Goal: Transaction & Acquisition: Purchase product/service

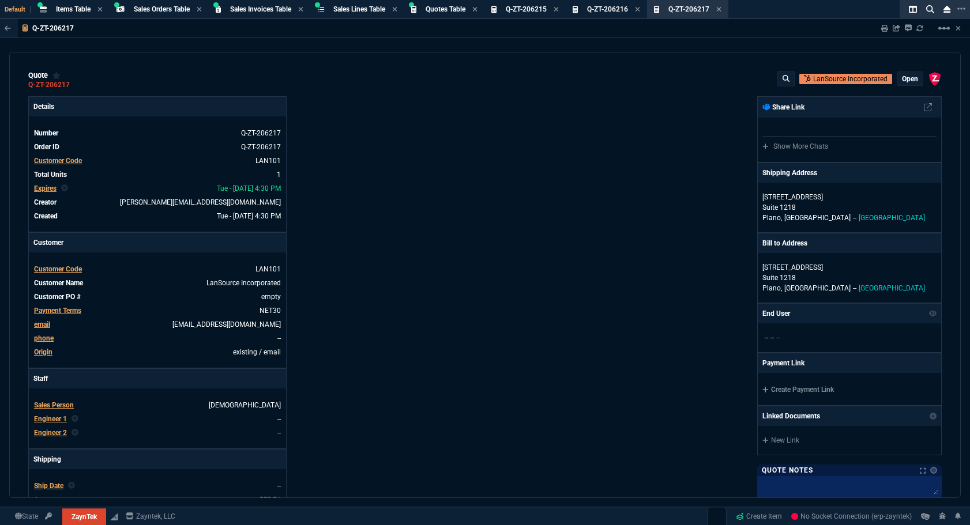
select select "4: SHAD"
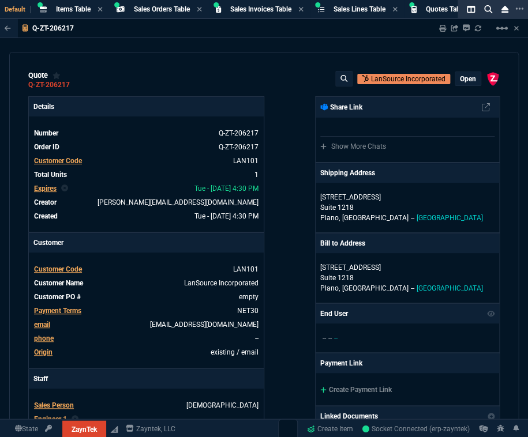
click at [155, 241] on p "Customer" at bounding box center [146, 243] width 235 height 20
click at [238, 300] on link "empty" at bounding box center [247, 297] width 22 height 10
paste link
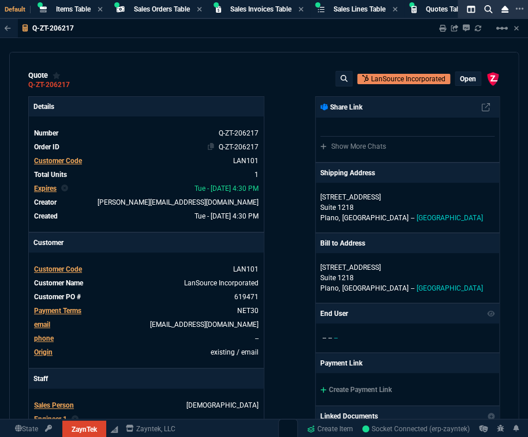
click at [190, 151] on td "Q-ZT-206217" at bounding box center [161, 147] width 195 height 12
click at [366, 205] on p "Suite 1218" at bounding box center [407, 207] width 174 height 10
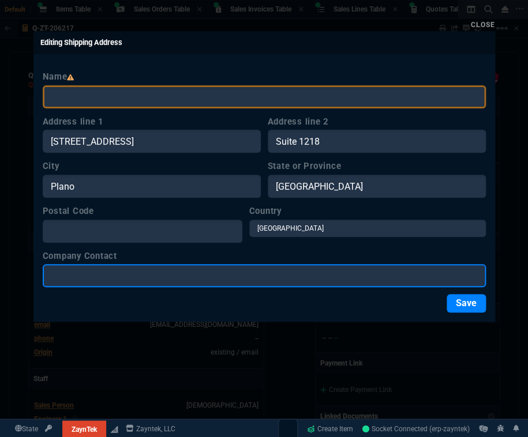
click at [216, 282] on input "Company Contact" at bounding box center [264, 275] width 443 height 23
paste input "[PERSON_NAME]"
type input "[PERSON_NAME]"
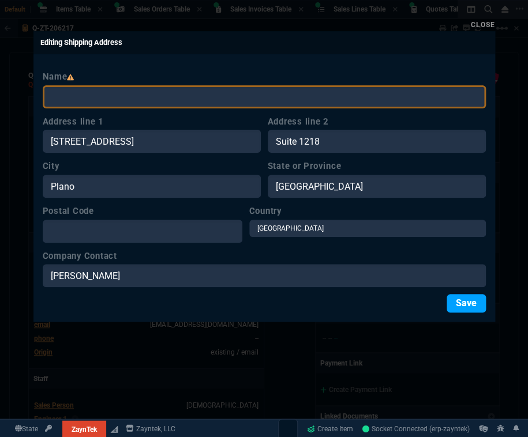
click at [480, 303] on button "Save" at bounding box center [465, 303] width 39 height 18
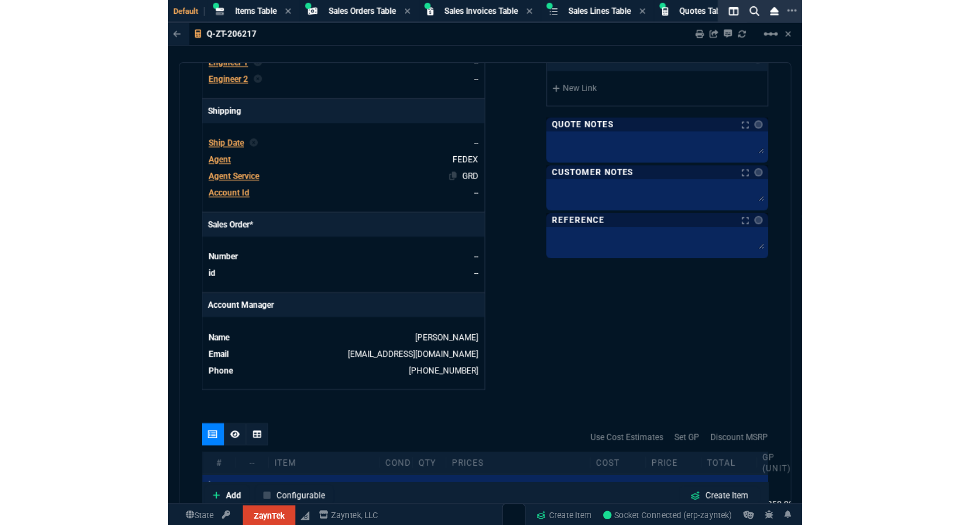
scroll to position [559, 0]
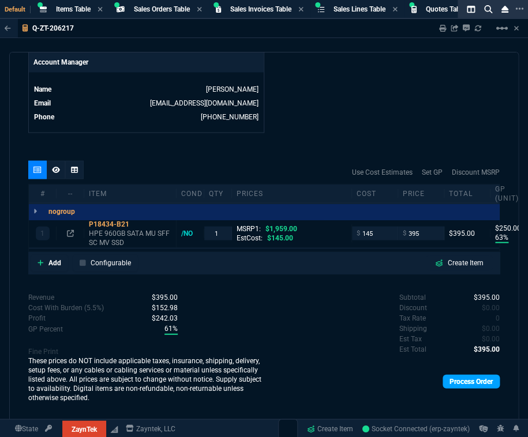
click at [442, 382] on link "Process Order" at bounding box center [470, 381] width 57 height 14
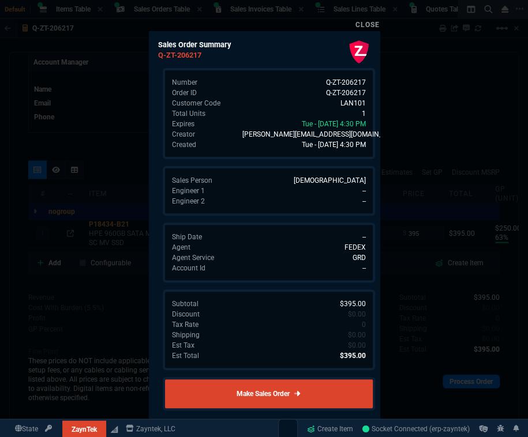
click at [325, 392] on link "Make Sales Order" at bounding box center [269, 393] width 212 height 33
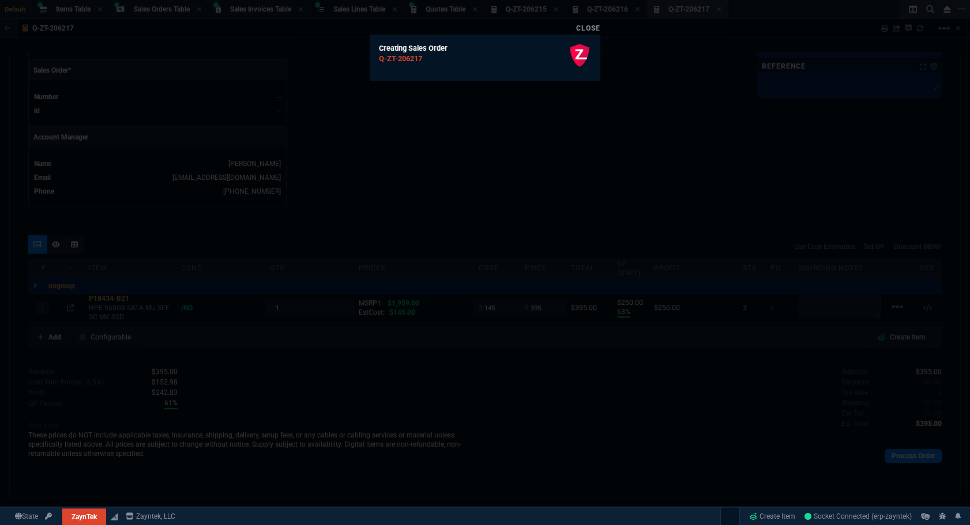
scroll to position [482, 0]
click at [480, 216] on div at bounding box center [485, 262] width 970 height 525
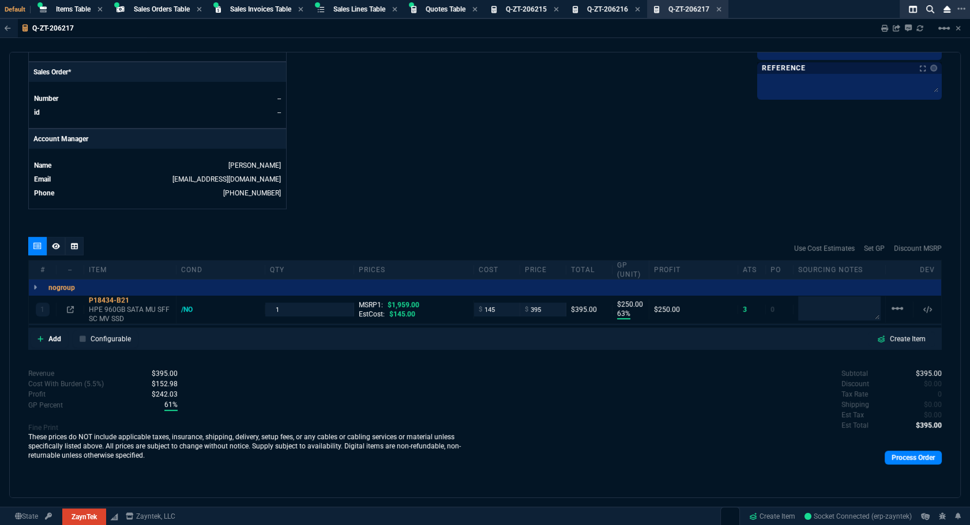
scroll to position [272, 0]
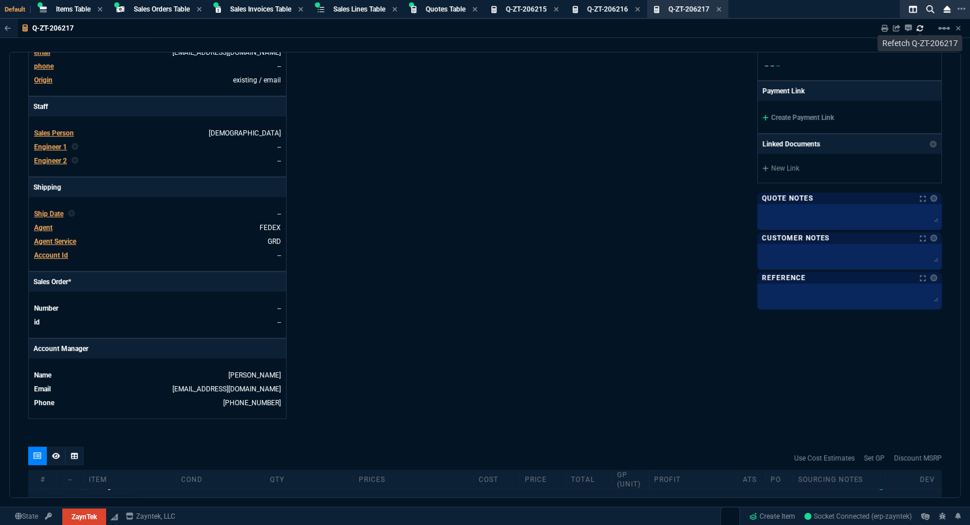
click at [918, 33] on link at bounding box center [920, 28] width 7 height 9
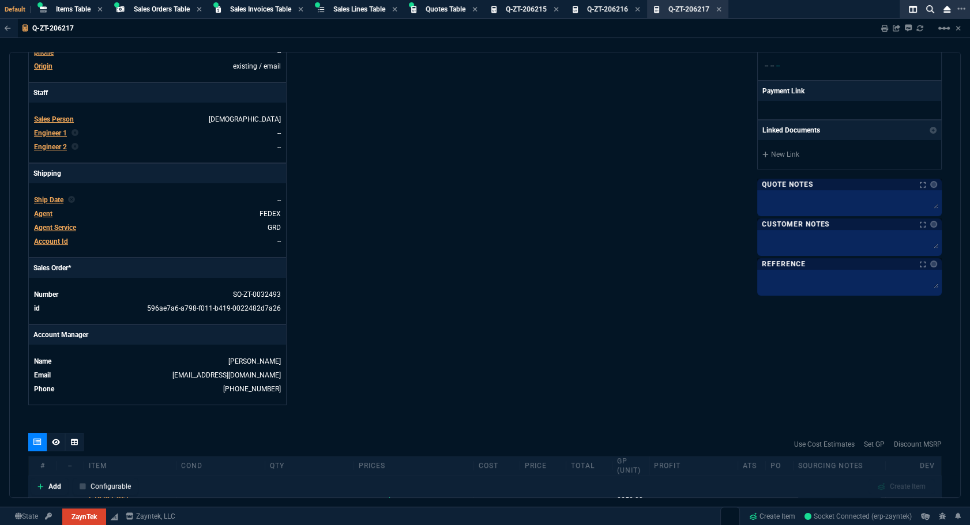
type input "63"
type input "250"
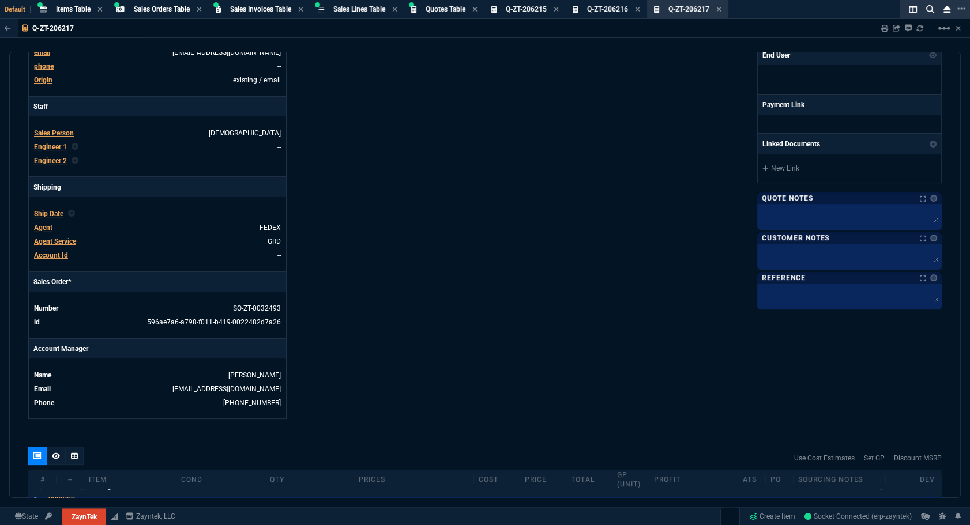
type input "80"
click at [263, 306] on link "SO-ZT-0032493" at bounding box center [257, 309] width 48 height 8
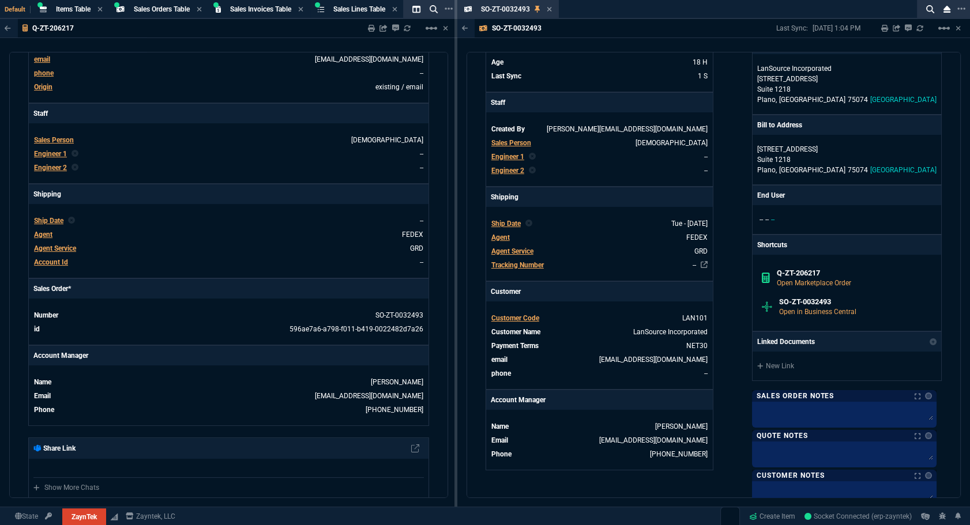
scroll to position [459, 0]
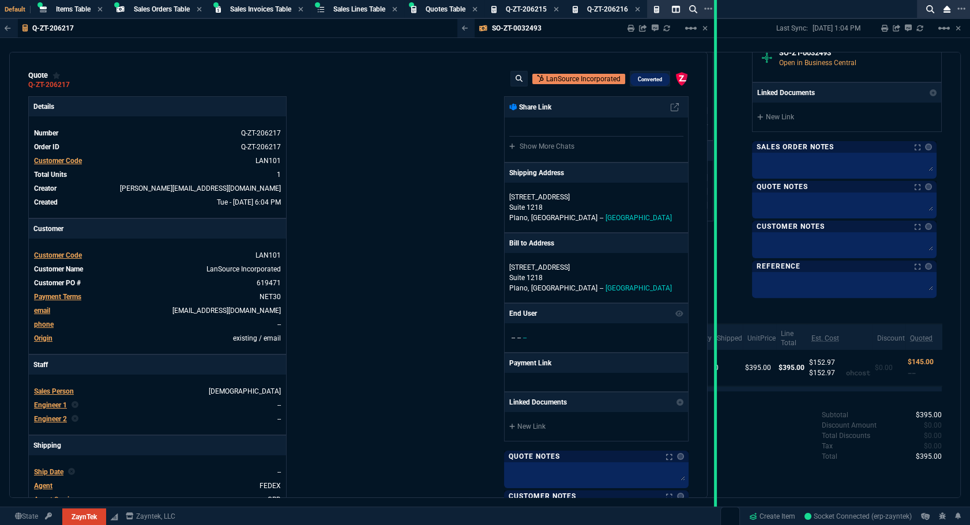
drag, startPoint x: 456, startPoint y: 333, endPoint x: 715, endPoint y: 311, distance: 260.5
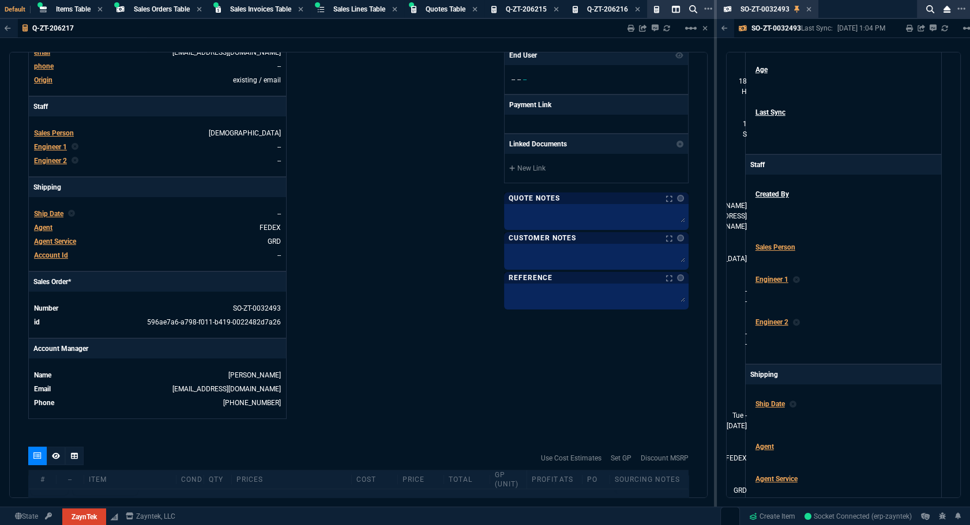
scroll to position [464, 0]
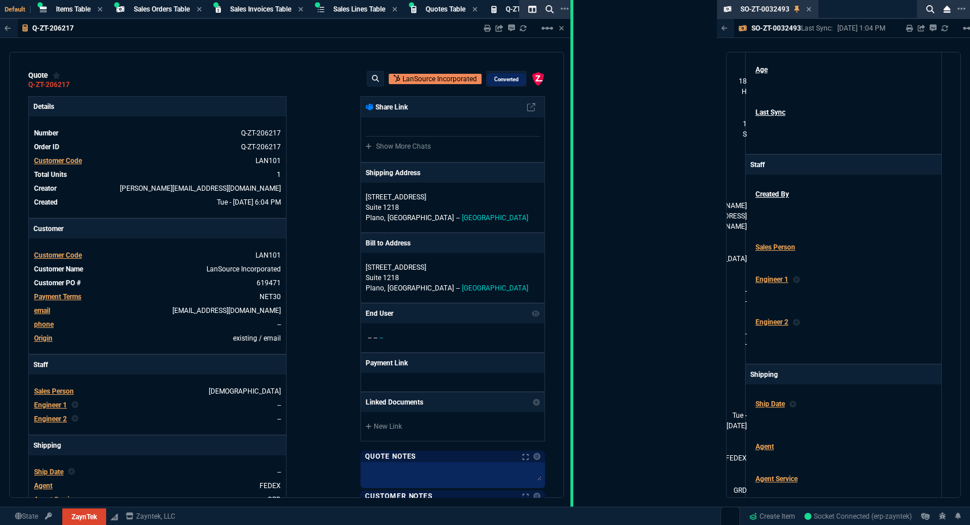
drag, startPoint x: 714, startPoint y: 138, endPoint x: 570, endPoint y: 156, distance: 144.7
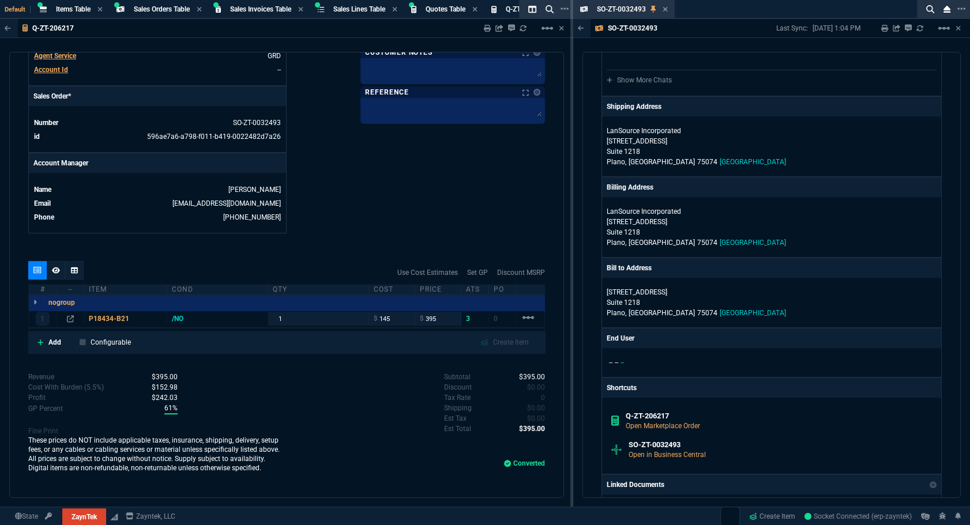
scroll to position [930, 0]
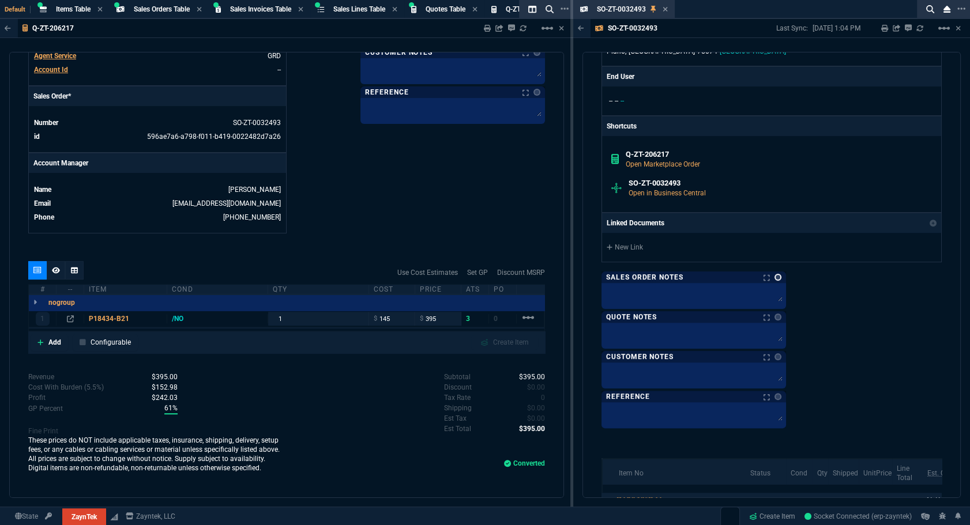
click at [779, 276] on link at bounding box center [778, 277] width 7 height 7
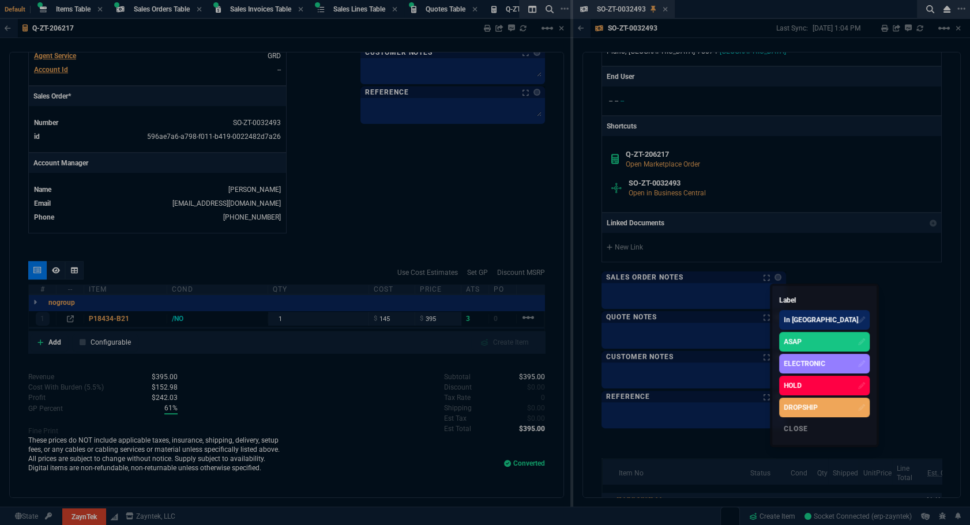
click at [784, 337] on div "ASAP" at bounding box center [793, 342] width 18 height 10
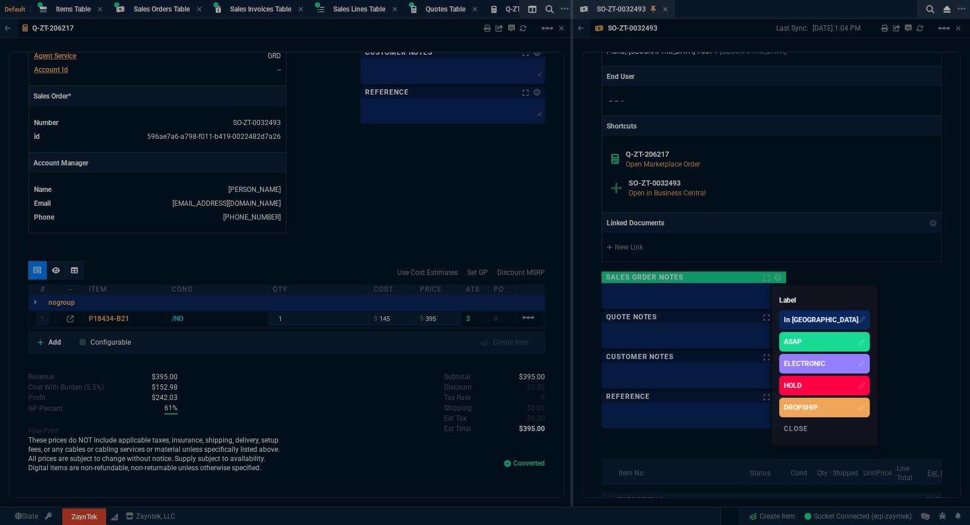
click at [644, 300] on div at bounding box center [485, 262] width 970 height 525
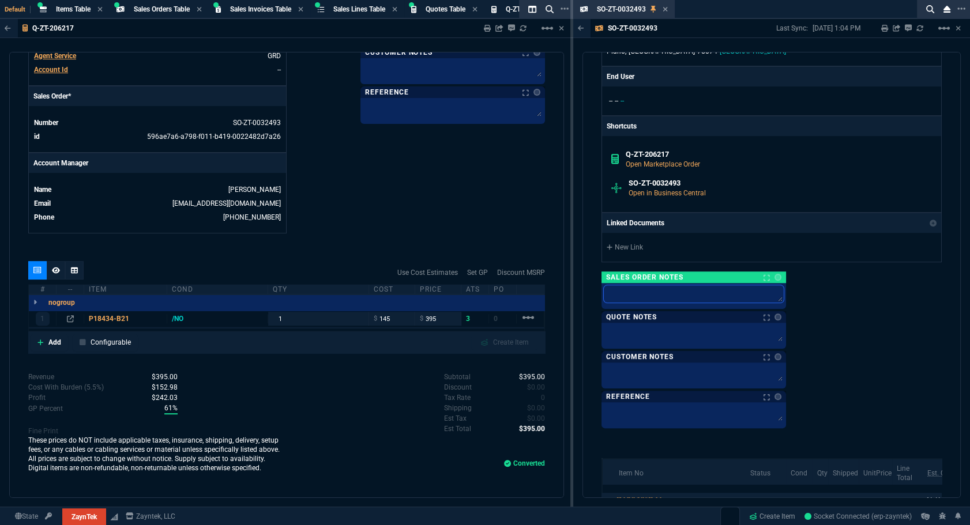
click at [644, 295] on textarea at bounding box center [694, 294] width 180 height 17
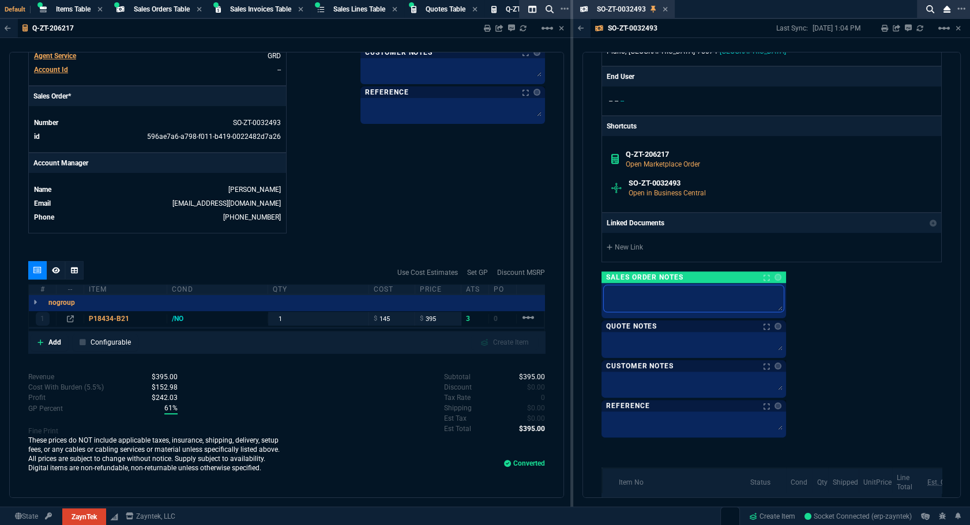
type textarea "s"
type textarea "sh"
type textarea "shi"
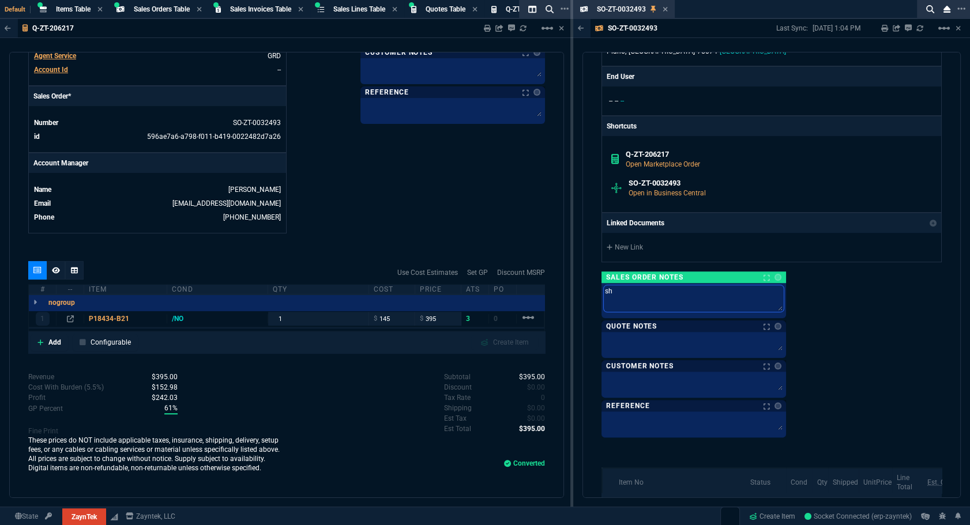
type textarea "shi"
type textarea "ship"
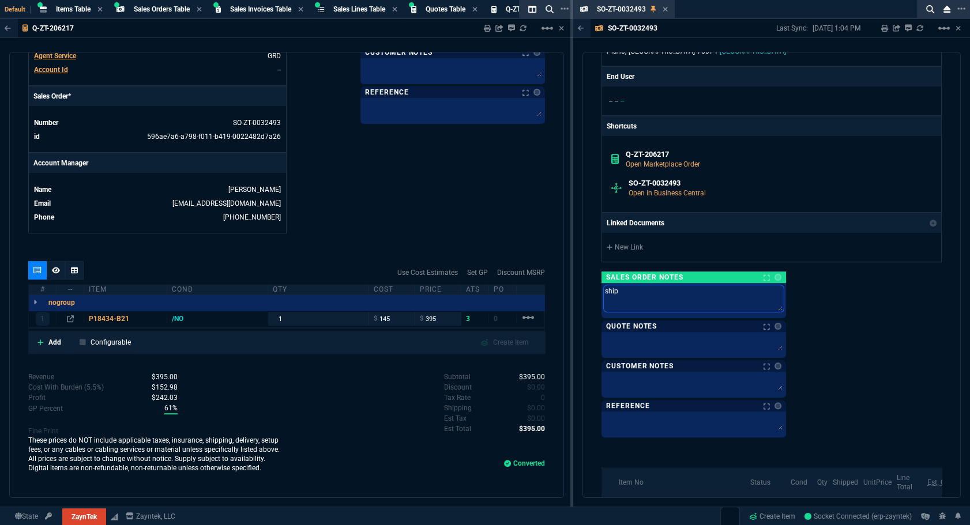
type textarea "ship t"
type textarea "ship to"
type textarea "ship [PERSON_NAME]"
type textarea "ship toda"
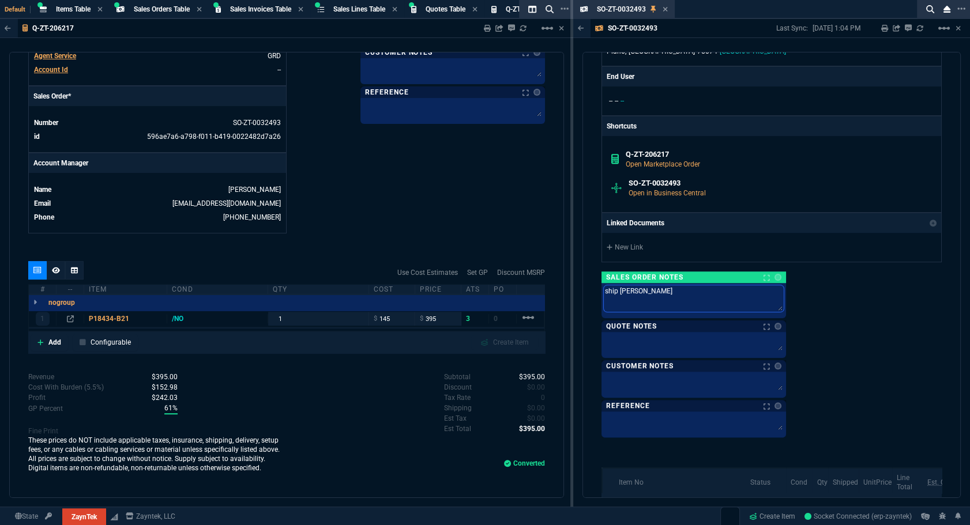
type textarea "ship toda"
type textarea "ship [DATE]"
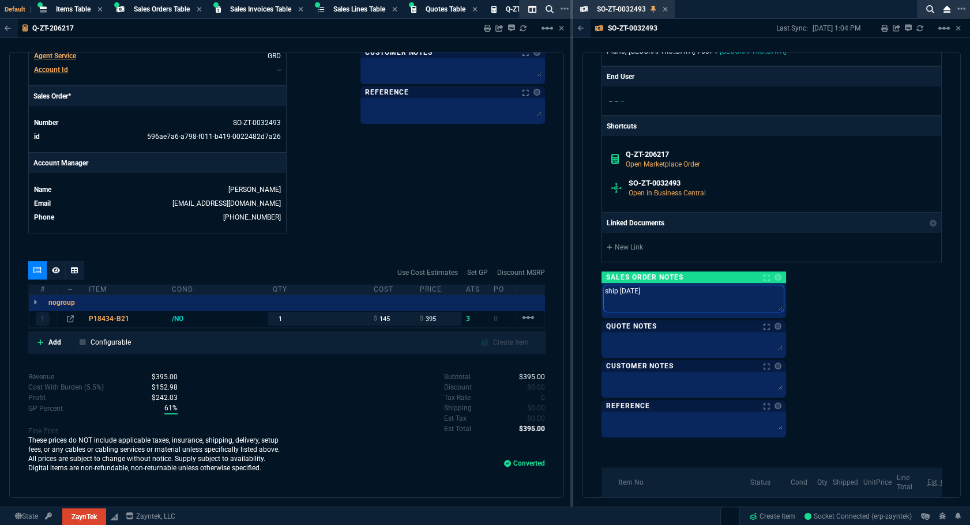
type textarea "ship [DATE] 9"
type textarea "ship [DATE] 9/"
type textarea "ship [DATE]"
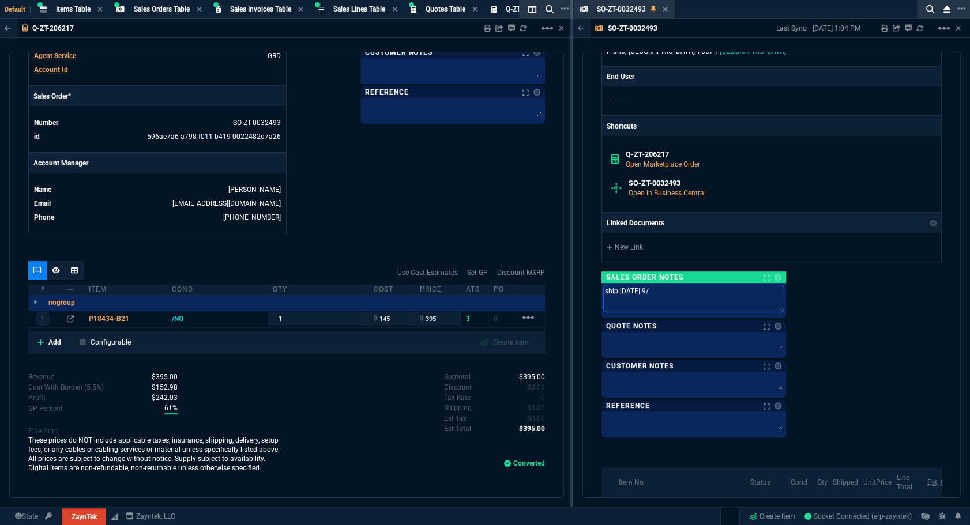
type textarea "ship [DATE]"
type textarea "ship [DATE]*"
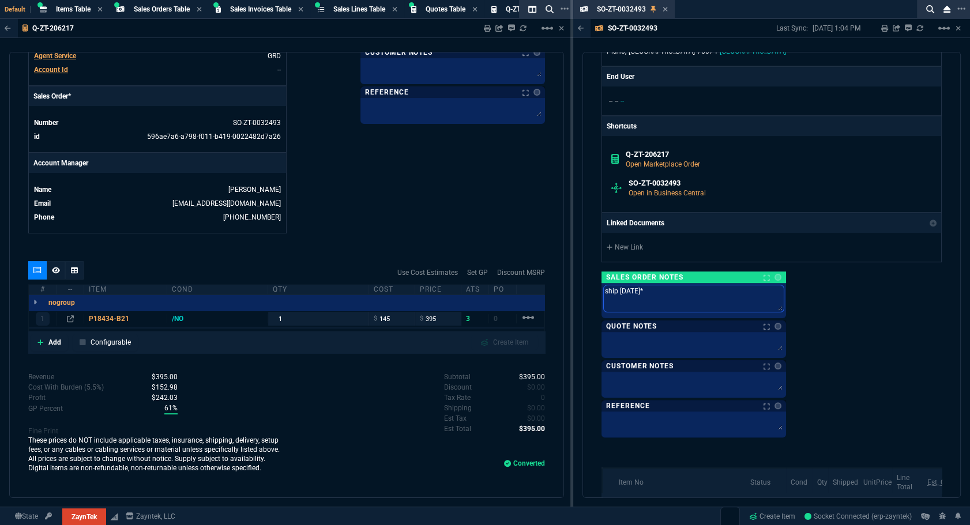
type textarea "ship [DATE]**"
click at [663, 9] on icon at bounding box center [665, 9] width 5 height 7
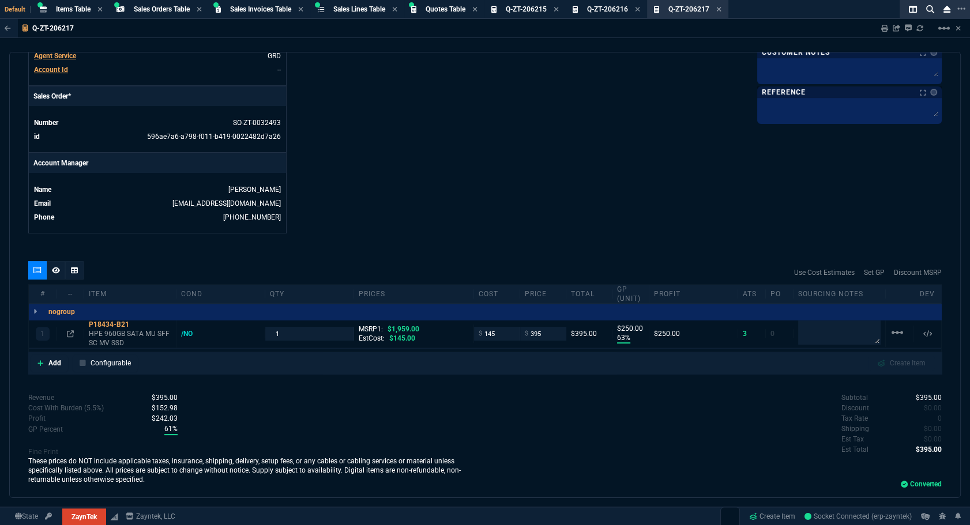
scroll to position [464, 0]
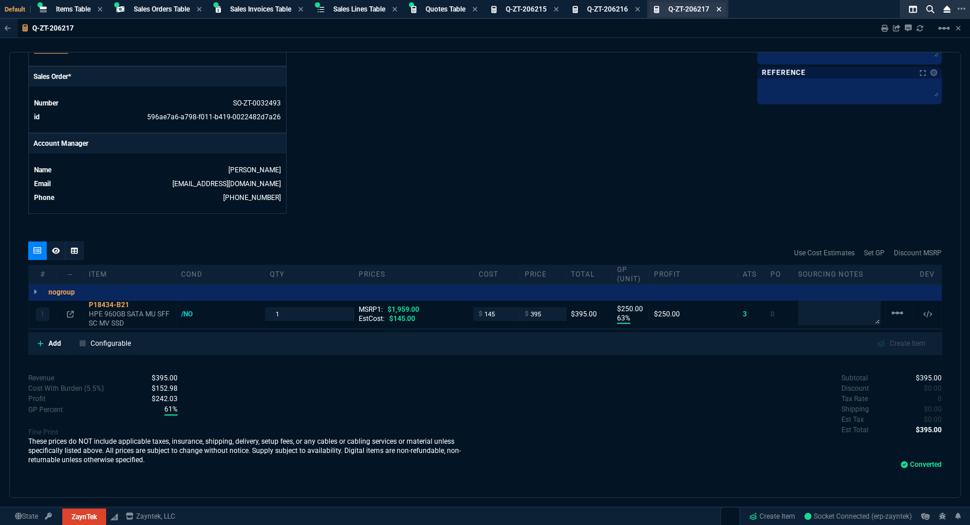
click at [722, 9] on icon at bounding box center [718, 9] width 5 height 7
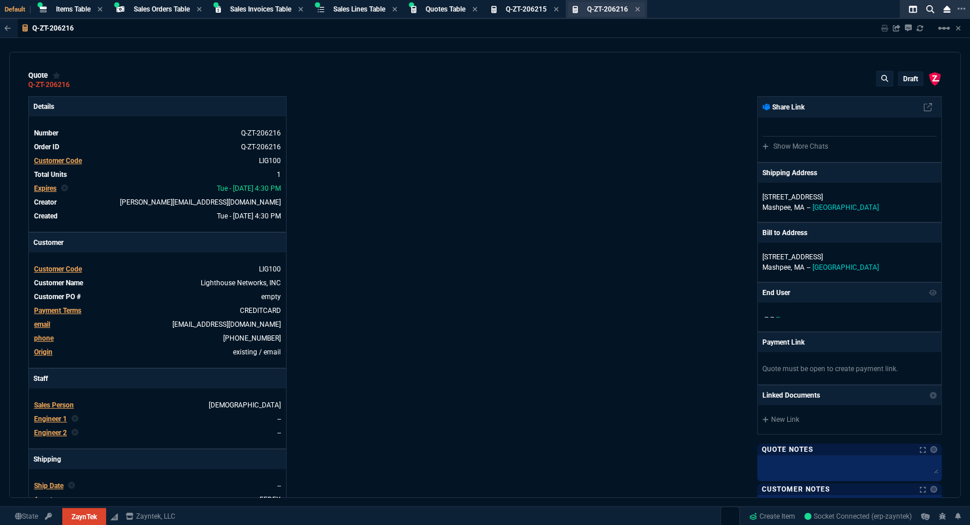
type input "1959"
type input "63"
type input "250"
type input "80"
click at [640, 9] on icon at bounding box center [637, 9] width 5 height 7
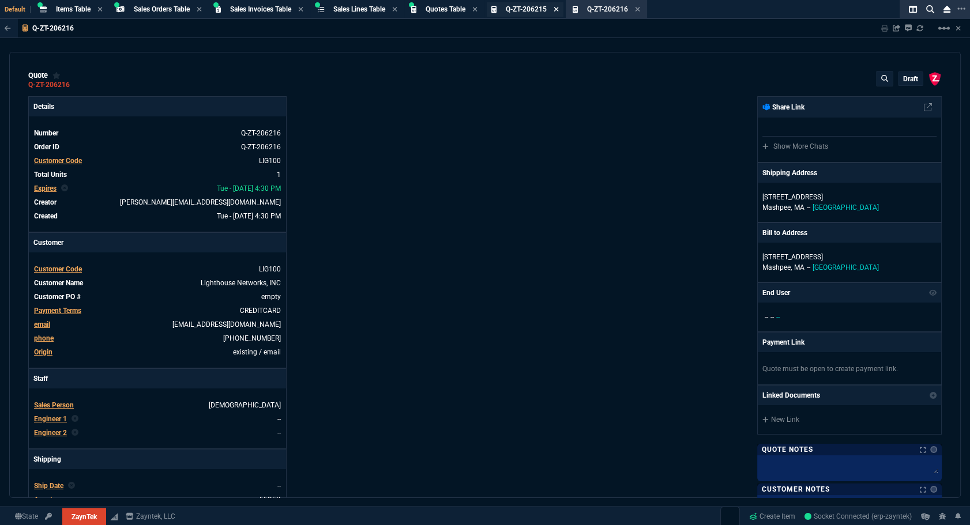
select select
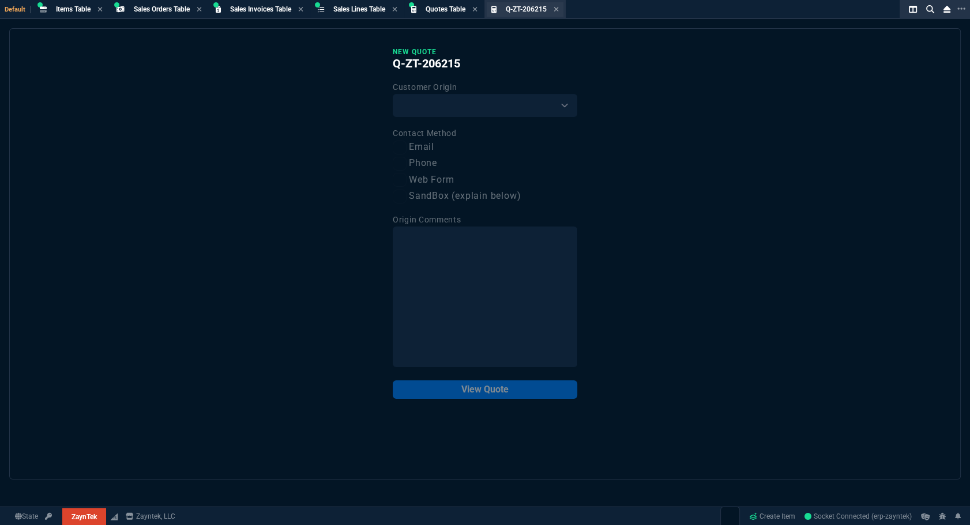
click at [564, 14] on div "Q-ZT-206215 Quote" at bounding box center [525, 9] width 77 height 14
click at [559, 12] on div "Q-ZT-206215 Quote" at bounding box center [532, 10] width 53 height 10
click at [559, 9] on icon at bounding box center [556, 9] width 5 height 7
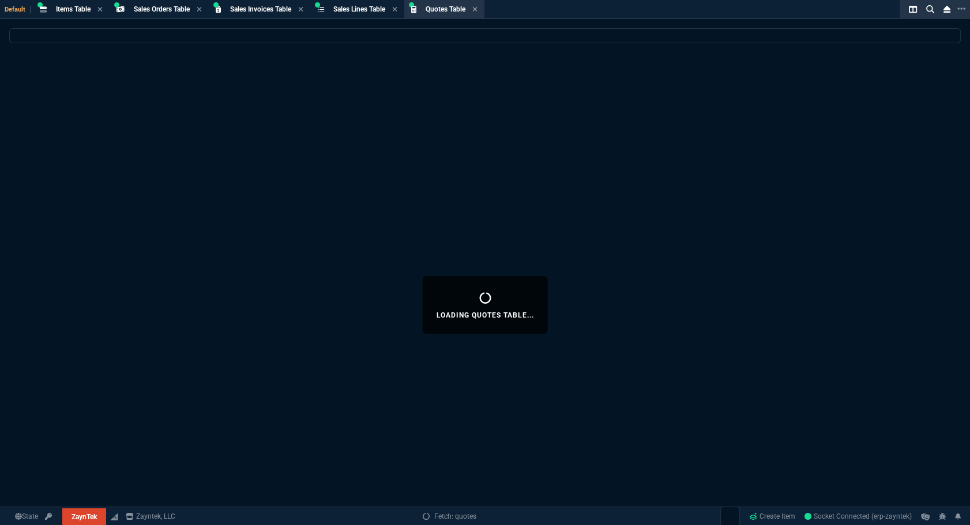
select select
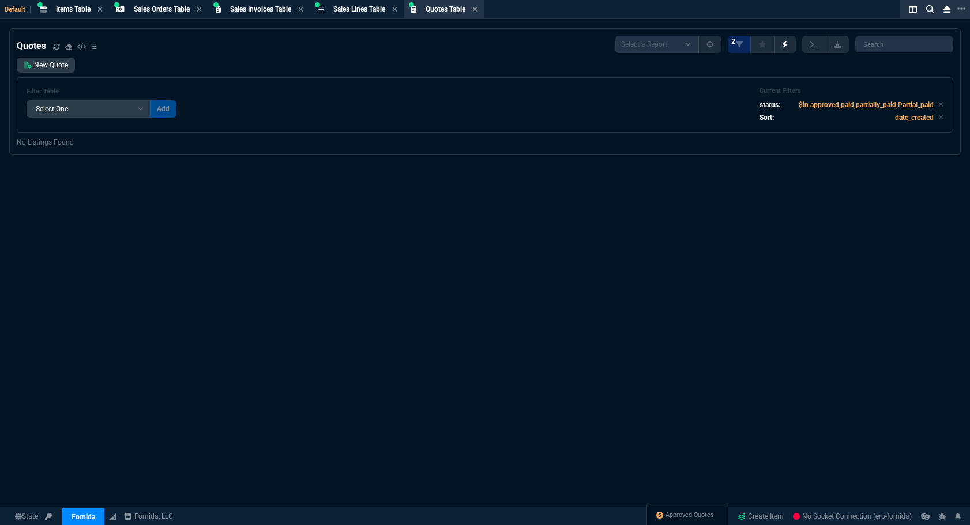
select select "4: SHAD"
select select
click at [883, 46] on input "search" at bounding box center [904, 44] width 98 height 16
paste input "Q-FN-106979*"
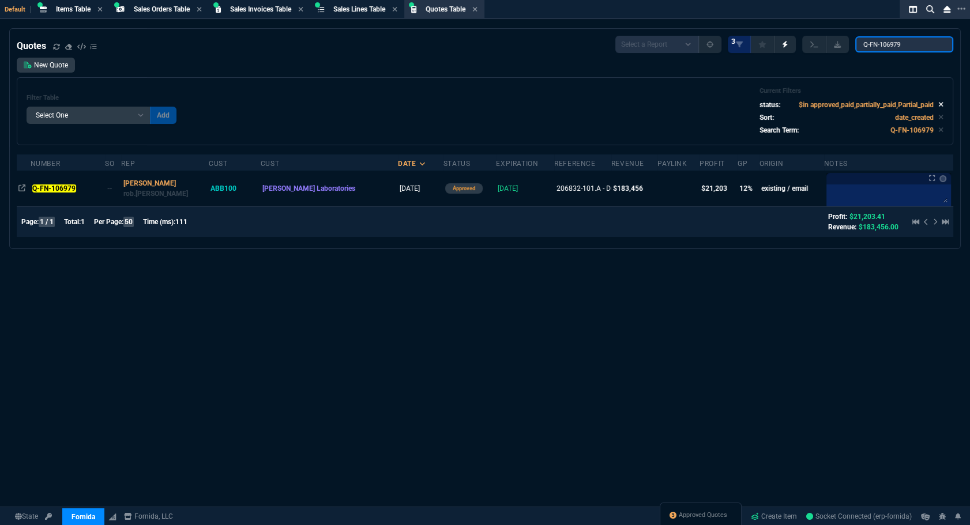
type input "Q-FN-106979"
click at [938, 104] on icon at bounding box center [940, 104] width 5 height 7
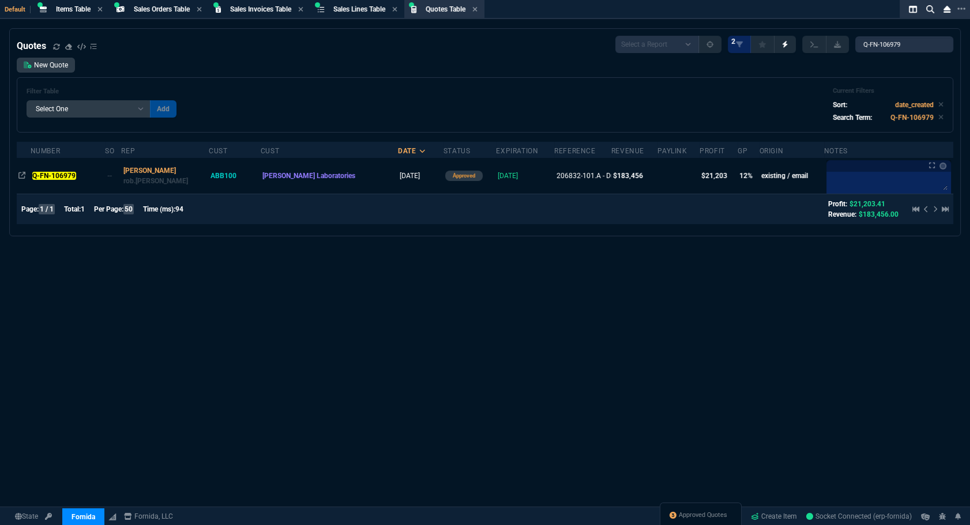
click at [65, 190] on td "Q-FN-106979" at bounding box center [68, 176] width 75 height 36
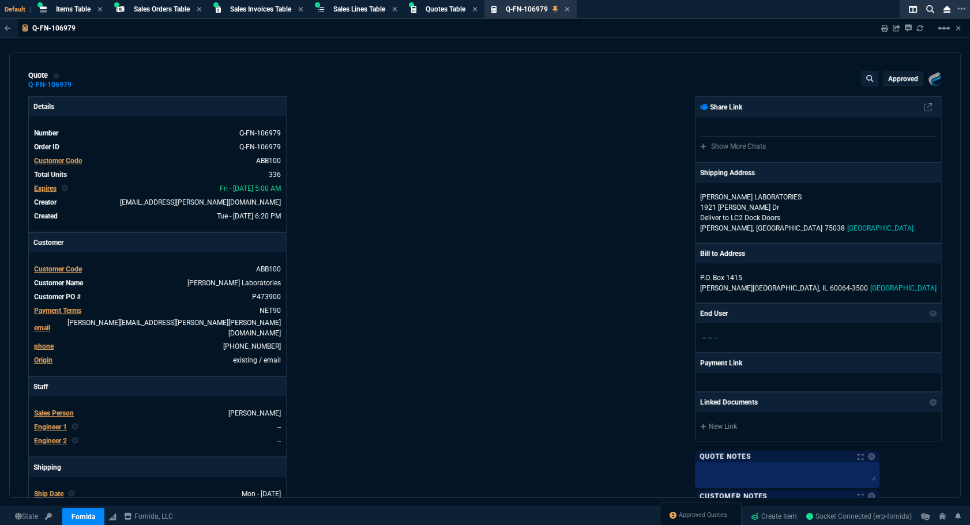
type input "16"
type input "88"
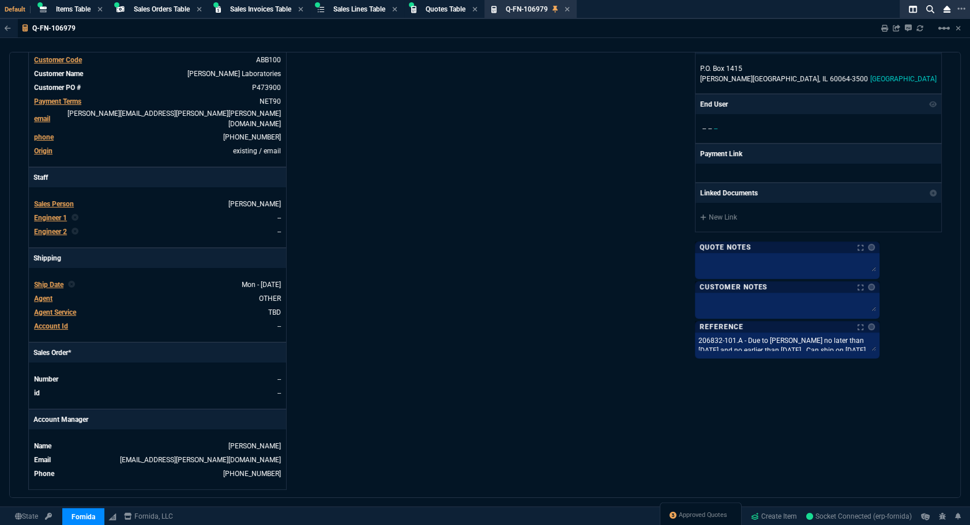
scroll to position [472, 0]
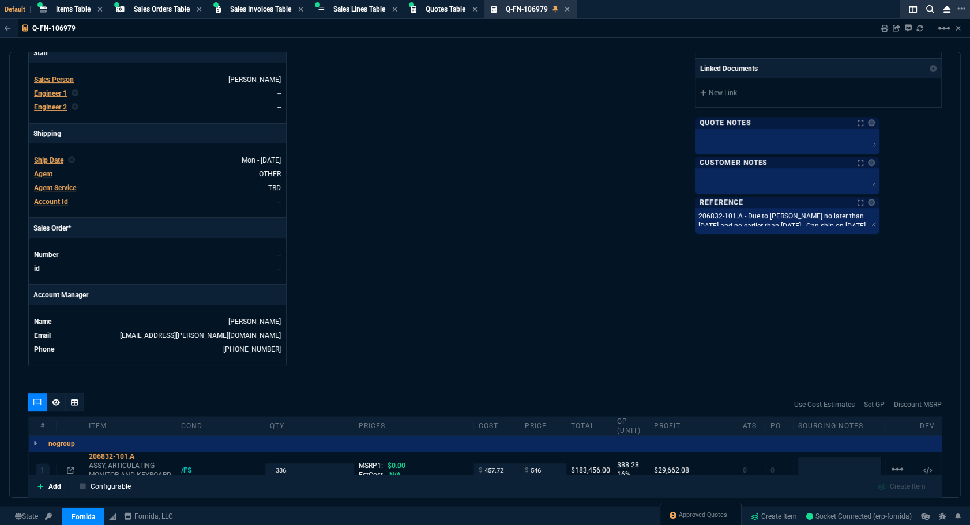
click at [808, 230] on div "206832-101.A - Due to Abbott no later than 12/08/25 and no earlier than 12/01/2…" at bounding box center [787, 221] width 185 height 26
click at [811, 225] on textarea "206832-101.A - Due to Abbott no later than 12/08/25 and no earlier than 12/01/2…" at bounding box center [787, 219] width 180 height 17
drag, startPoint x: 906, startPoint y: 226, endPoint x: 747, endPoint y: 216, distance: 159.0
click at [747, 216] on div "Fornida, LLC 2609 Technology Dr Suite 300 Plano, TX 75074 Share Link Show More …" at bounding box center [713, 63] width 457 height 603
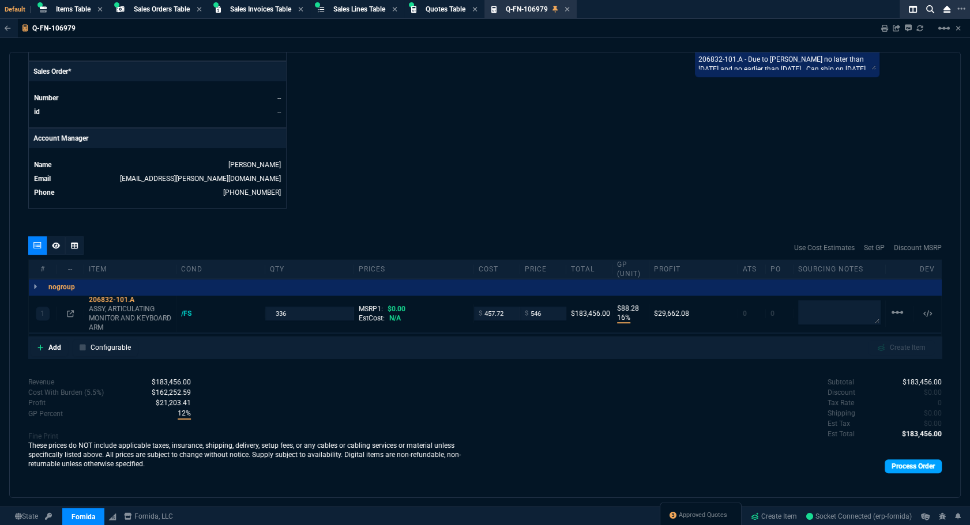
click at [922, 460] on link "Process Order" at bounding box center [913, 467] width 57 height 14
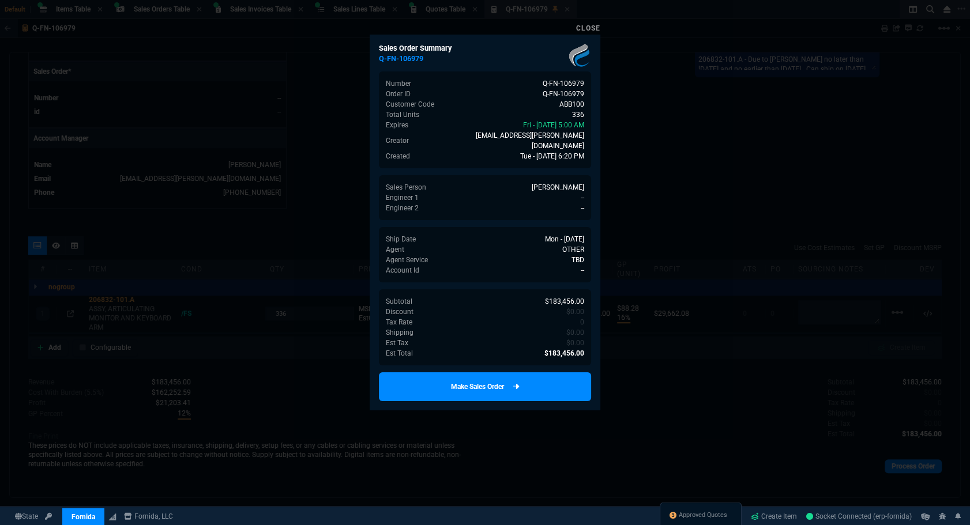
click at [540, 380] on link "Make Sales Order" at bounding box center [485, 387] width 212 height 29
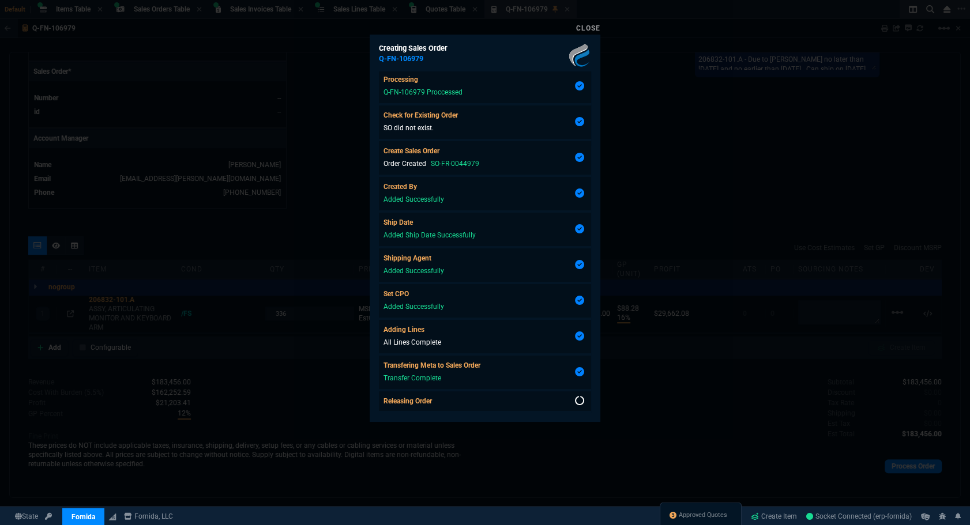
scroll to position [87, 0]
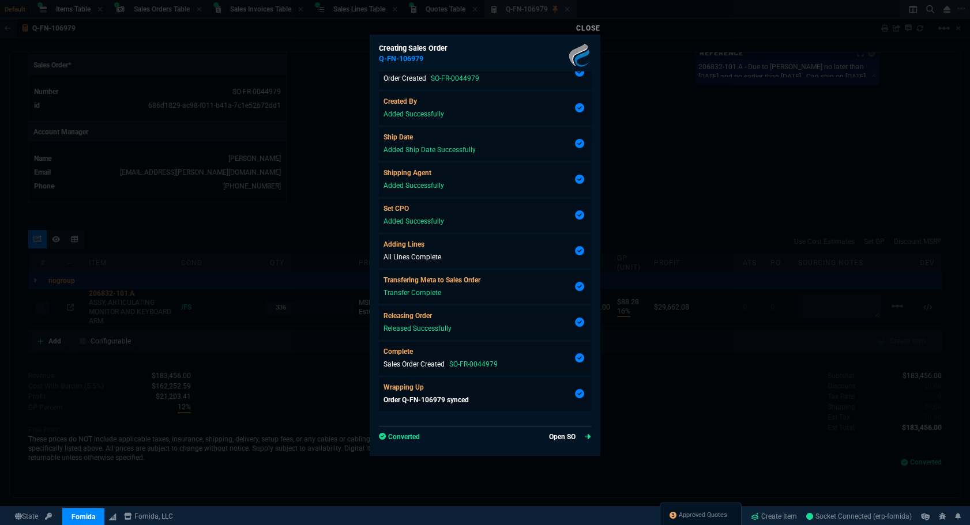
type input "16"
type input "88"
click at [570, 434] on link "Open SO" at bounding box center [570, 437] width 42 height 10
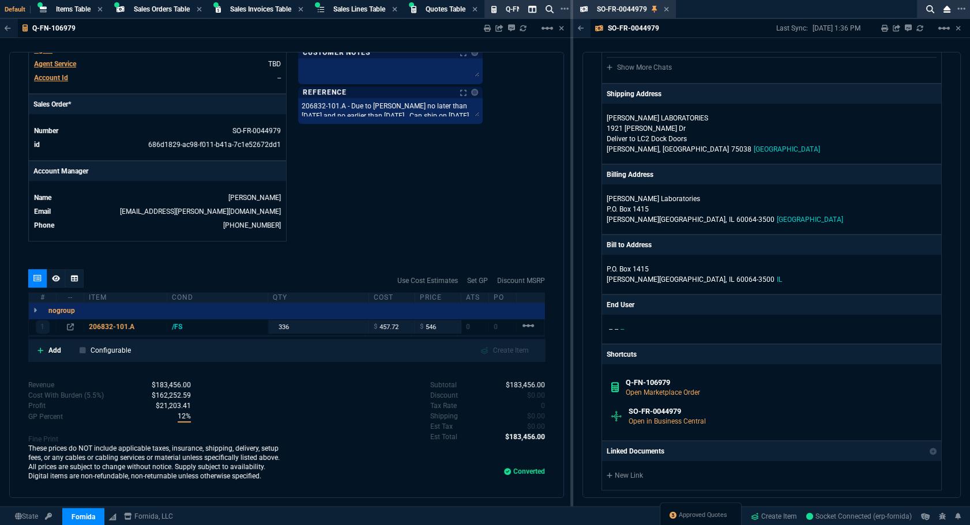
scroll to position [891, 0]
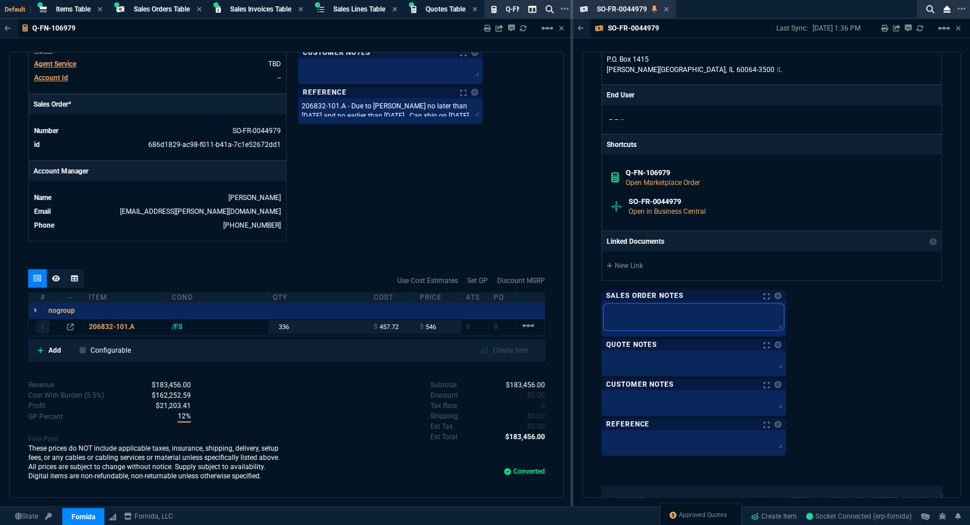
click at [663, 304] on textarea at bounding box center [694, 317] width 180 height 27
paste textarea "206832-101.A - Due to Abbott no later than 12/08/25 and no earlier than 12/01/2…"
type textarea "206832-101.A - Due to Abbott no later than 12/08/25 and no earlier than 12/01/2…"
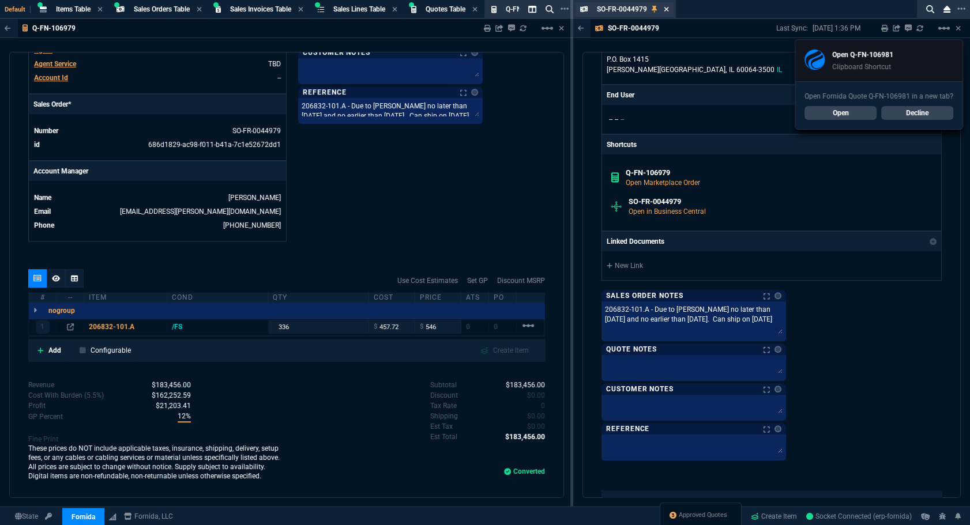
click at [667, 10] on icon at bounding box center [667, 9] width 5 height 5
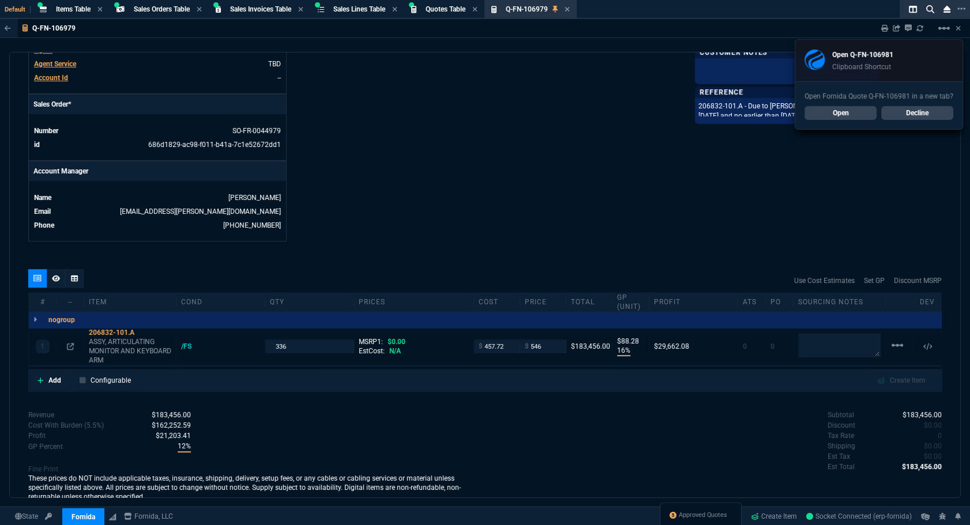
scroll to position [473, 0]
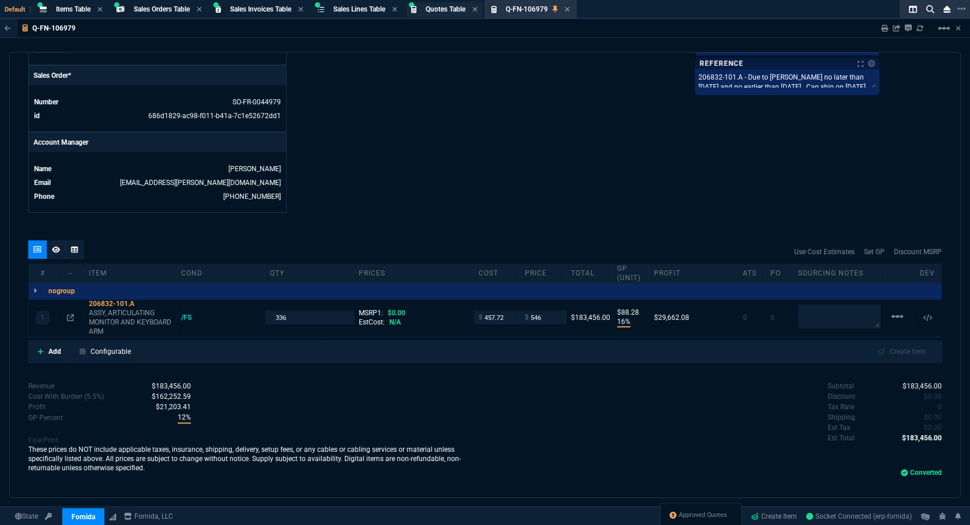
click at [569, 8] on icon at bounding box center [567, 9] width 5 height 5
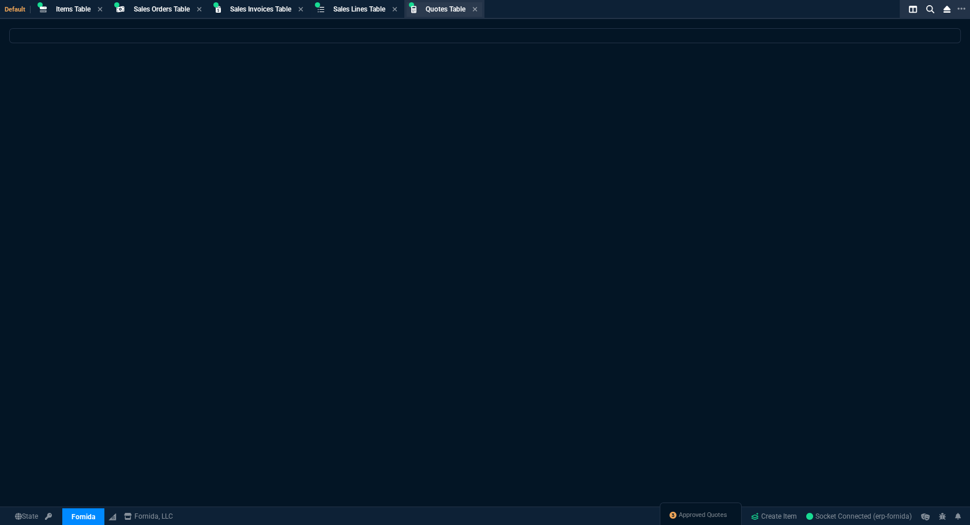
click at [465, 5] on span "Quotes Table" at bounding box center [446, 9] width 40 height 8
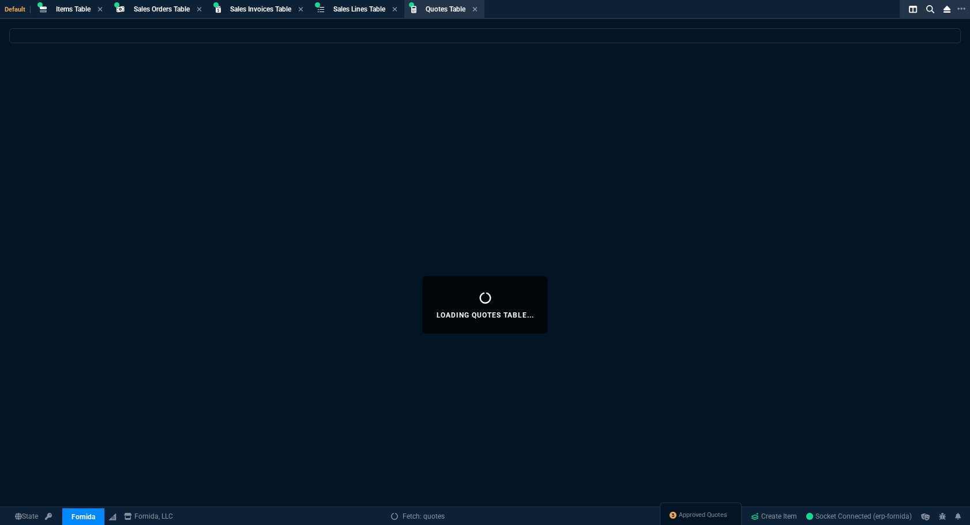
select select
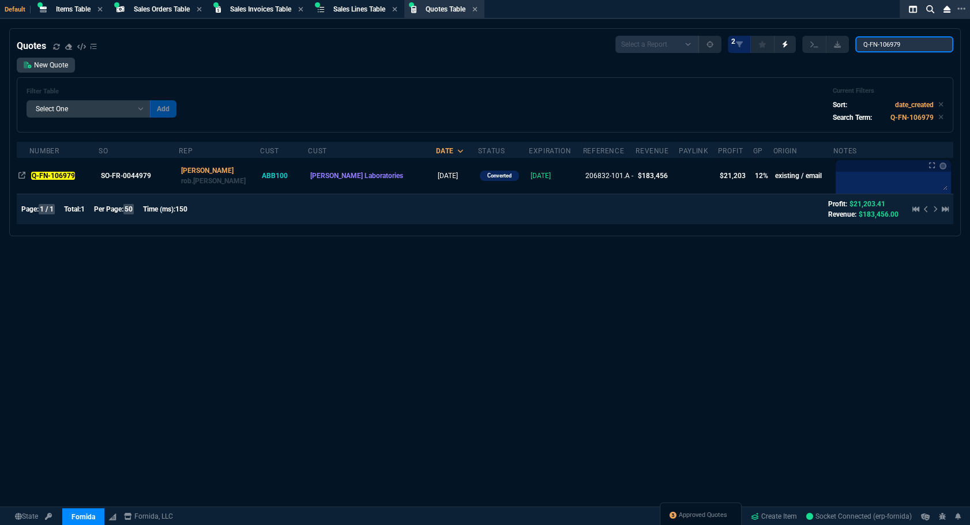
click at [887, 49] on input "Q-FN-106979" at bounding box center [904, 44] width 98 height 16
paste input "81*"
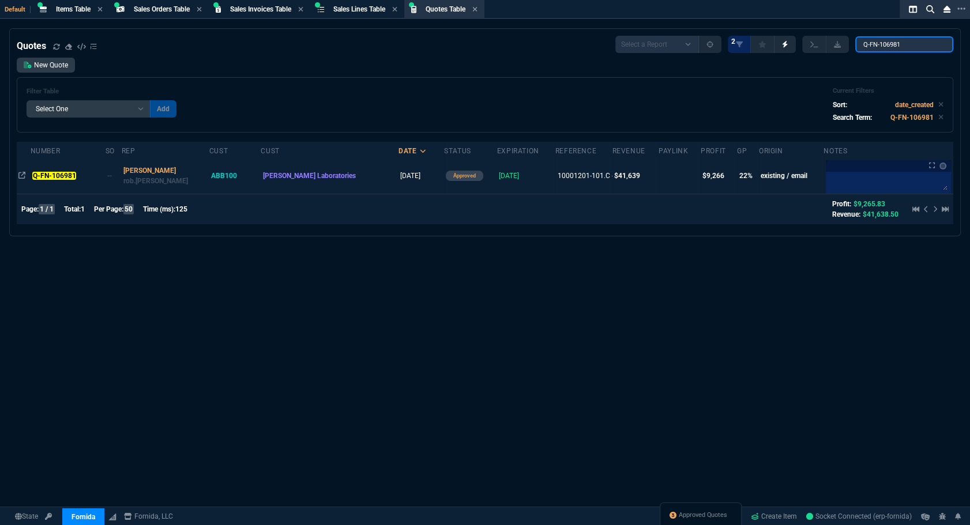
type input "Q-FN-106981"
click at [47, 170] on td "Q-FN-106981" at bounding box center [68, 176] width 75 height 36
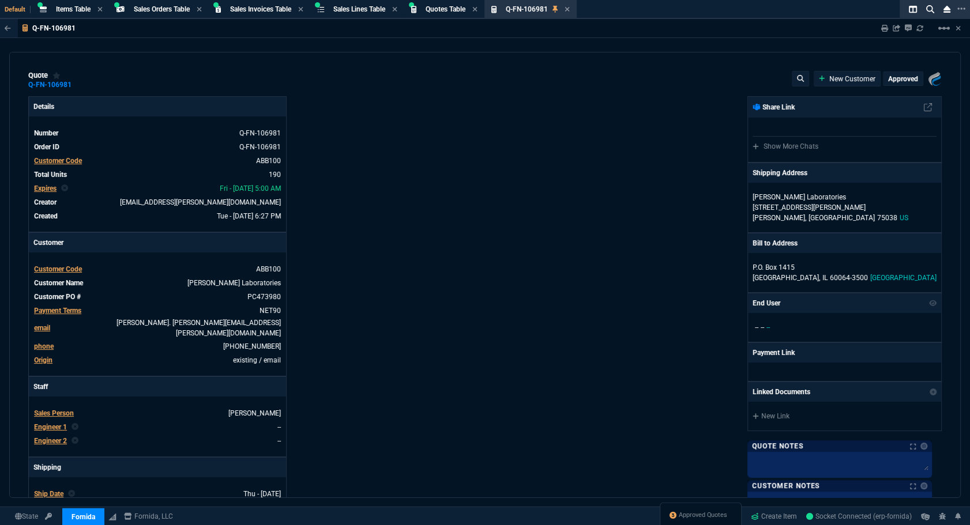
type input "26"
type input "58"
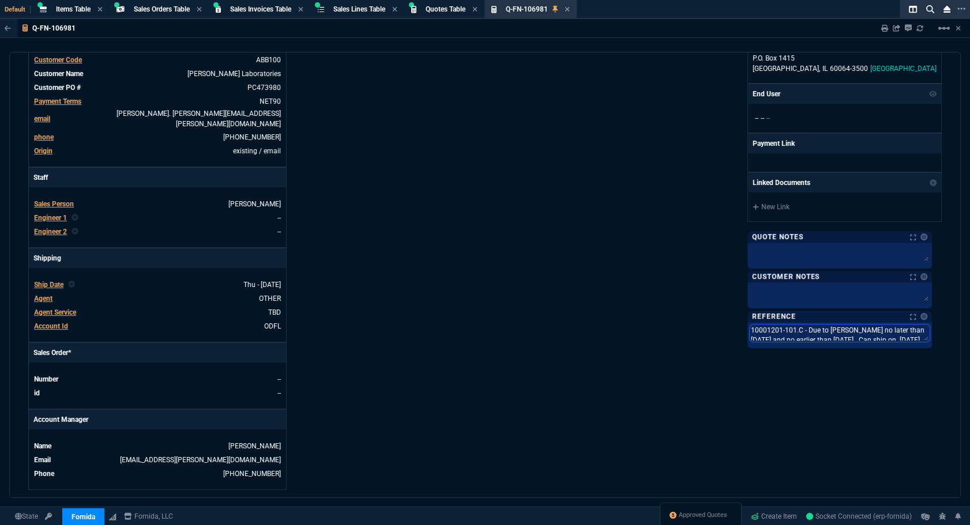
click at [833, 328] on textarea "10001201-101.C - Due to Abbott no later than 01/29/26 and no earlier than 01/23…" at bounding box center [840, 333] width 180 height 17
drag, startPoint x: 925, startPoint y: 343, endPoint x: 754, endPoint y: 320, distance: 172.2
click at [754, 320] on div "Reference Notes Reference Notes 10001201-101.C - Due to Abbott no later than 01…" at bounding box center [840, 336] width 185 height 51
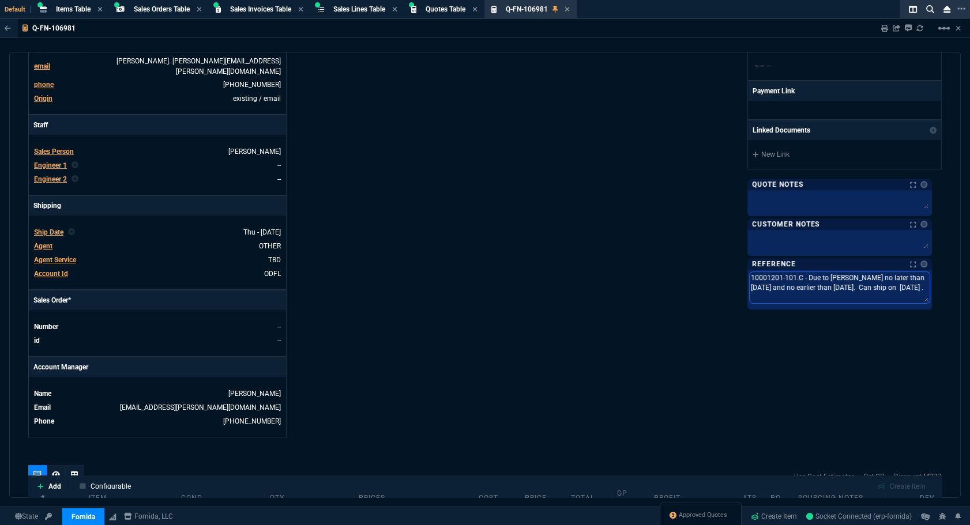
scroll to position [501, 0]
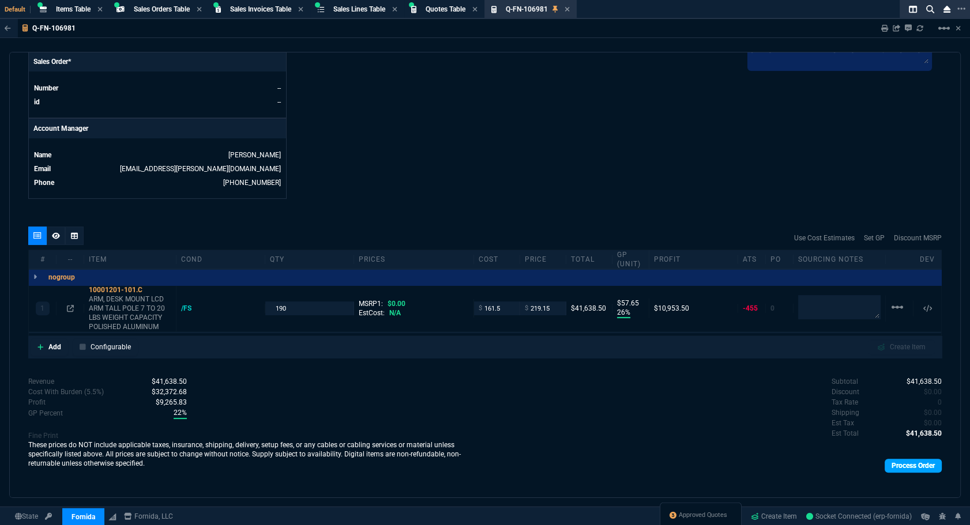
click at [906, 460] on link "Process Order" at bounding box center [913, 466] width 57 height 14
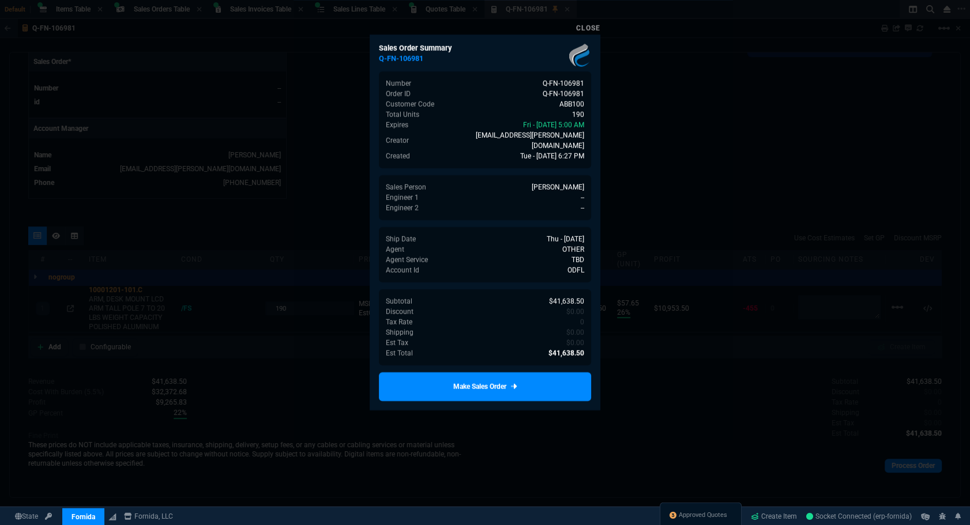
click at [527, 349] on div "Sales Order Summary Q-FN-106981 Number Q-FN-106981 Order ID Q-FN-106981 Custome…" at bounding box center [485, 223] width 231 height 376
click at [519, 377] on link "Make Sales Order" at bounding box center [485, 387] width 212 height 29
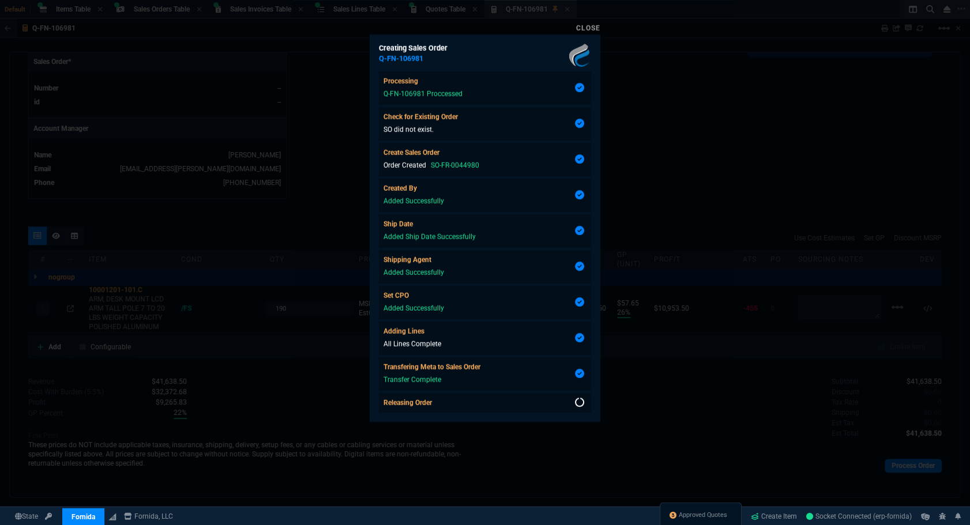
scroll to position [2, 0]
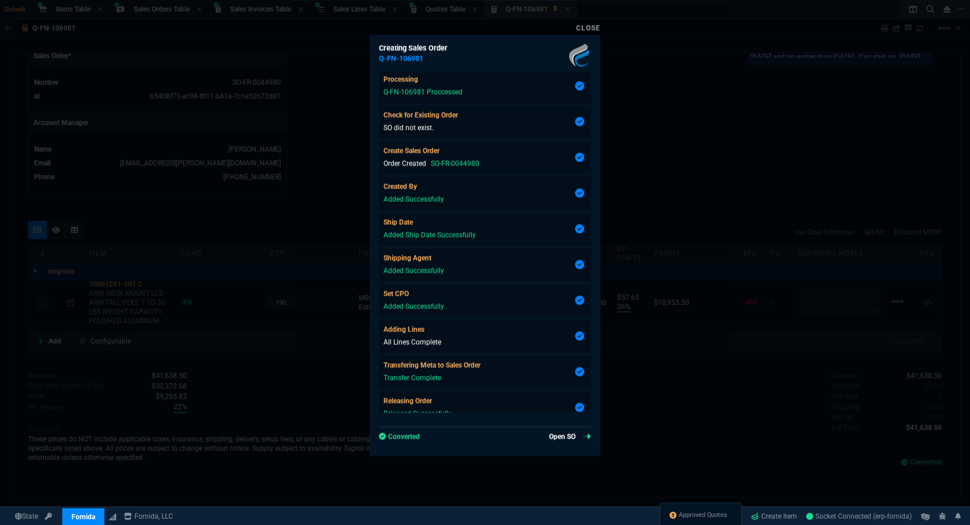
type input "26"
type input "58"
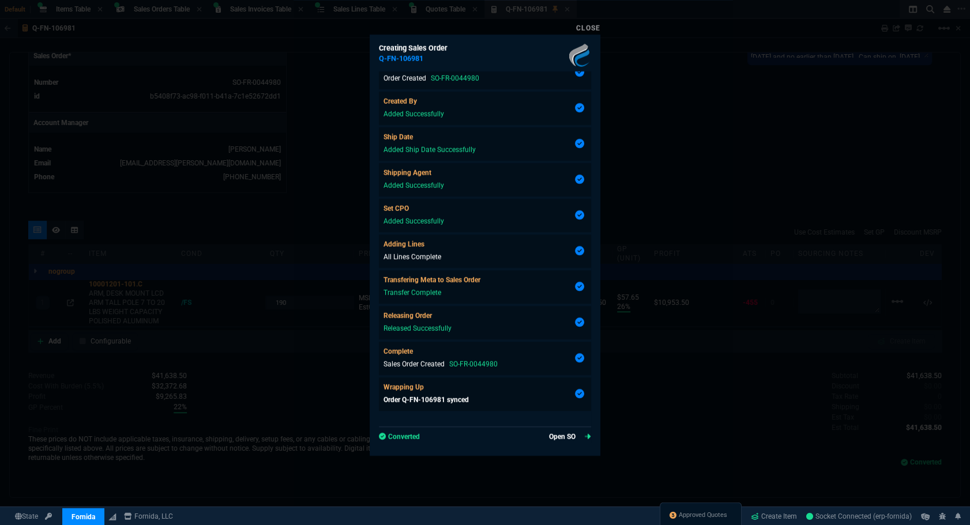
scroll to position [482, 0]
click at [568, 433] on link "Open SO" at bounding box center [570, 437] width 42 height 10
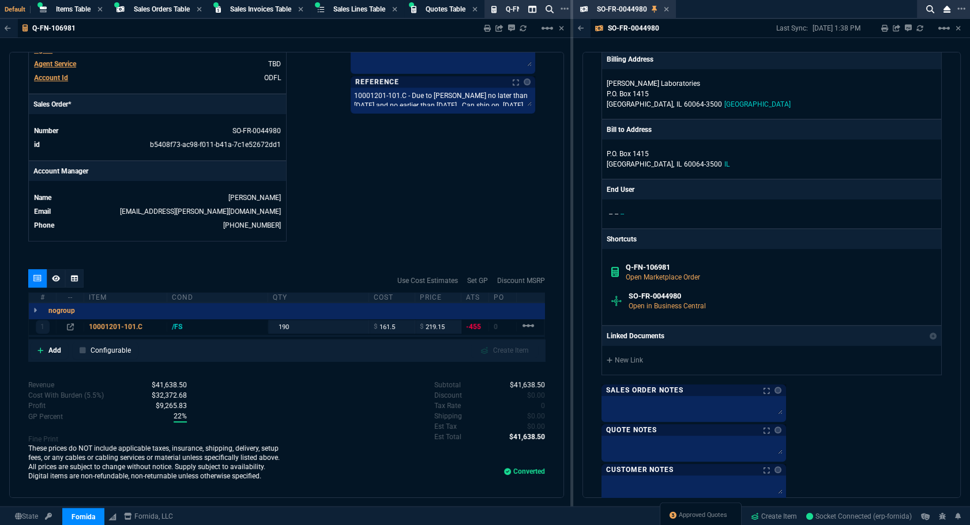
scroll to position [944, 0]
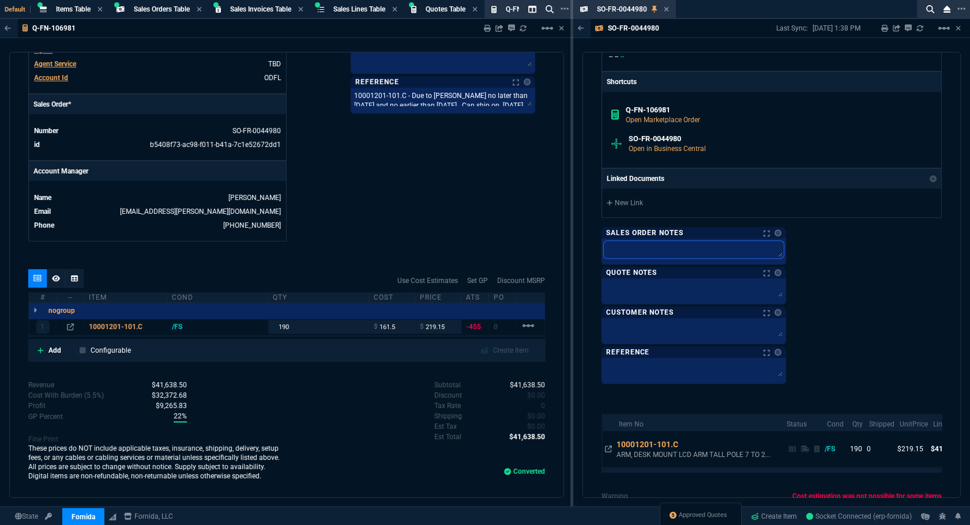
click at [633, 243] on textarea at bounding box center [694, 249] width 180 height 17
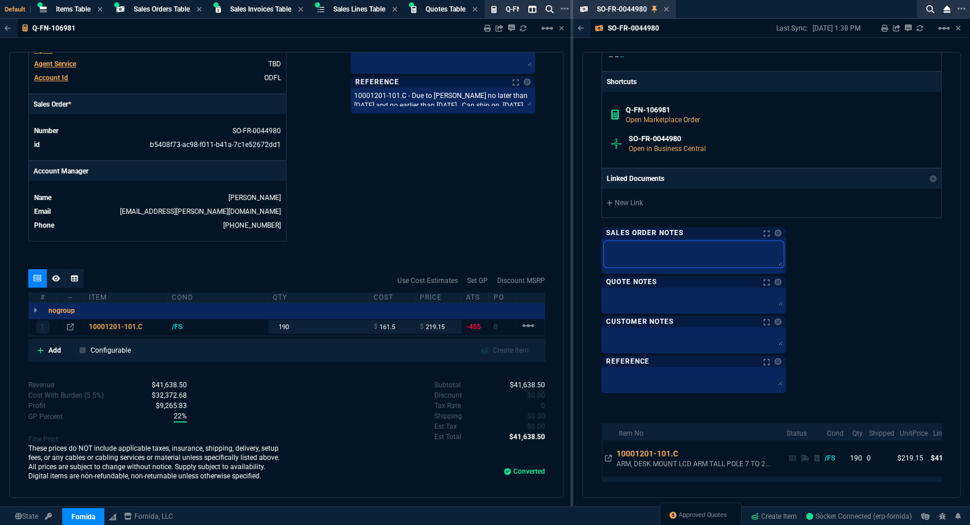
paste textarea "10001201-101.C - Due to Abbott no later than 01/29/26 and no earlier than 01/23…"
type textarea "10001201-101.C - Due to Abbott no later than 01/29/26 and no earlier than 01/23…"
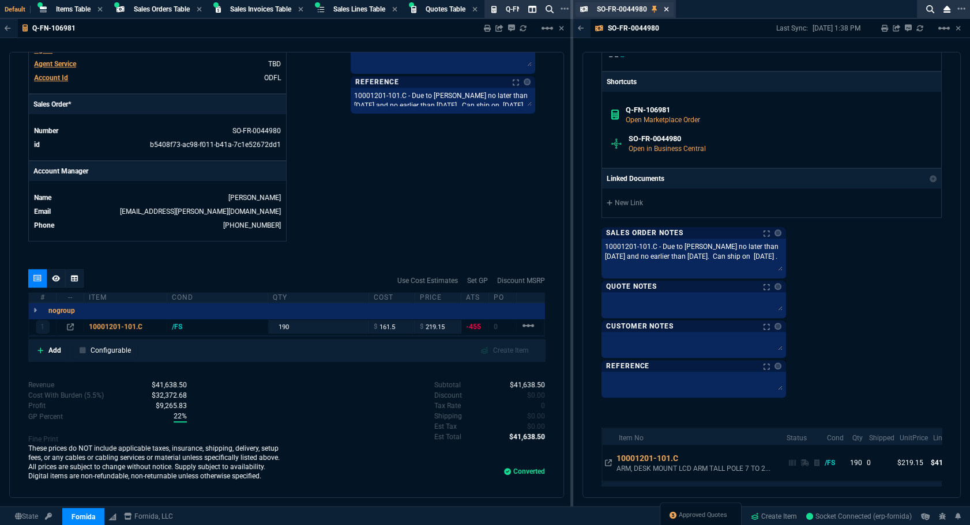
click at [669, 6] on div "SO-FR-0044980 Sales Order" at bounding box center [625, 9] width 99 height 14
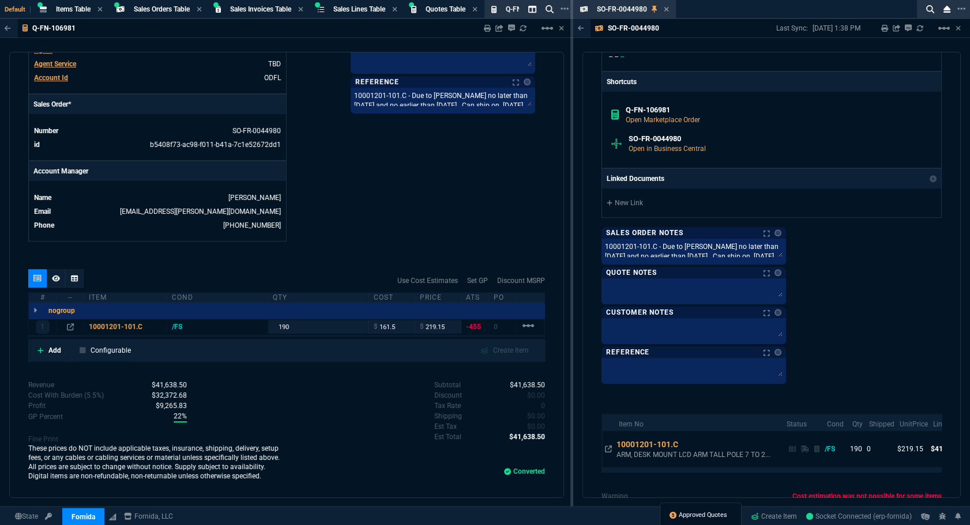
click at [688, 517] on span "Approved Quotes" at bounding box center [703, 515] width 48 height 9
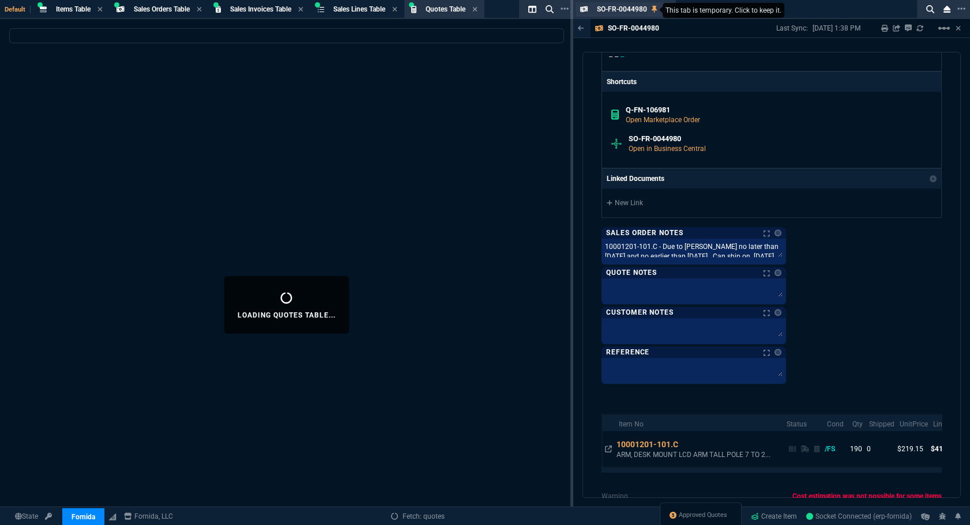
select select
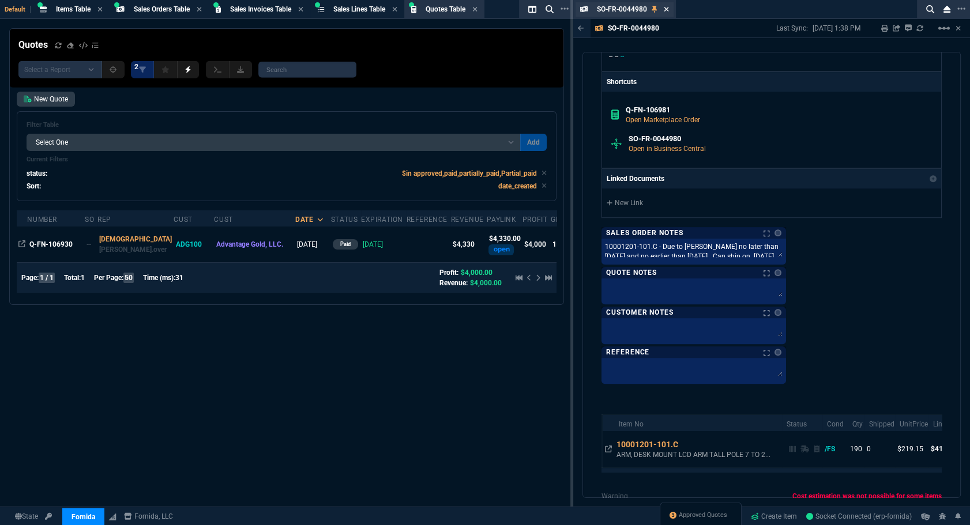
click at [669, 8] on icon at bounding box center [666, 9] width 5 height 7
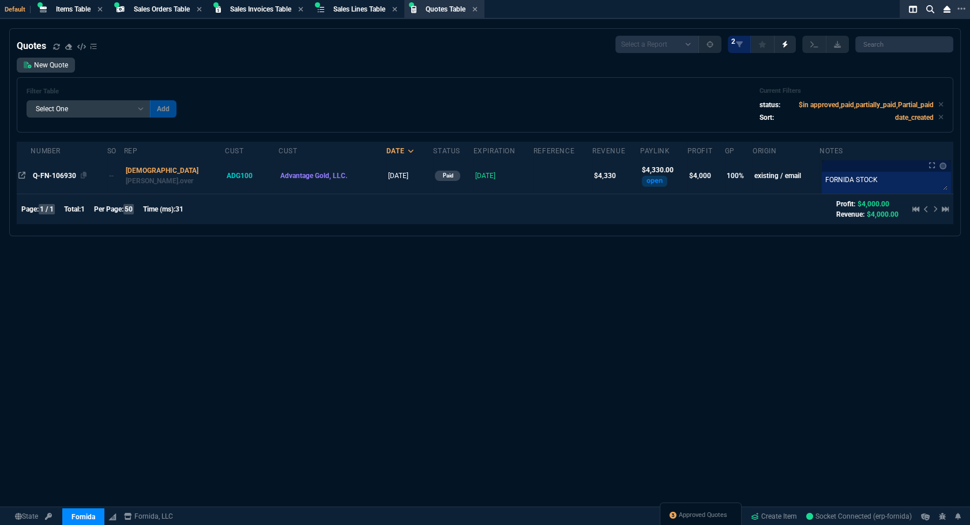
click at [59, 175] on span "Q-FN-106930" at bounding box center [54, 176] width 43 height 8
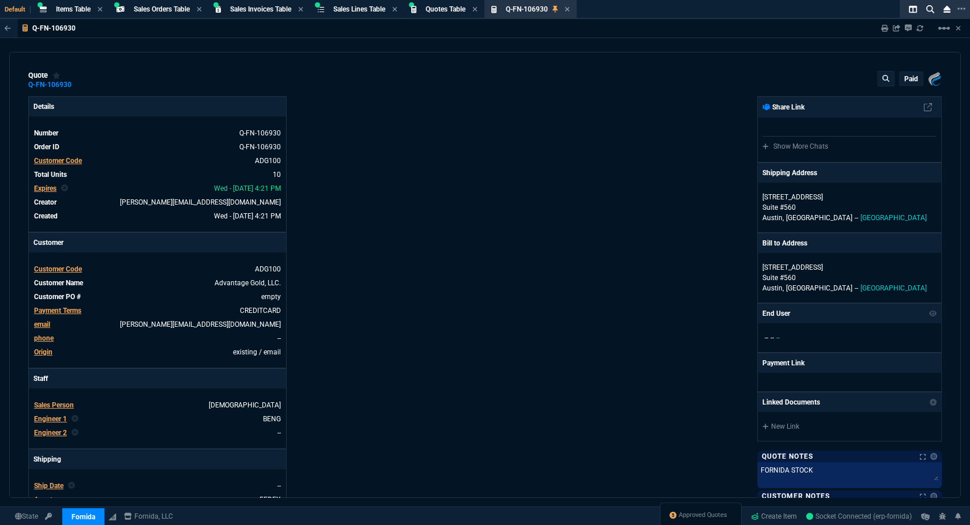
type input "100"
type input "550"
type input "100"
type input "250"
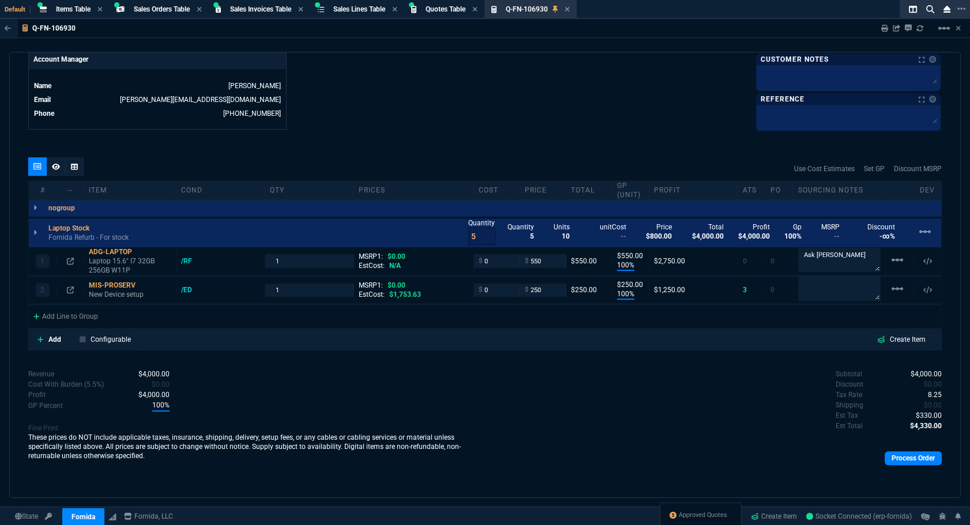
scroll to position [352, 0]
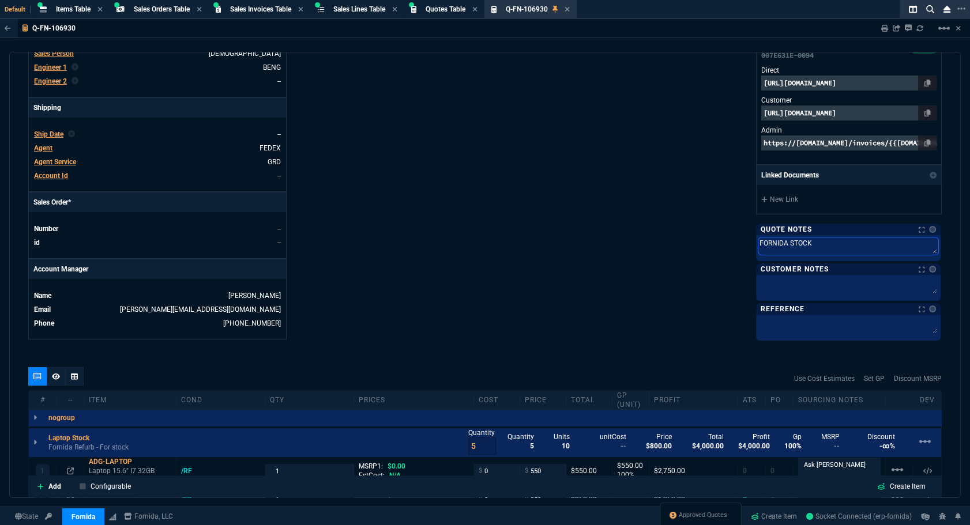
click at [787, 241] on textarea "FORNIDA STOCK" at bounding box center [849, 246] width 180 height 17
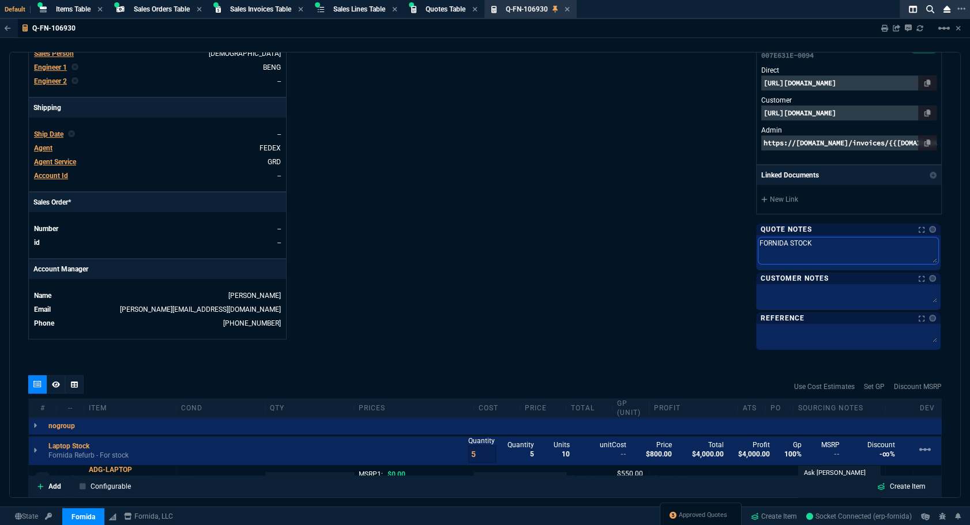
click at [787, 241] on textarea "FORNIDA STOCK" at bounding box center [849, 251] width 180 height 27
click at [816, 250] on textarea "FORNIDA STOCK" at bounding box center [849, 251] width 180 height 27
click at [815, 247] on textarea "FORNIDA STOCK" at bounding box center [849, 251] width 180 height 27
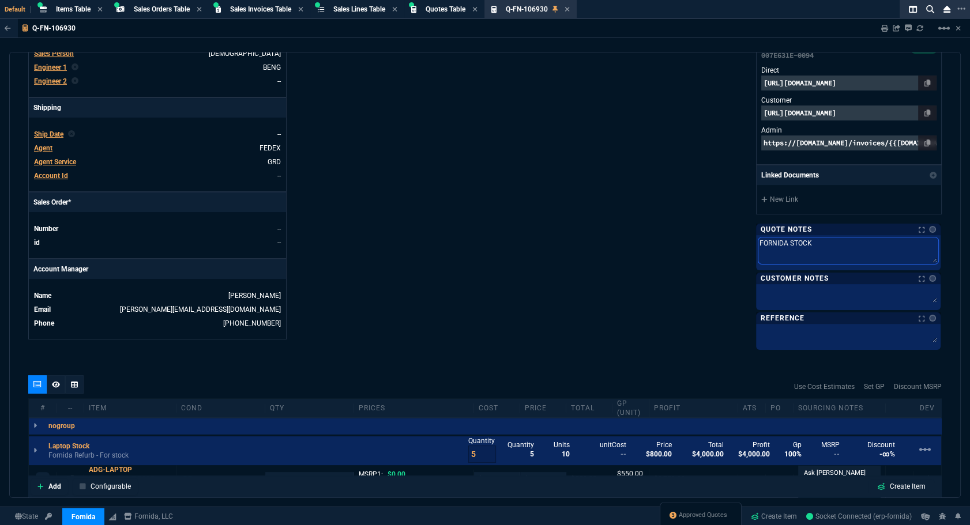
click at [815, 247] on textarea "FORNIDA STOCK" at bounding box center [849, 251] width 180 height 27
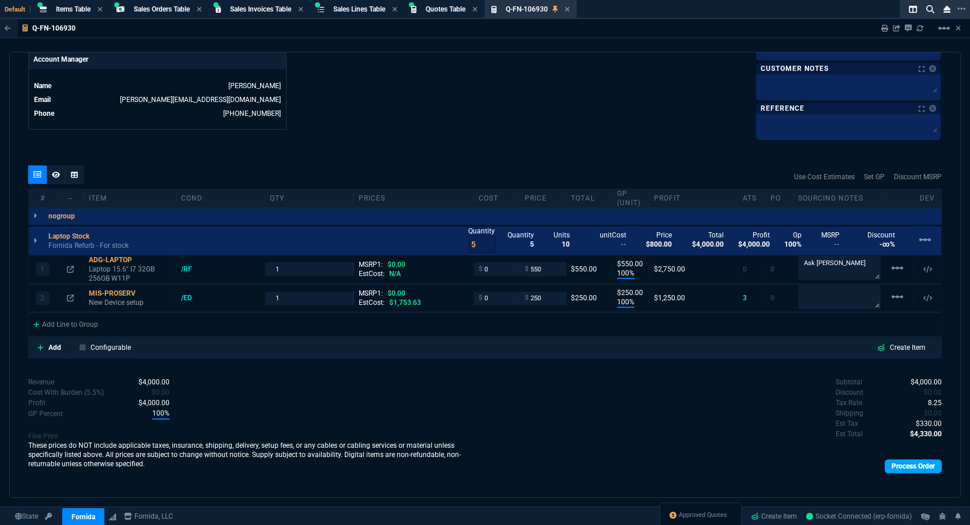
click at [906, 466] on div "Process Order" at bounding box center [713, 467] width 457 height 24
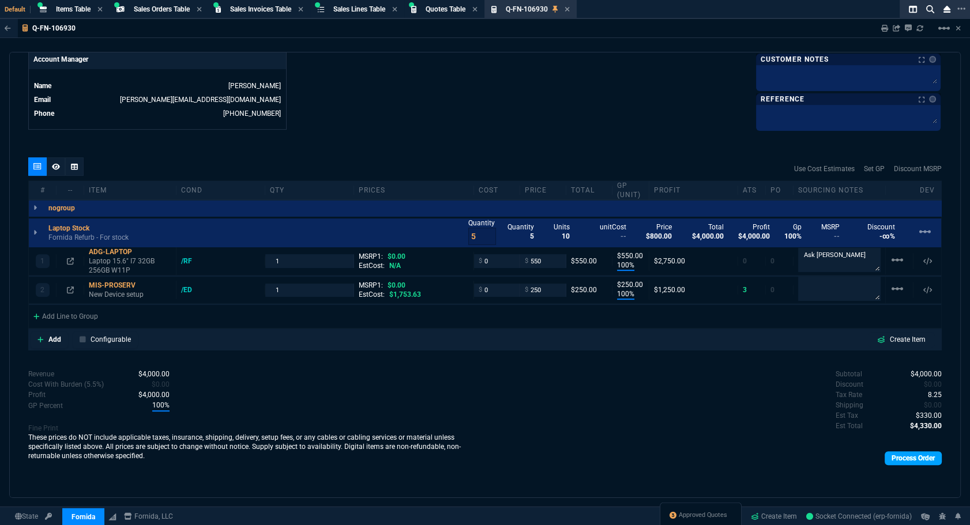
click at [885, 453] on link "Process Order" at bounding box center [913, 459] width 57 height 14
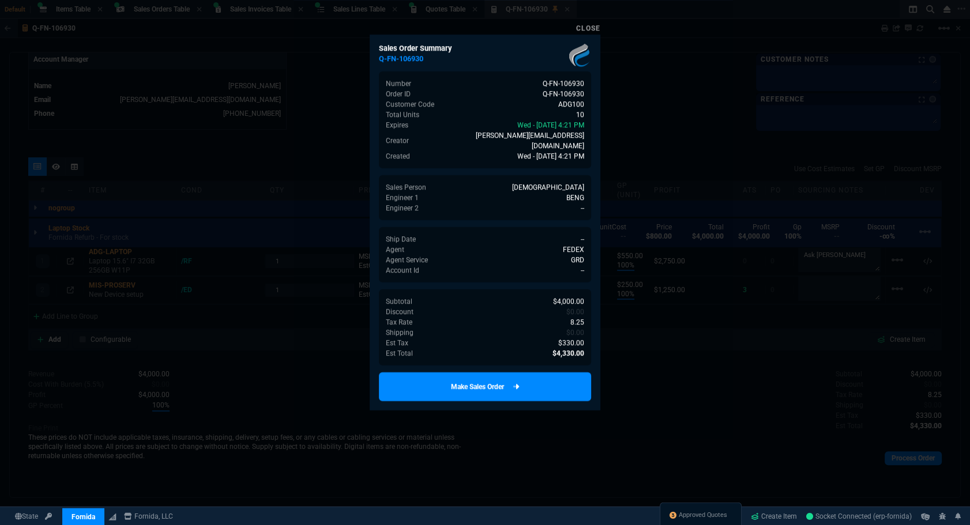
click at [494, 373] on link "Make Sales Order" at bounding box center [485, 387] width 212 height 29
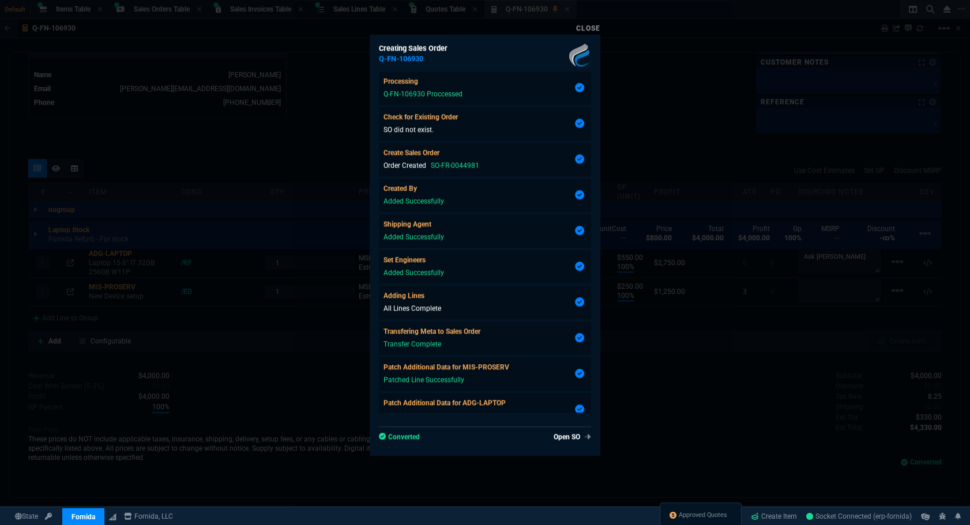
scroll to position [548, 0]
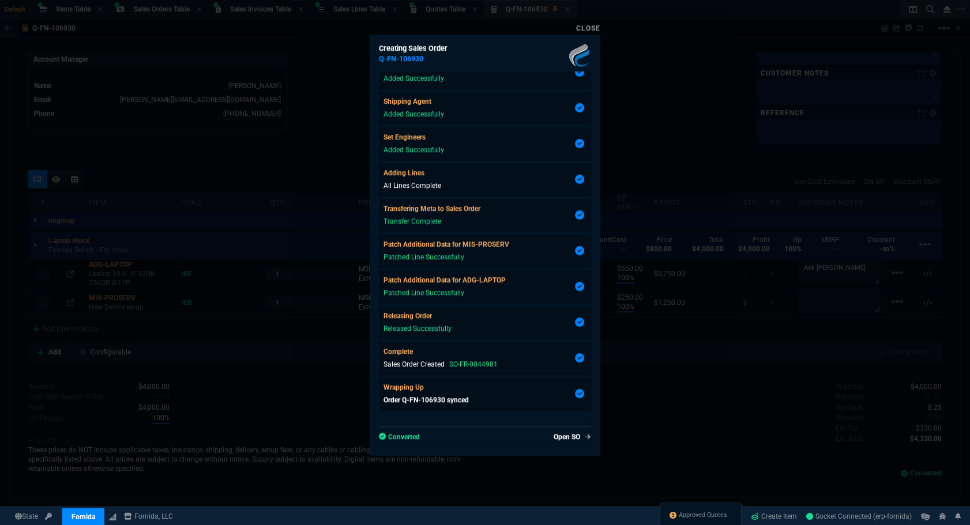
type input "100"
type input "550"
type input "100"
type input "250"
click at [675, 383] on div at bounding box center [485, 262] width 970 height 525
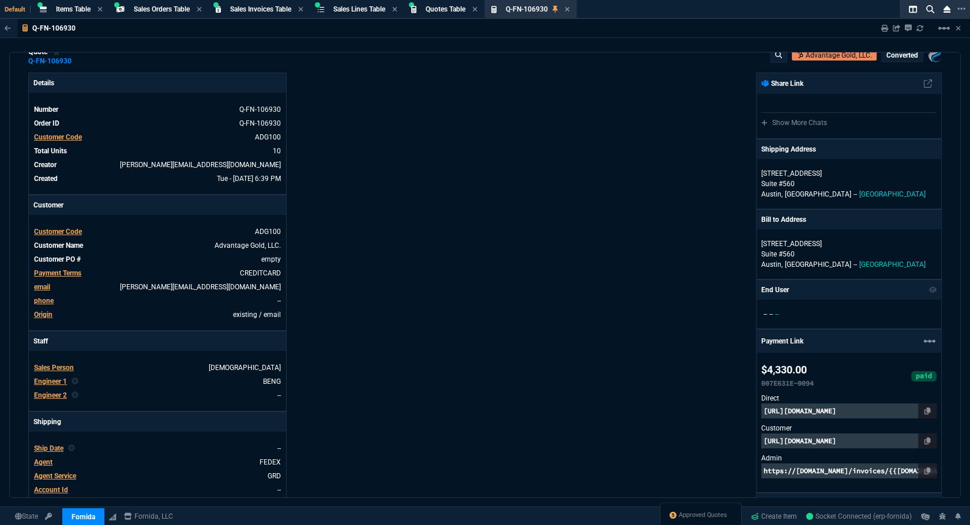
scroll to position [234, 0]
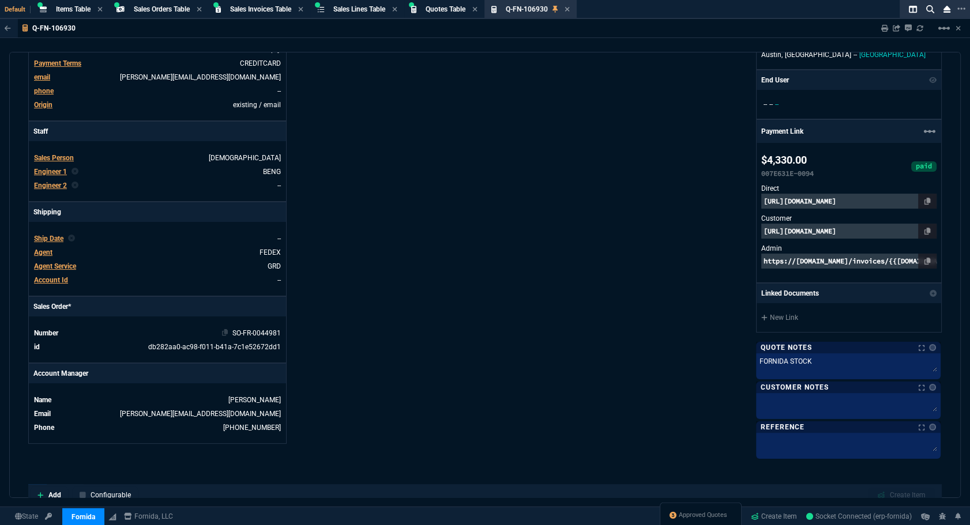
click at [251, 333] on link "SO-FR-0044981" at bounding box center [256, 333] width 48 height 8
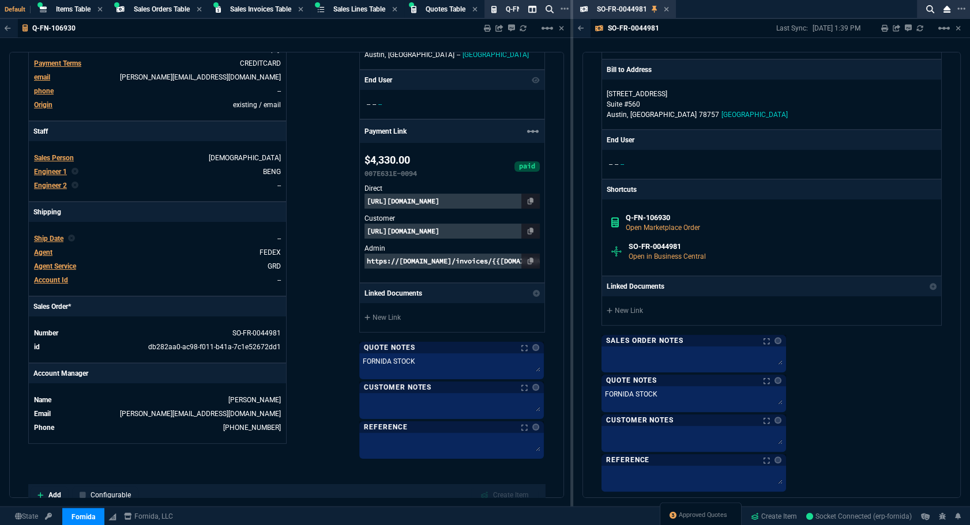
scroll to position [1049, 0]
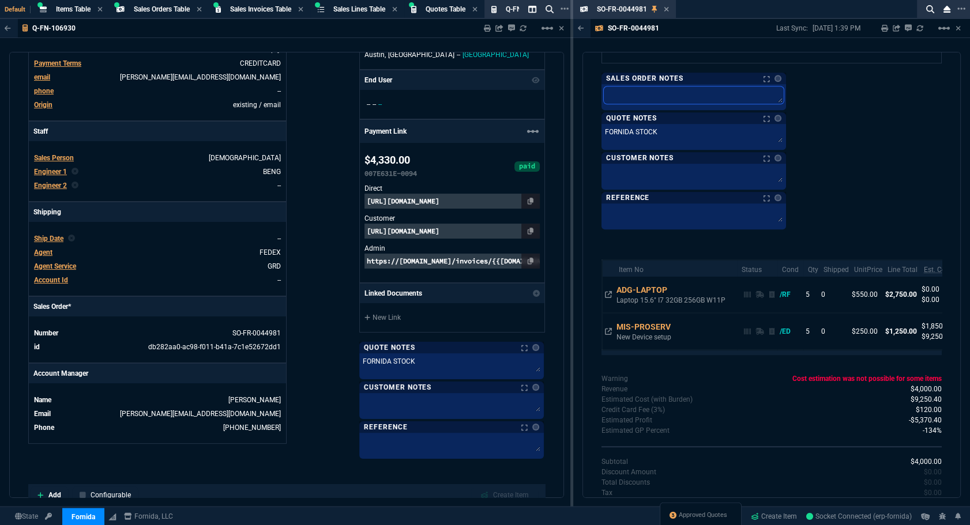
click at [654, 97] on textarea at bounding box center [694, 95] width 180 height 17
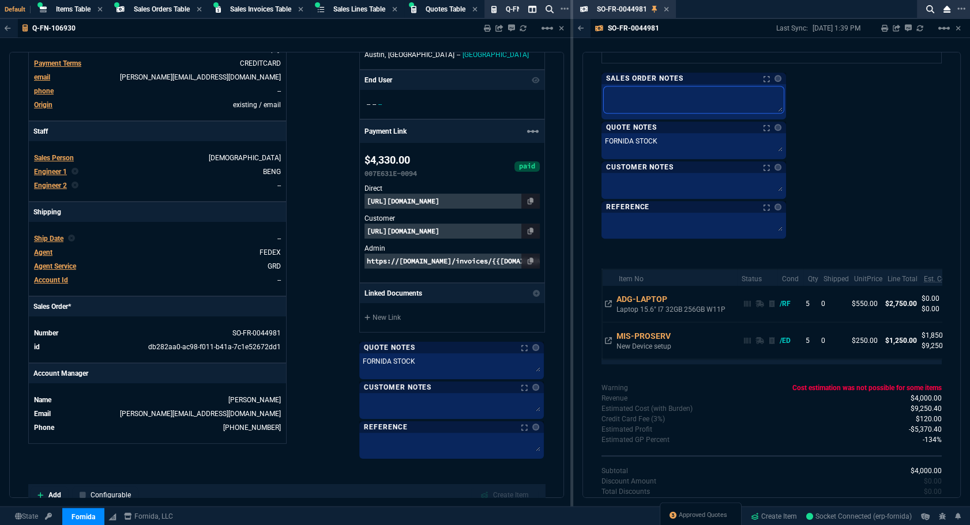
paste textarea "FORNIDA STOCK"
type textarea "FORNIDA STOCK"
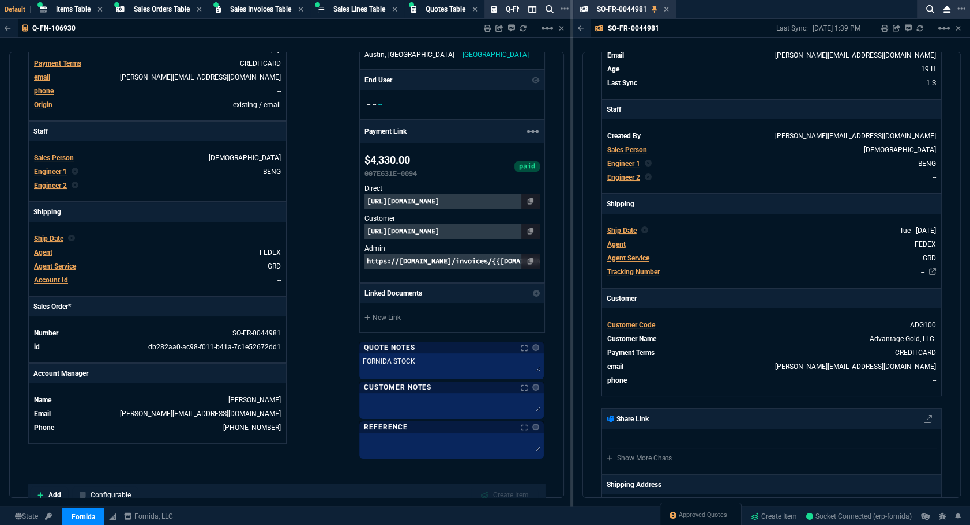
scroll to position [0, 0]
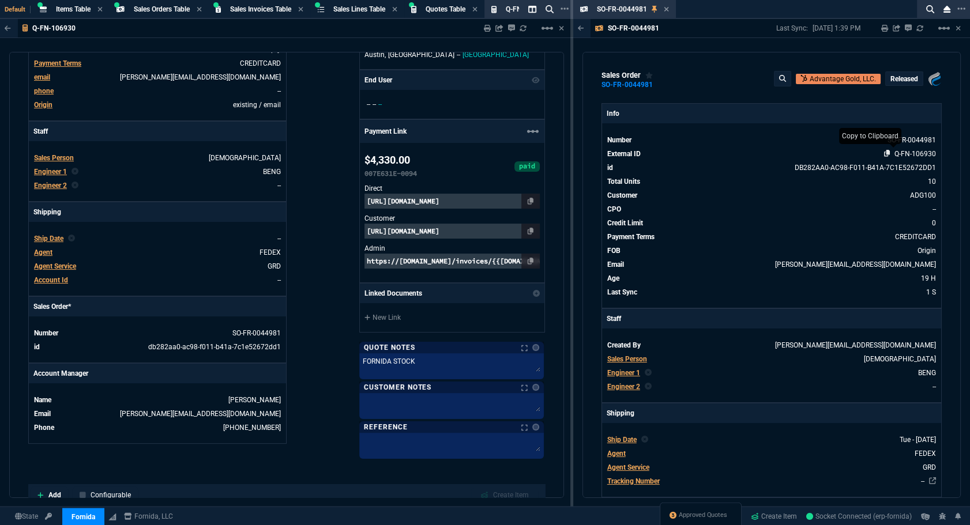
type textarea "FORNIDA STOCK"
click at [884, 155] on icon at bounding box center [887, 153] width 6 height 7
click at [668, 5] on div "SO-FR-0044981 Sales Order" at bounding box center [633, 10] width 72 height 10
click at [664, 6] on icon at bounding box center [666, 9] width 5 height 7
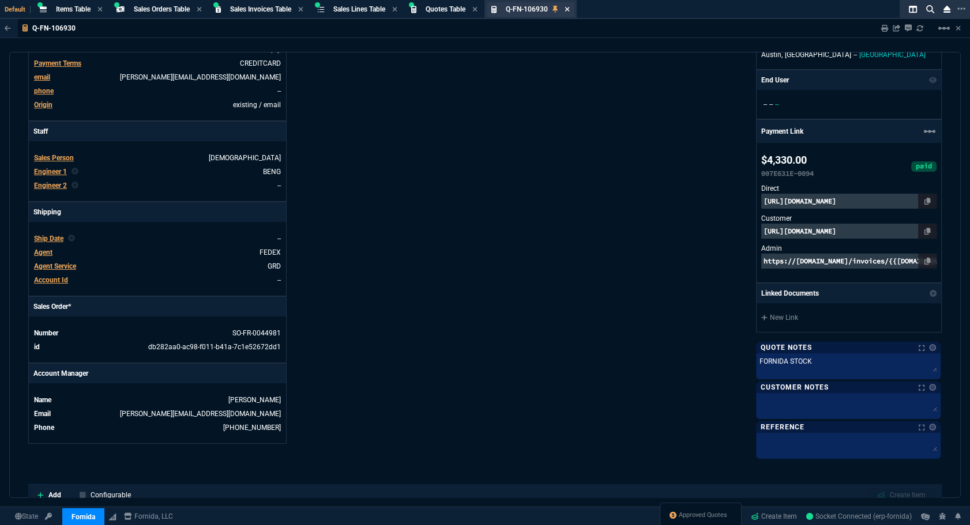
click at [570, 10] on icon at bounding box center [567, 9] width 5 height 7
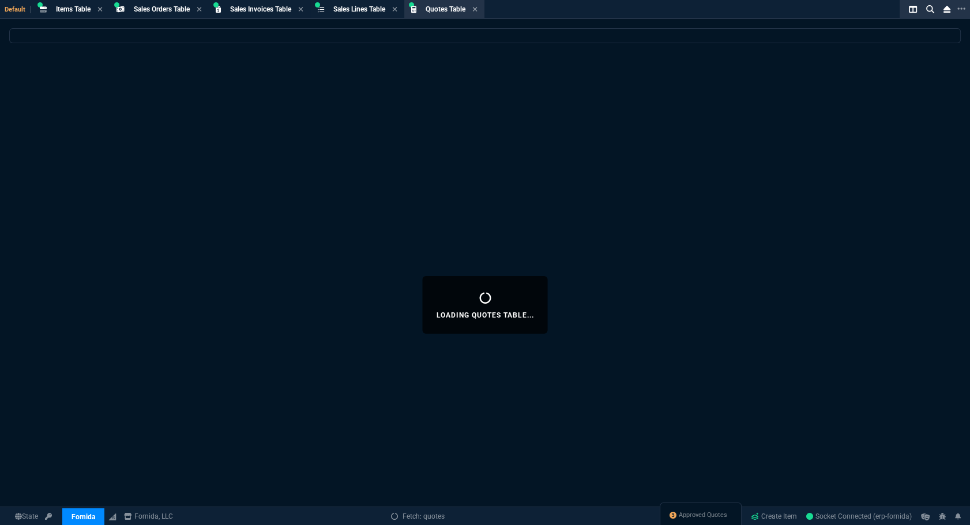
select select
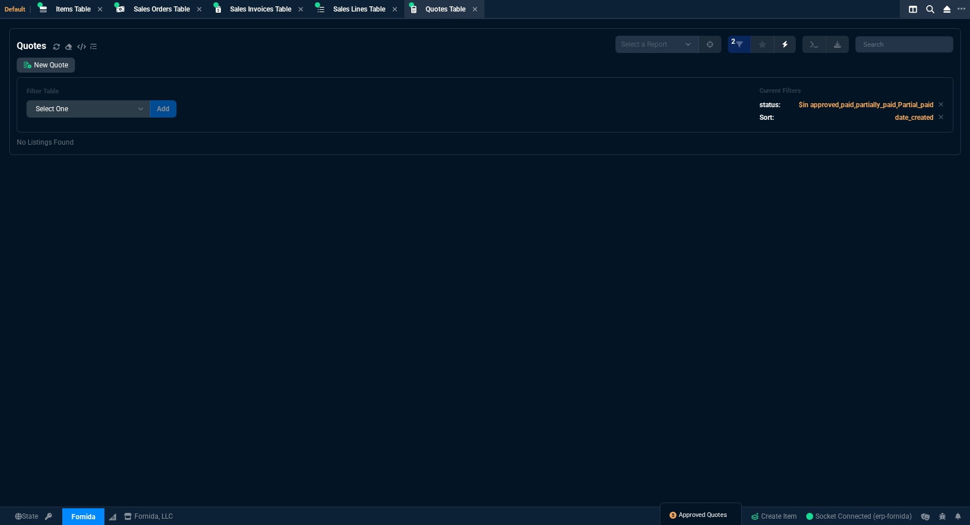
click at [709, 515] on span "Approved Quotes" at bounding box center [703, 515] width 48 height 9
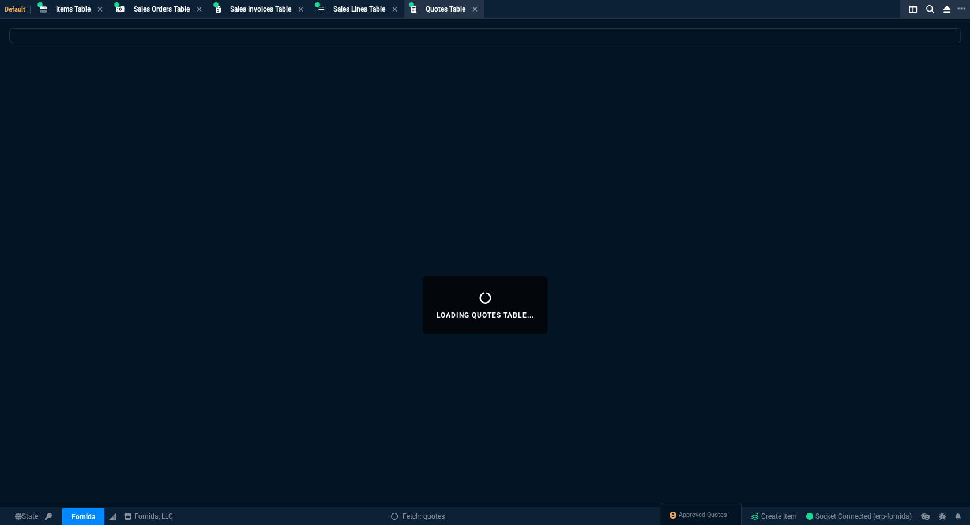
select select
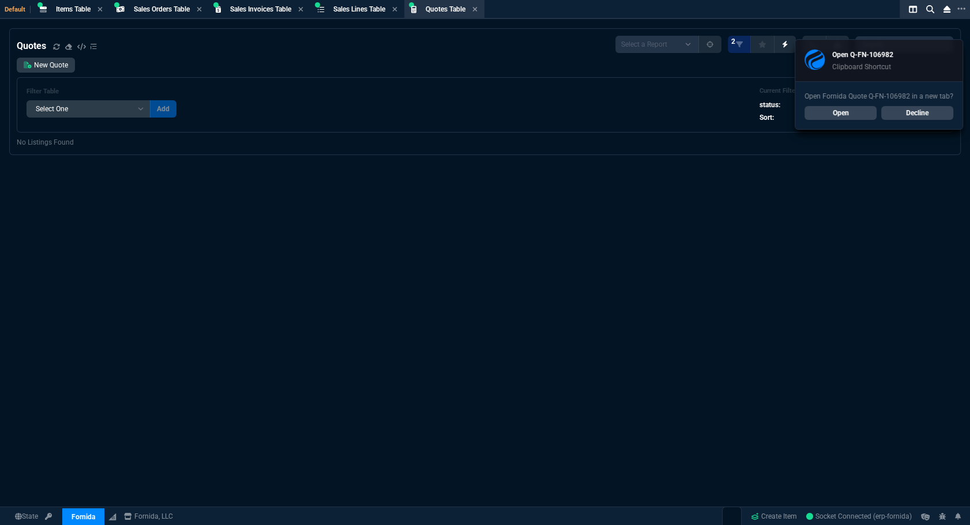
click at [852, 123] on div "Open Fornida Quote Q-FN-106982 in a new tab? Open Decline" at bounding box center [878, 105] width 167 height 48
click at [850, 110] on link "Open" at bounding box center [841, 113] width 72 height 14
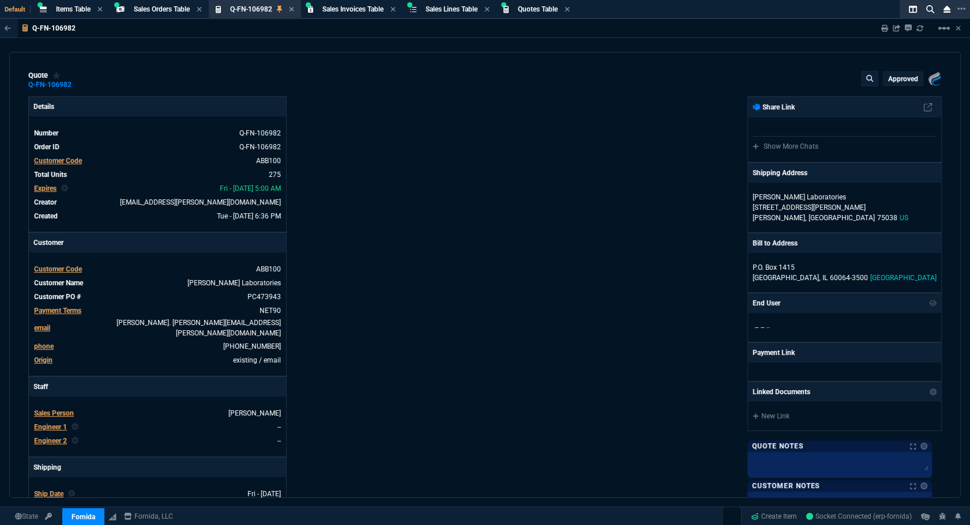
type input "26"
type input "58"
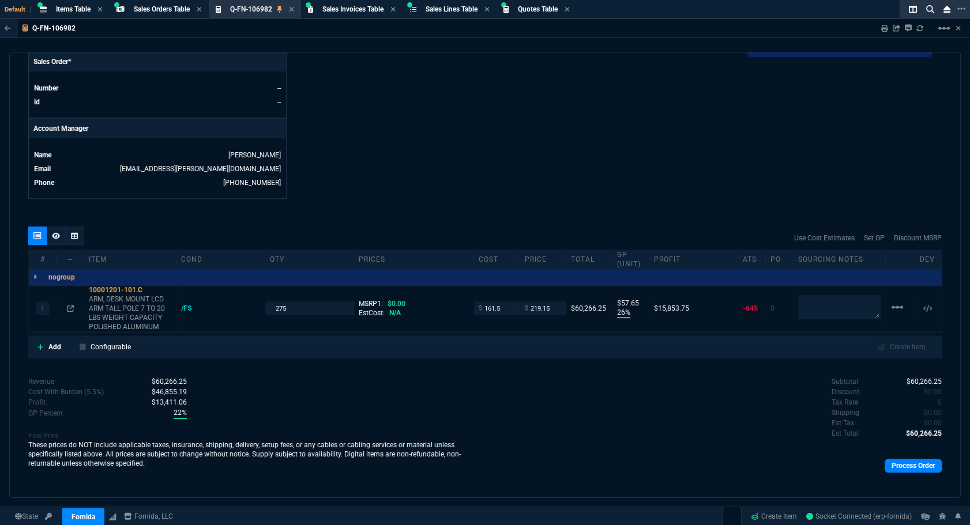
scroll to position [291, 0]
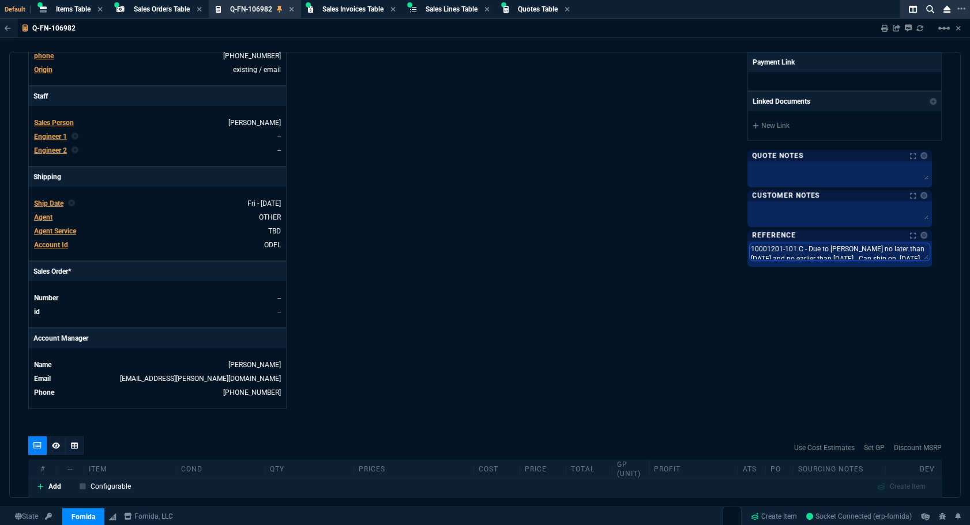
click at [770, 254] on textarea "10001201-101.C - Due to Abbott no later than 12/30/25 and no earlier than 12/22…" at bounding box center [840, 251] width 180 height 17
drag, startPoint x: 926, startPoint y: 261, endPoint x: 715, endPoint y: 247, distance: 212.1
click at [715, 247] on div "Fornida, LLC 2609 Technology Dr Suite 300 Plano, TX 75074 Share Link Show More …" at bounding box center [713, 107] width 457 height 603
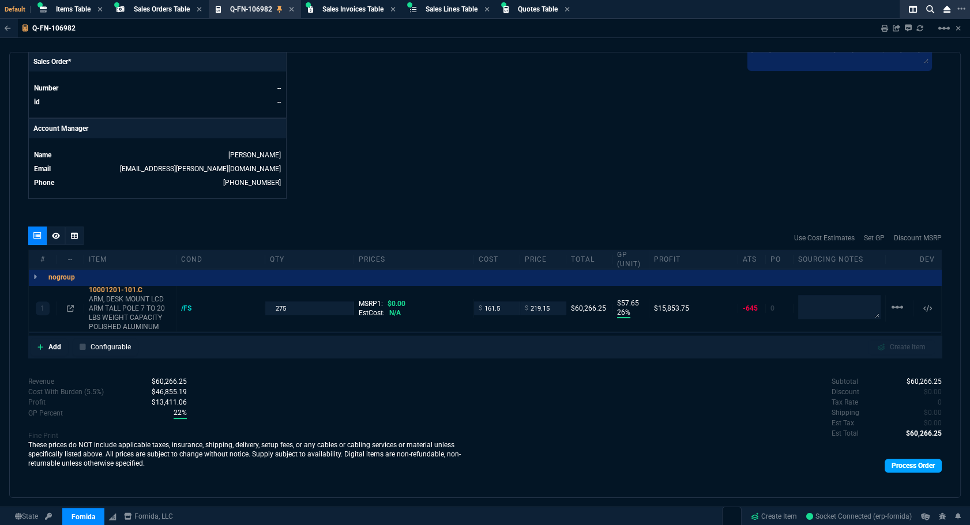
click at [906, 459] on link "Process Order" at bounding box center [913, 466] width 57 height 14
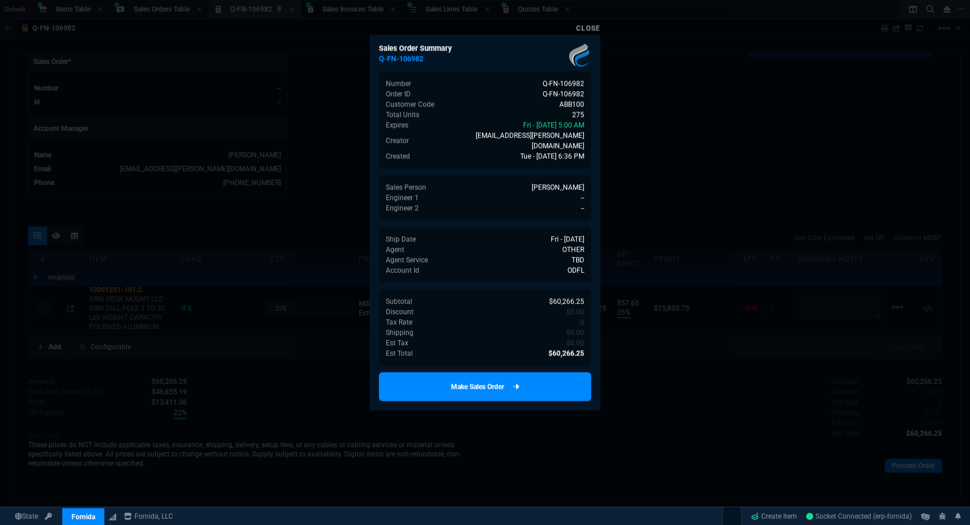
click at [505, 373] on link "Make Sales Order" at bounding box center [485, 387] width 212 height 29
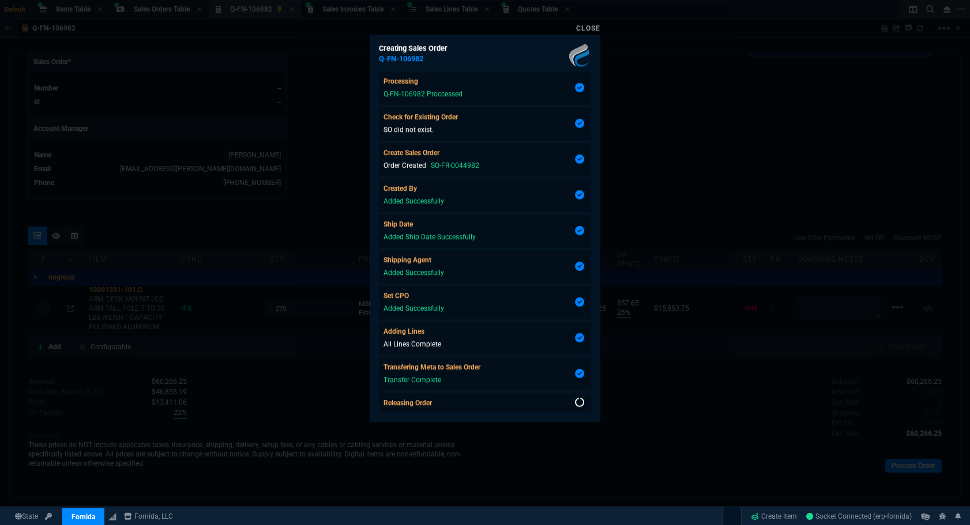
scroll to position [2, 0]
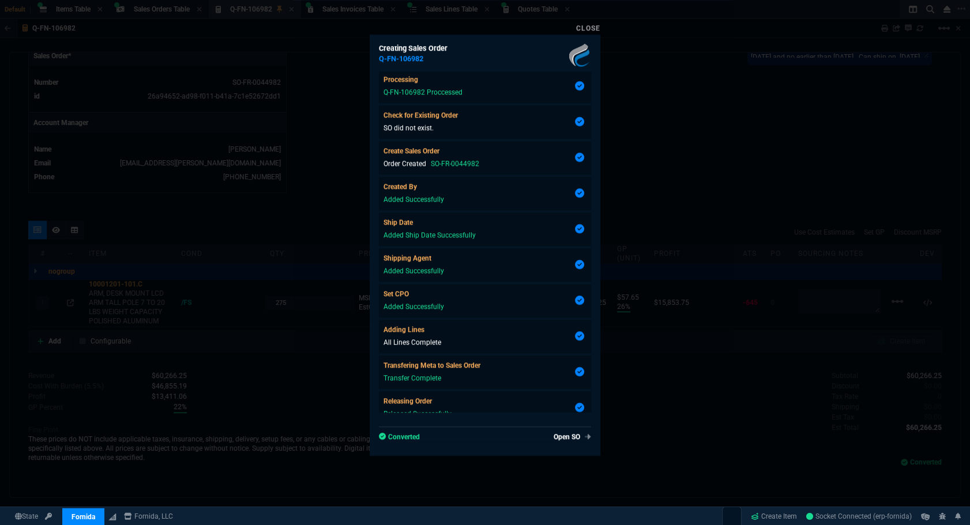
type input "26"
type input "58"
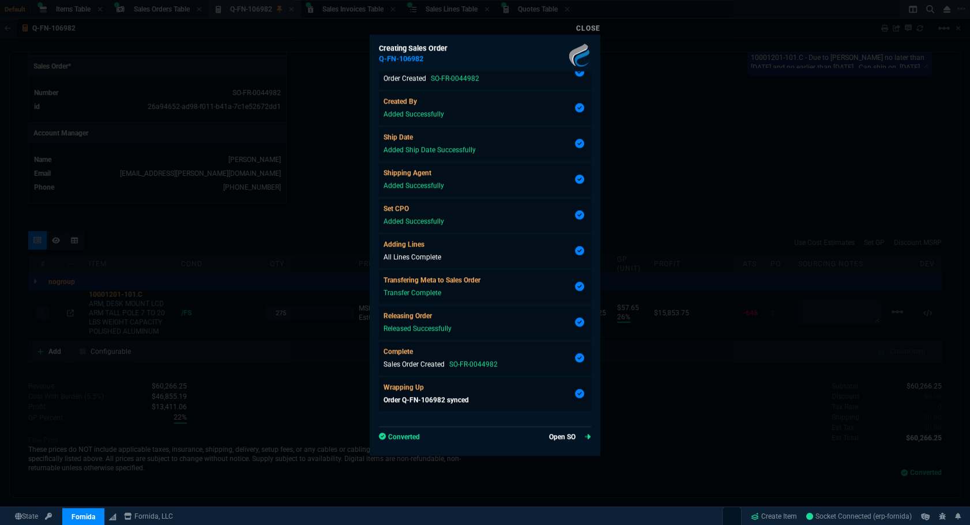
click at [558, 433] on link "Open SO" at bounding box center [570, 437] width 42 height 10
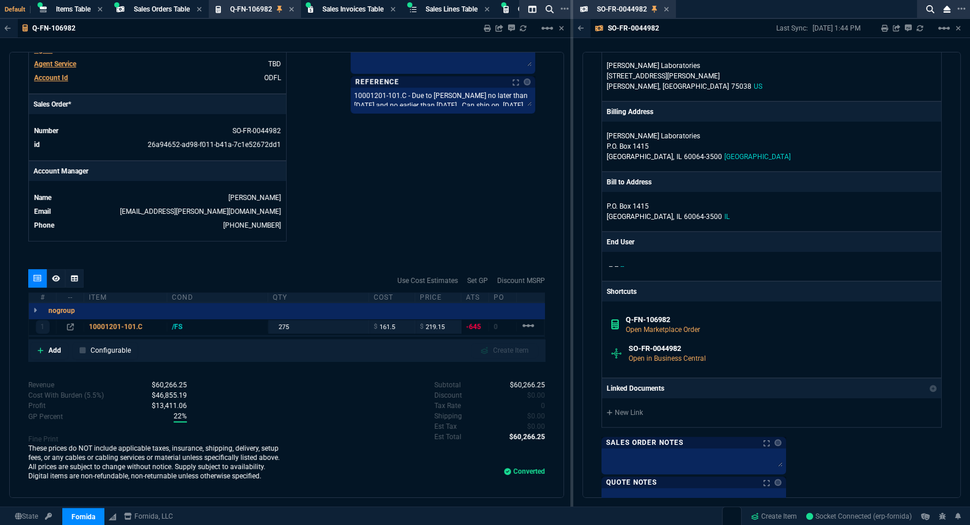
scroll to position [944, 0]
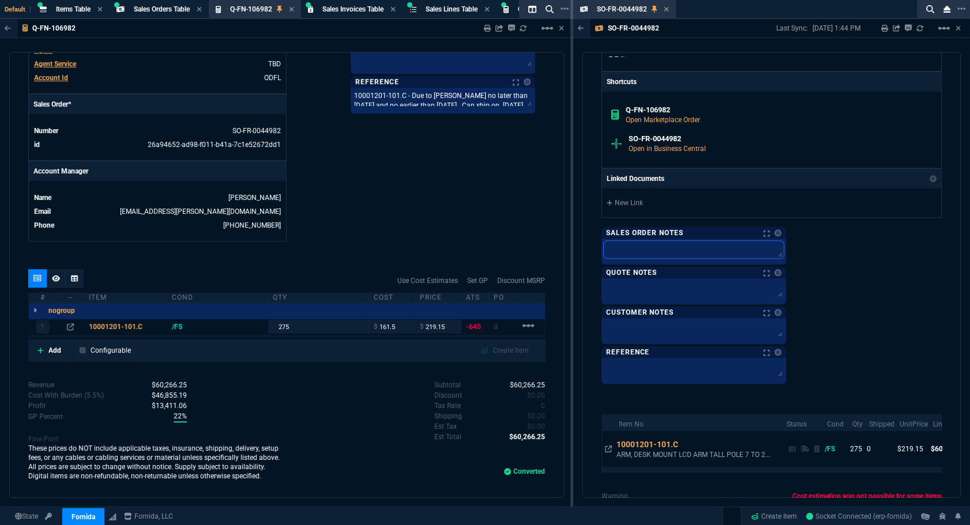
click at [651, 253] on textarea at bounding box center [694, 249] width 180 height 17
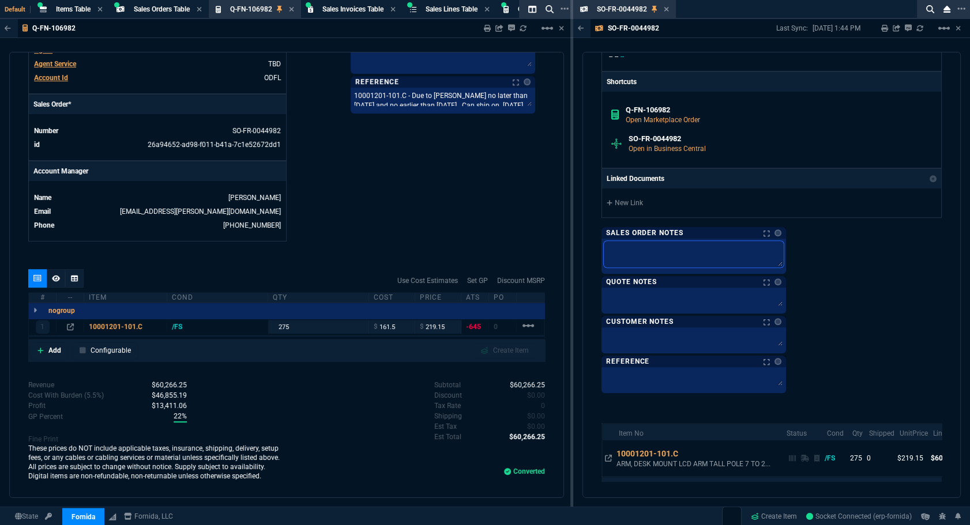
paste textarea "10001201-101.C - Due to Abbott no later than 12/30/25 and no earlier than 12/22…"
type textarea "10001201-101.C - Due to Abbott no later than 12/30/25 and no earlier than 12/22…"
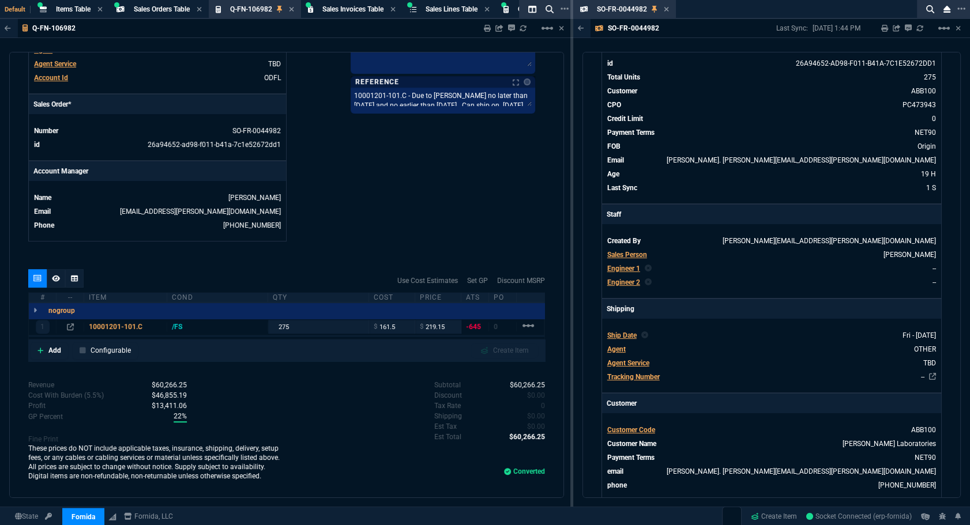
scroll to position [0, 0]
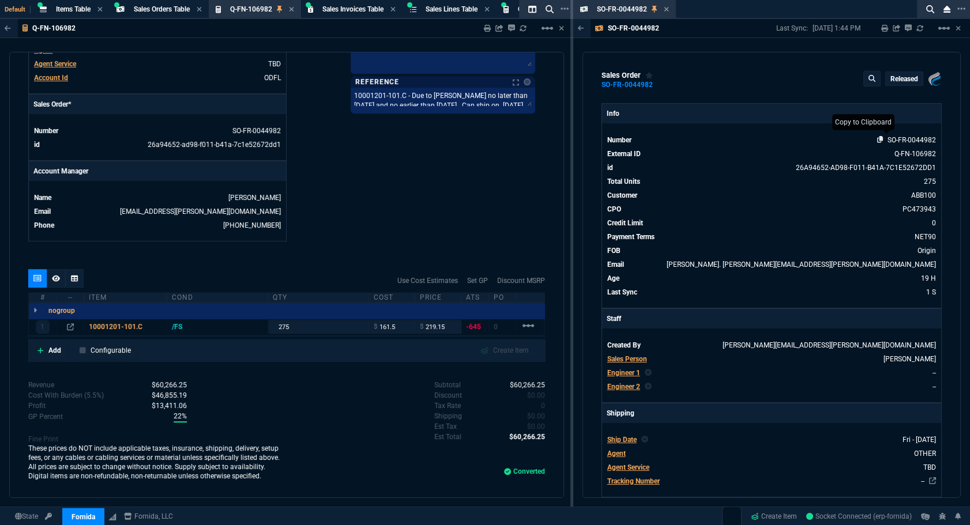
type textarea "10001201-101.C - Due to Abbott no later than 12/30/25 and no earlier than 12/22…"
click at [877, 140] on icon at bounding box center [880, 139] width 6 height 7
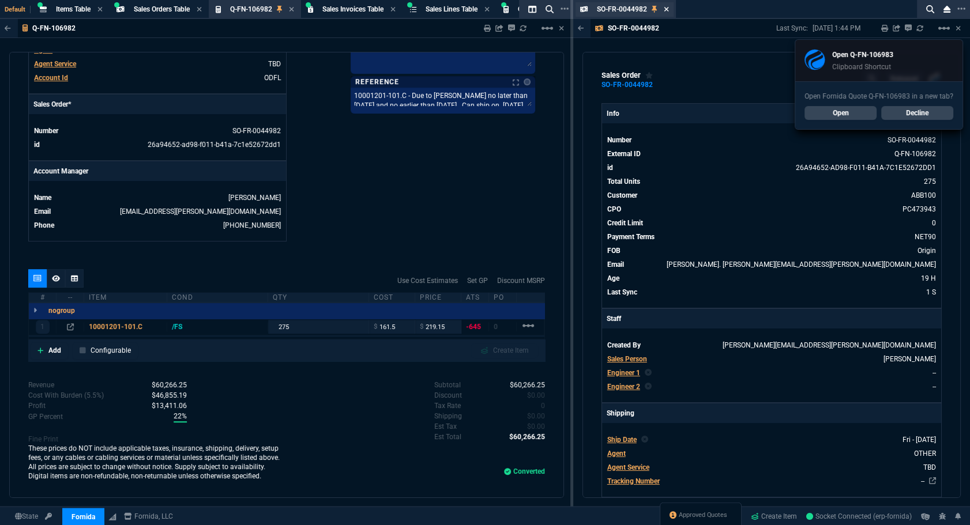
click at [667, 8] on icon at bounding box center [667, 9] width 5 height 5
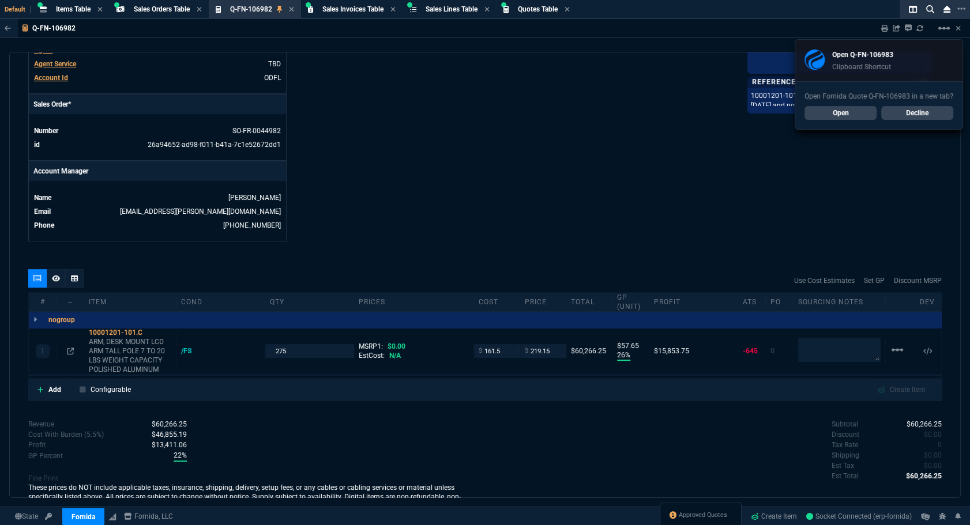
scroll to position [482, 0]
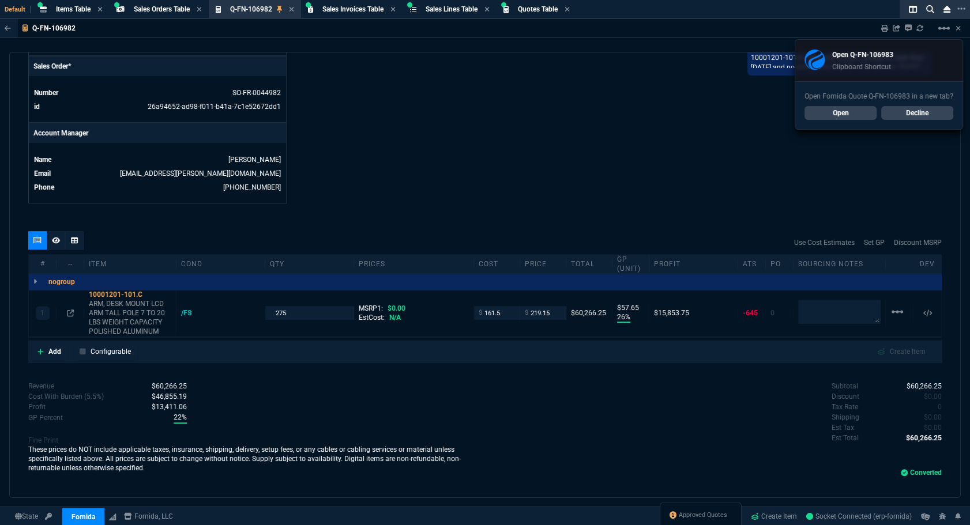
click at [833, 114] on link "Open" at bounding box center [841, 113] width 72 height 14
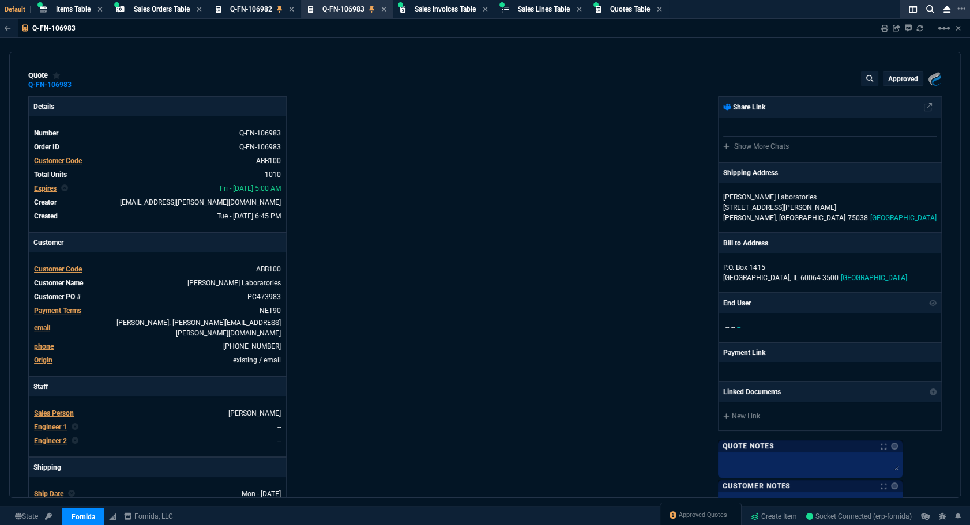
type input "54"
type input "2"
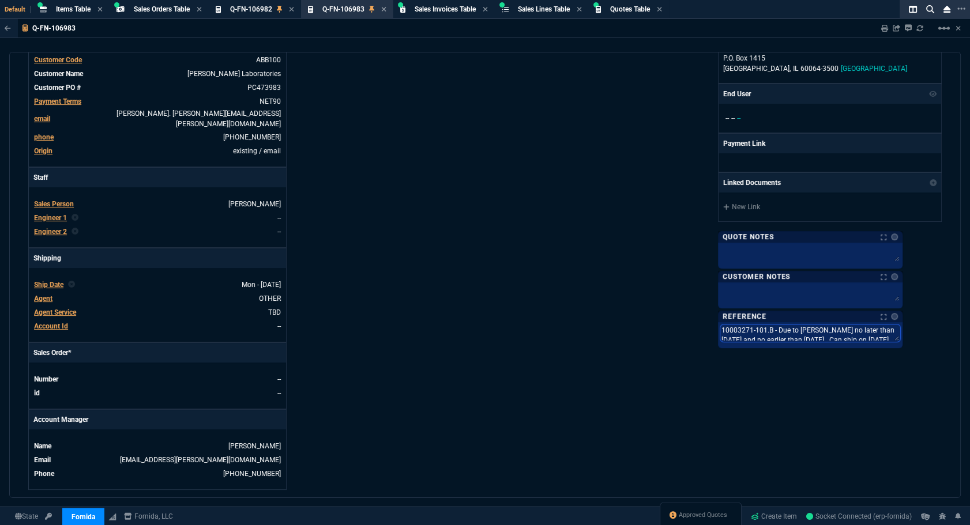
click at [784, 336] on textarea "10003271-101.B - Due to Abbott no later than 01/20/26 and no earlier than 01/13…" at bounding box center [810, 333] width 180 height 17
drag, startPoint x: 922, startPoint y: 340, endPoint x: 689, endPoint y: 306, distance: 235.4
click at [689, 306] on div "Fornida, LLC 2609 Technology Dr Suite 300 Plano, TX 75074 Share Link Show More …" at bounding box center [713, 188] width 457 height 603
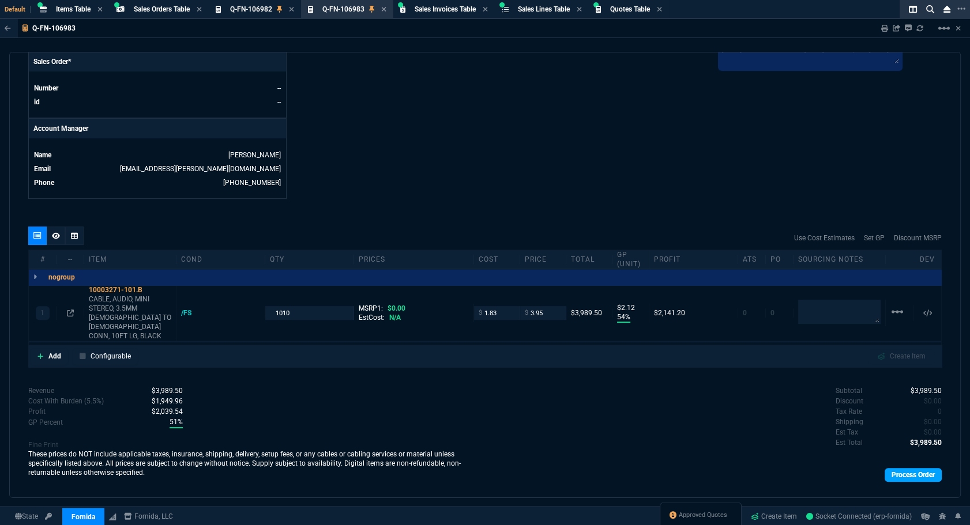
click at [900, 468] on link "Process Order" at bounding box center [913, 475] width 57 height 14
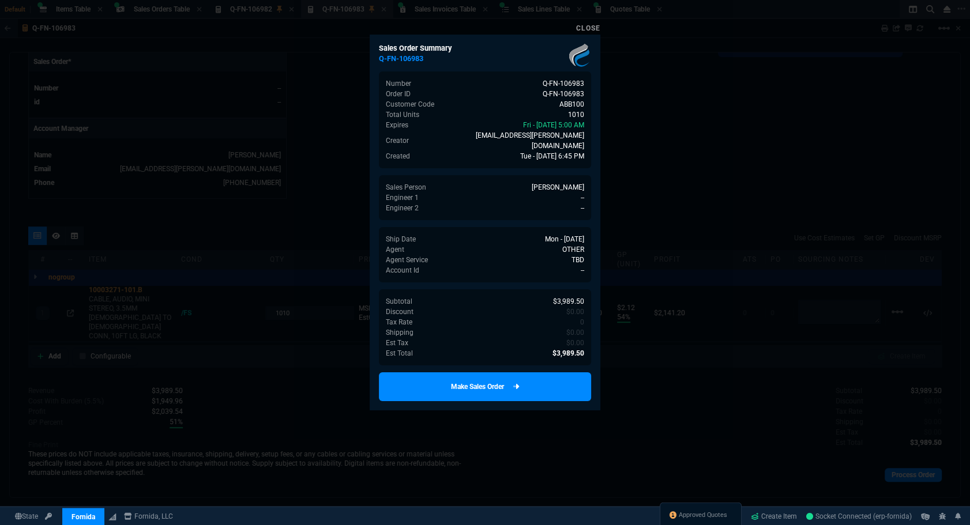
click at [546, 373] on link "Make Sales Order" at bounding box center [485, 387] width 212 height 29
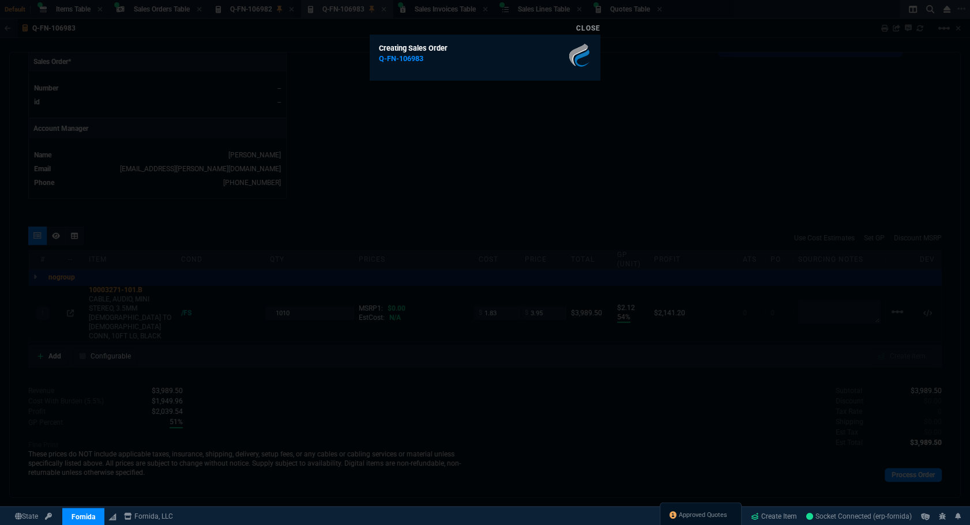
click at [645, 196] on div at bounding box center [485, 262] width 970 height 525
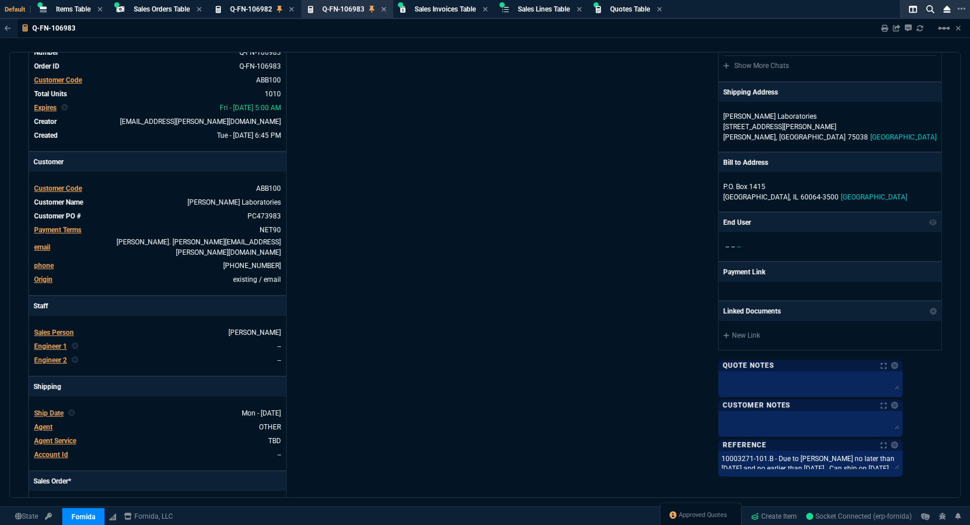
scroll to position [0, 0]
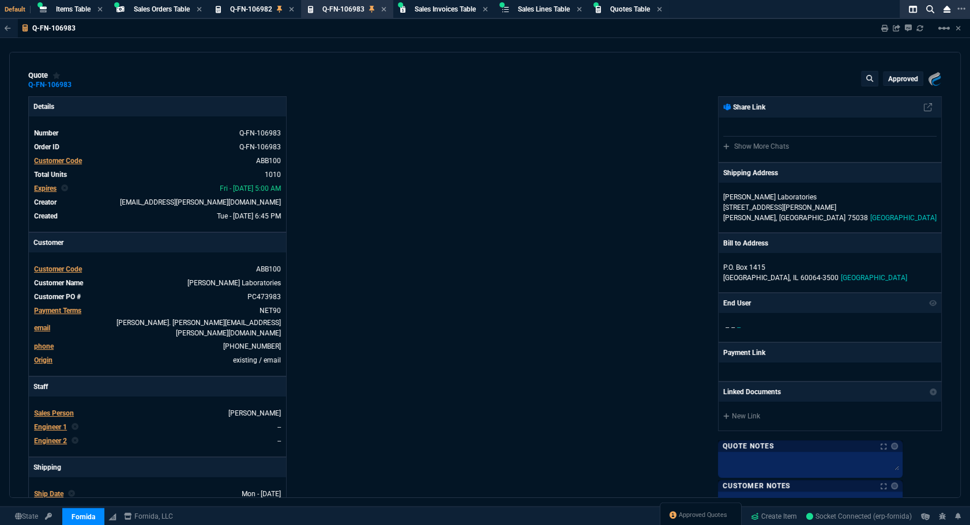
click at [921, 30] on icon at bounding box center [920, 28] width 7 height 7
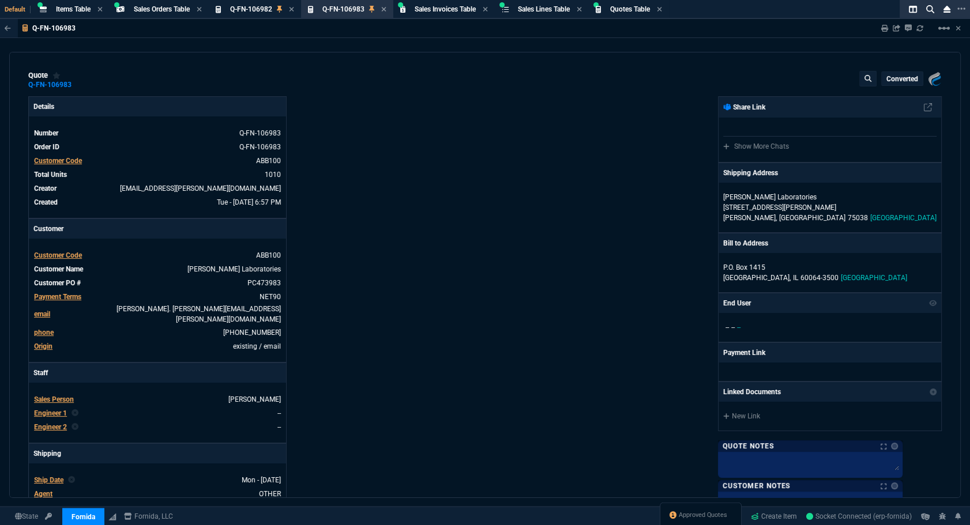
type input "54"
type input "2"
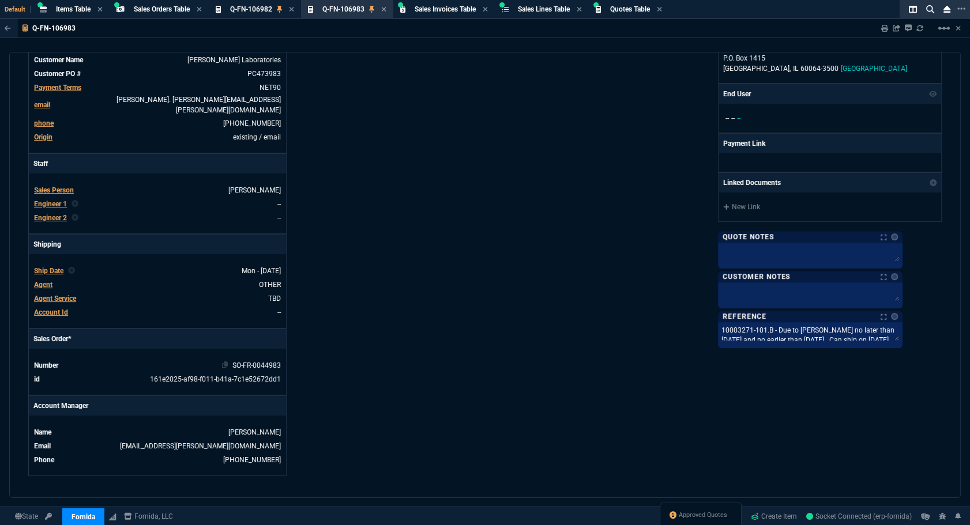
click at [272, 360] on td "SO-FR-0044983" at bounding box center [172, 366] width 219 height 12
click at [273, 362] on link "SO-FR-0044983" at bounding box center [256, 366] width 48 height 8
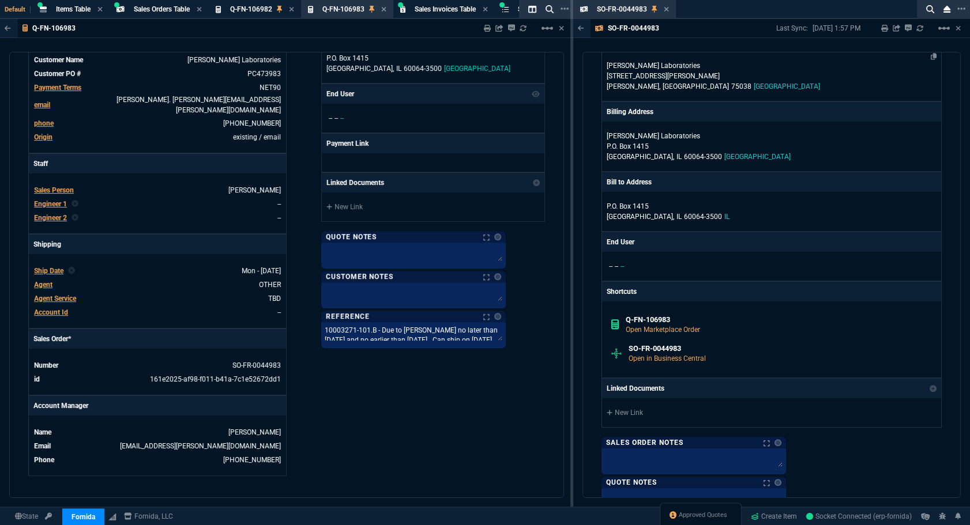
scroll to position [996, 0]
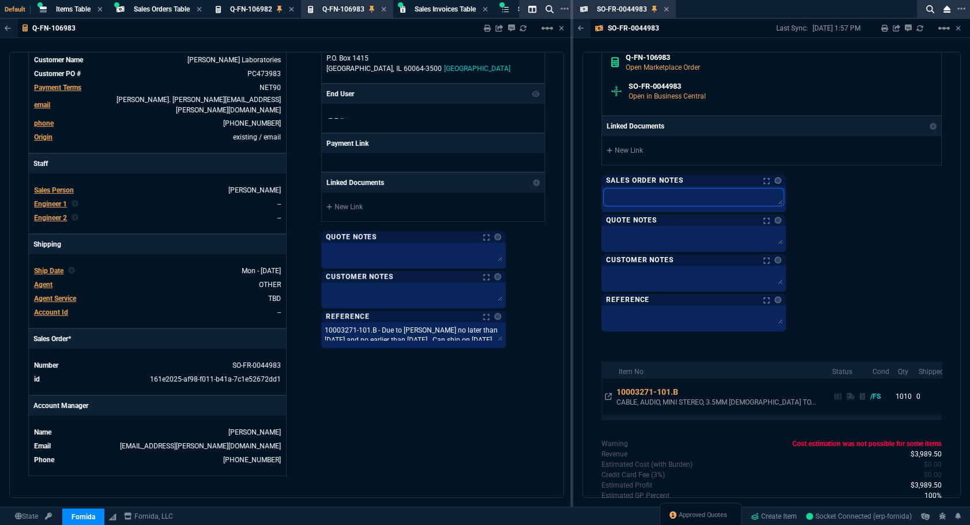
click at [637, 203] on textarea at bounding box center [694, 197] width 180 height 17
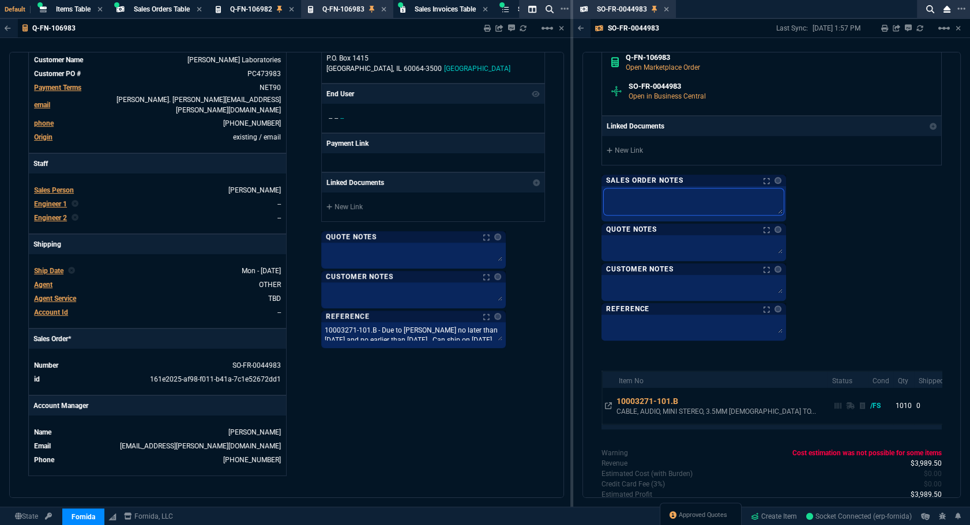
paste textarea "10003271-101.B - Due to Abbott no later than 01/20/26 and no earlier than 01/13…"
type textarea "10003271-101.B - Due to Abbott no later than 01/20/26 and no earlier than 01/13…"
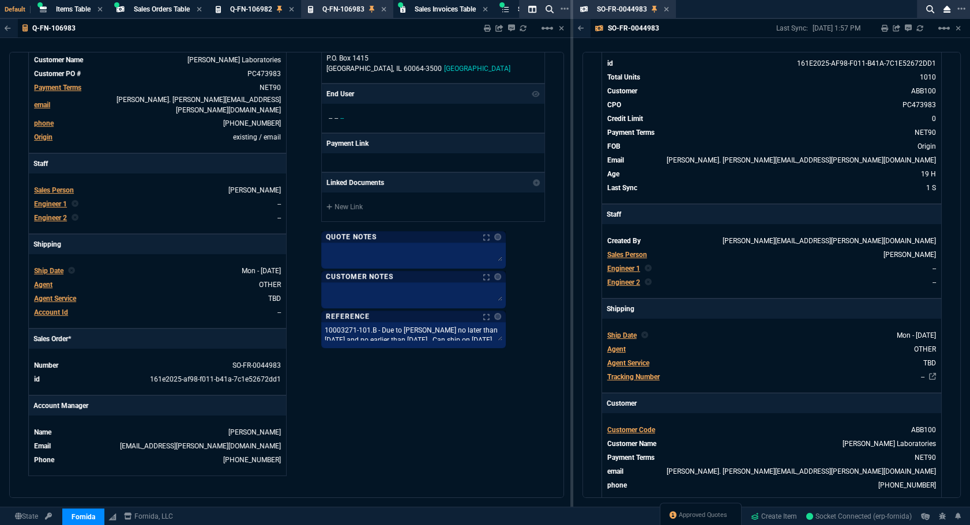
scroll to position [0, 0]
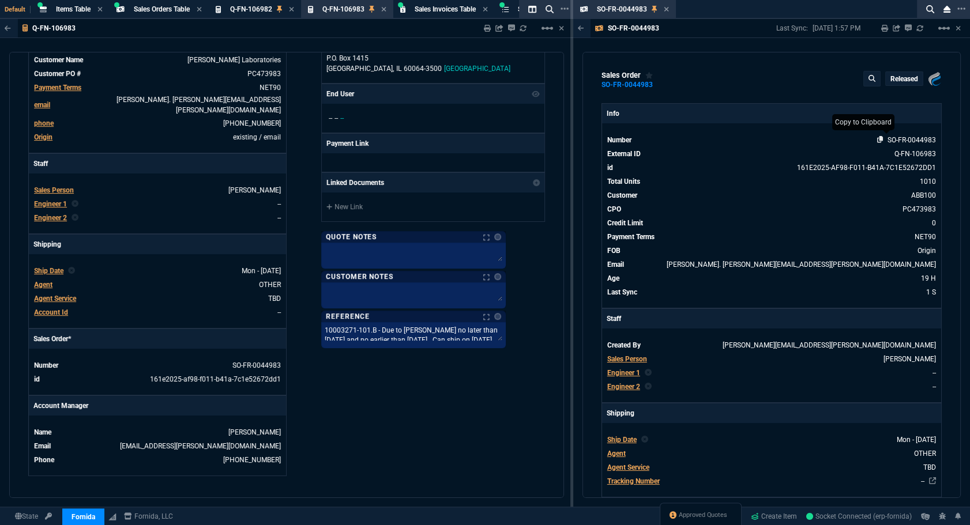
click at [877, 140] on icon at bounding box center [880, 139] width 6 height 7
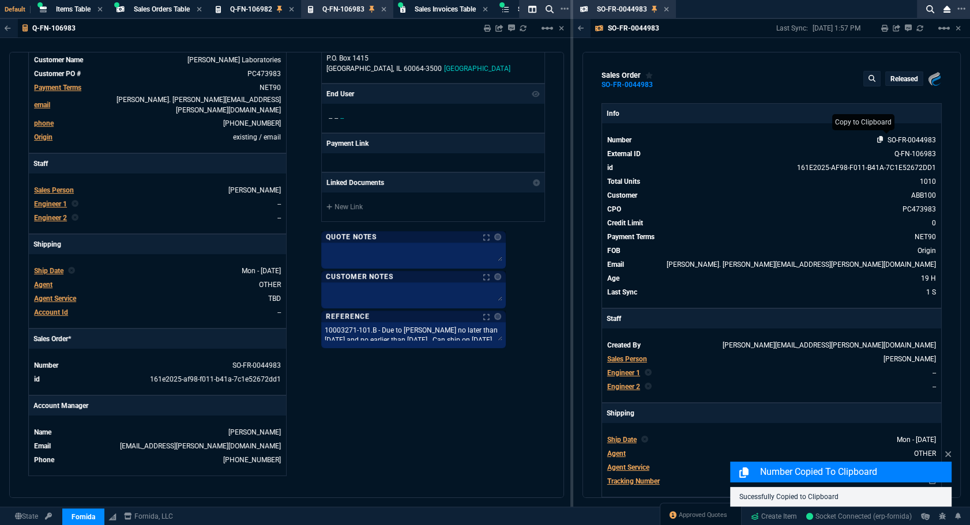
click at [877, 140] on icon at bounding box center [880, 139] width 6 height 7
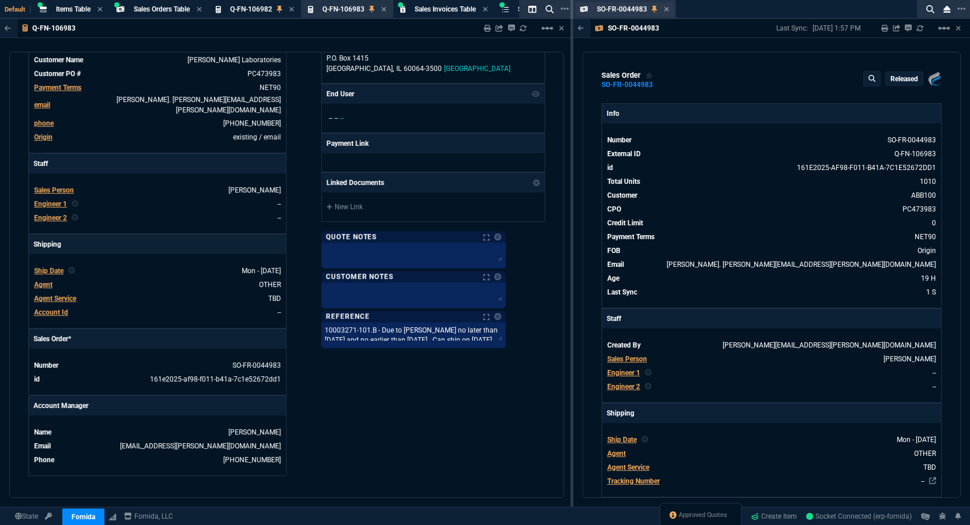
click at [669, 8] on div "SO-FR-0044983 Sales Order" at bounding box center [625, 9] width 99 height 14
click at [665, 9] on icon at bounding box center [666, 9] width 5 height 7
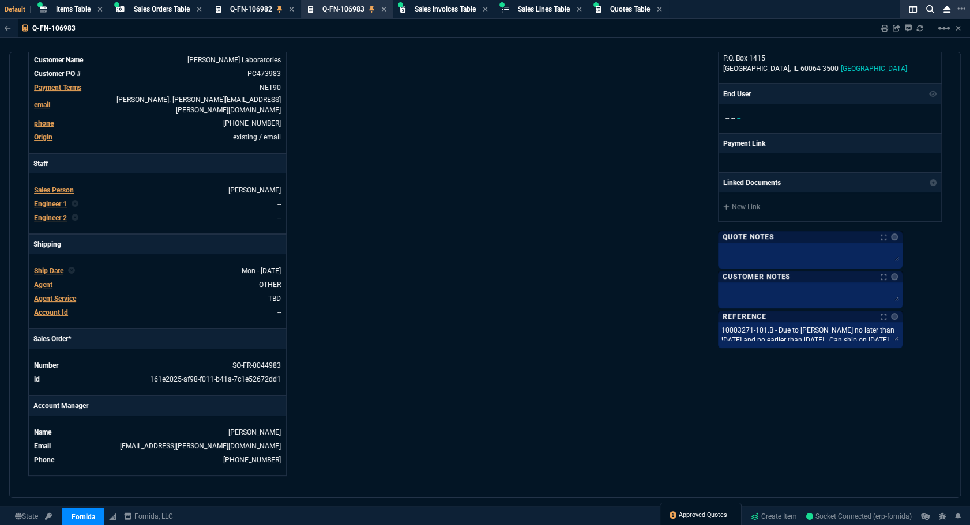
click at [691, 519] on span "Approved Quotes" at bounding box center [703, 515] width 48 height 9
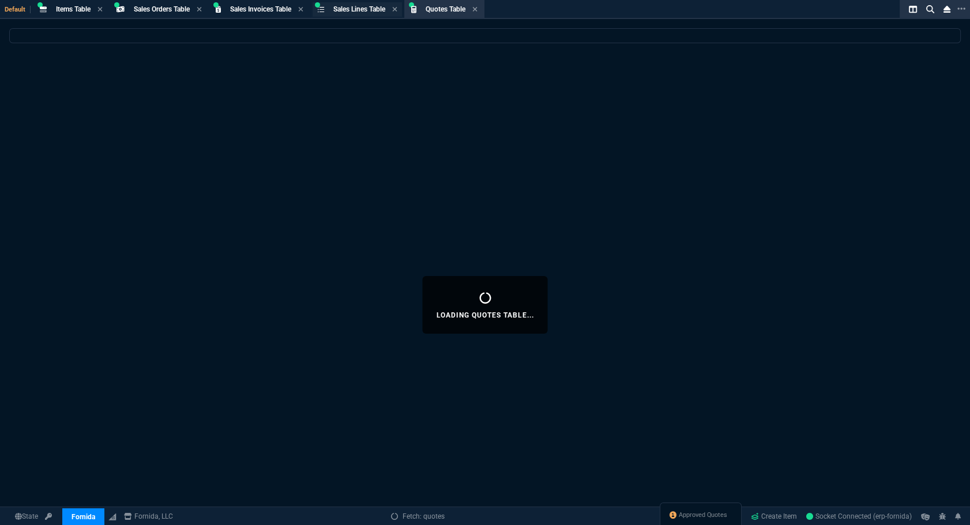
select select
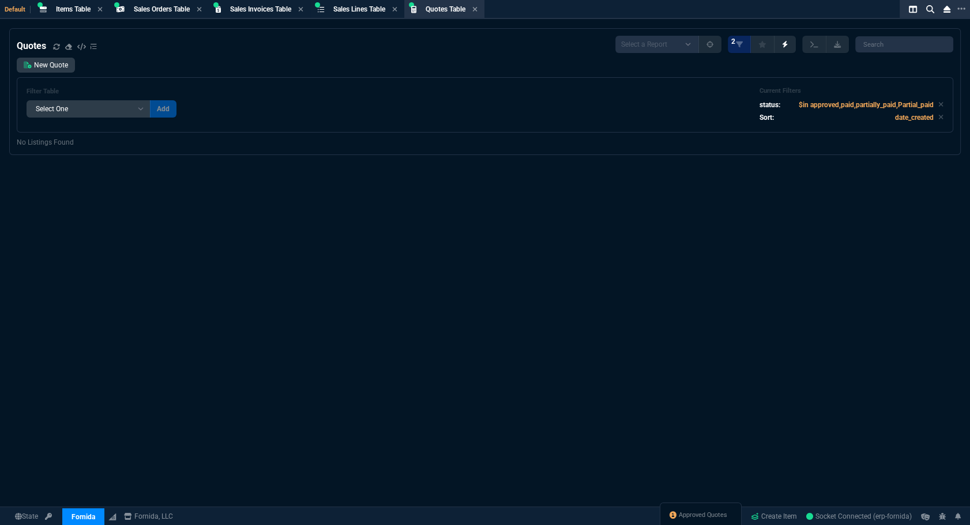
click at [701, 507] on div "Approved Quotes" at bounding box center [701, 517] width 82 height 28
click at [701, 509] on div "Approved Quotes" at bounding box center [701, 517] width 82 height 28
drag, startPoint x: 694, startPoint y: 508, endPoint x: 675, endPoint y: 508, distance: 19.0
click at [675, 508] on div "Approved Quotes" at bounding box center [701, 517] width 82 height 28
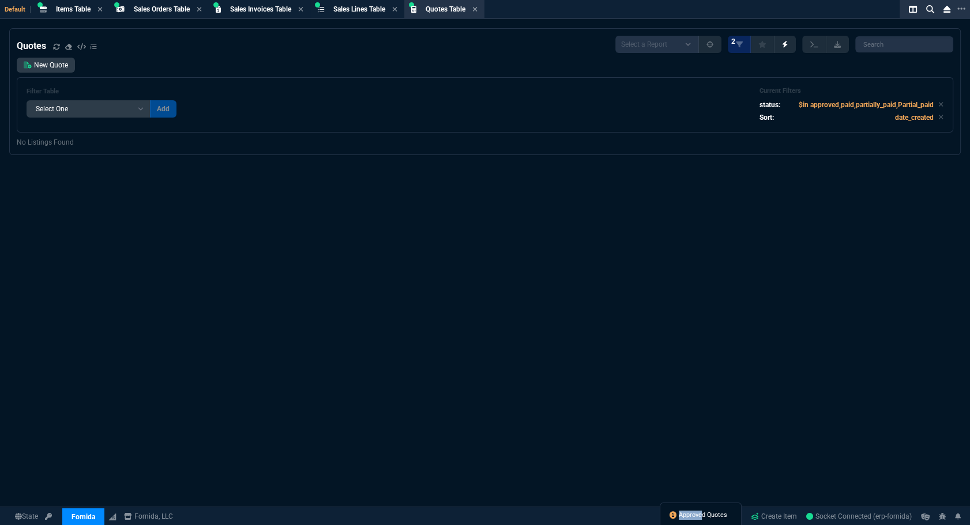
click at [675, 513] on link "Approved Quotes" at bounding box center [699, 515] width 58 height 10
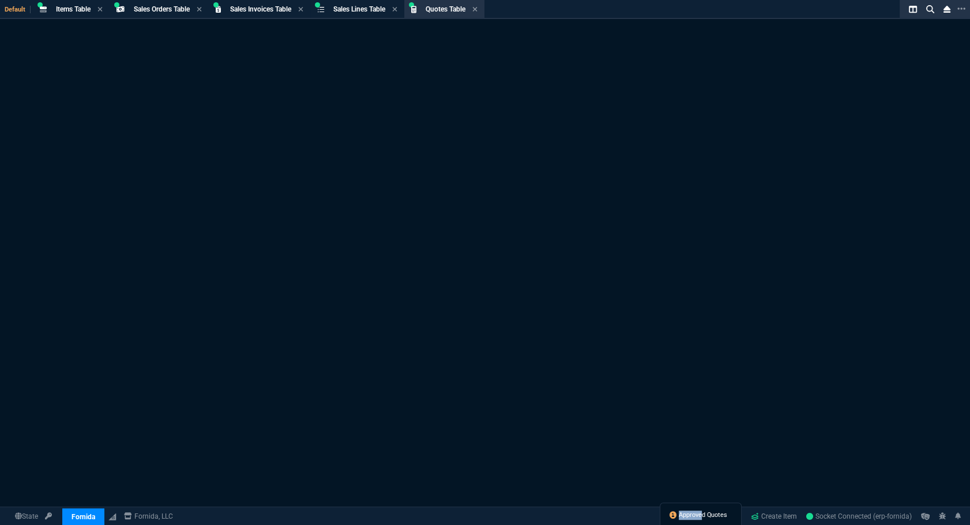
click at [679, 513] on span "Approved Quotes" at bounding box center [703, 515] width 48 height 9
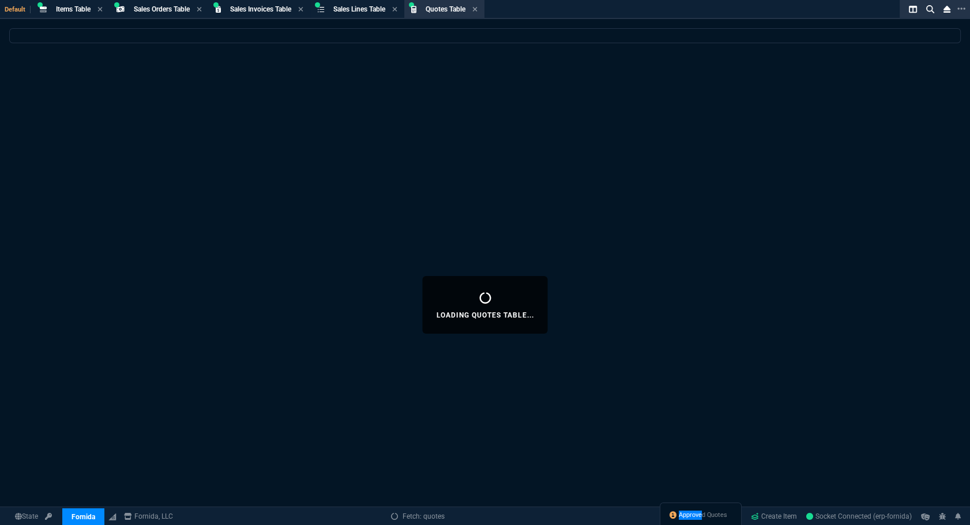
select select
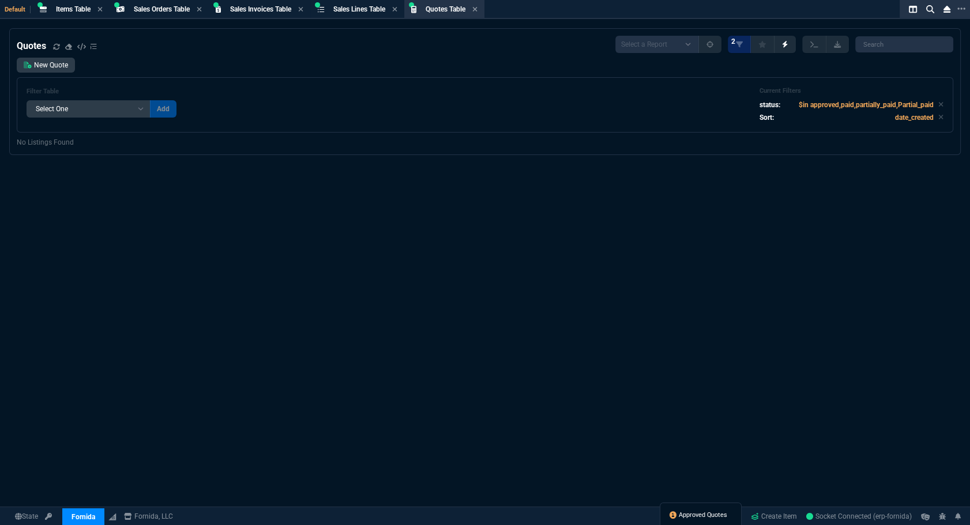
click at [705, 519] on span "Approved Quotes" at bounding box center [703, 515] width 48 height 9
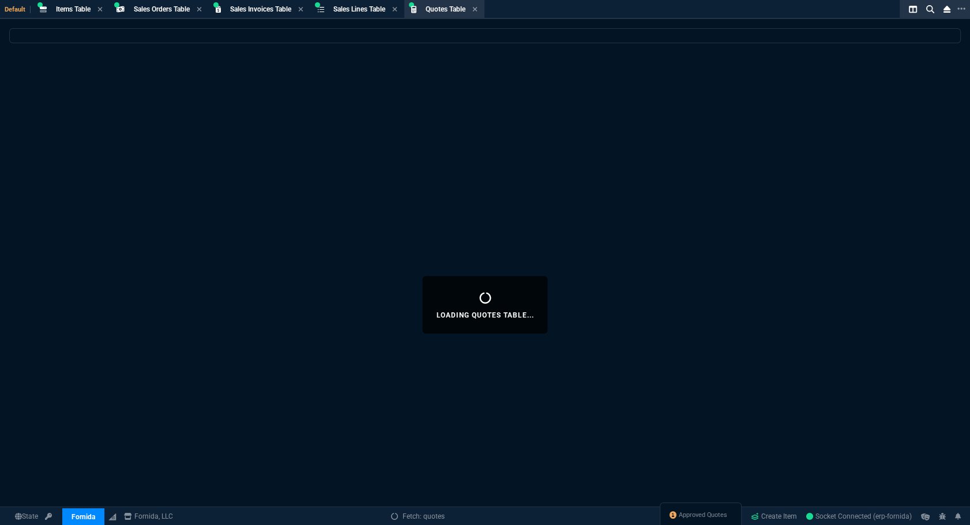
select select
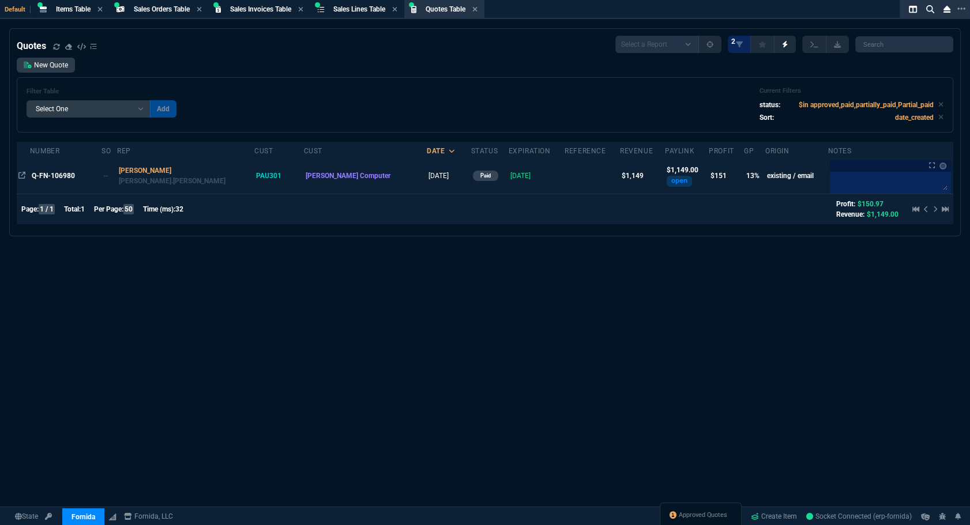
click at [75, 170] on td "Q-FN-106980" at bounding box center [66, 176] width 72 height 36
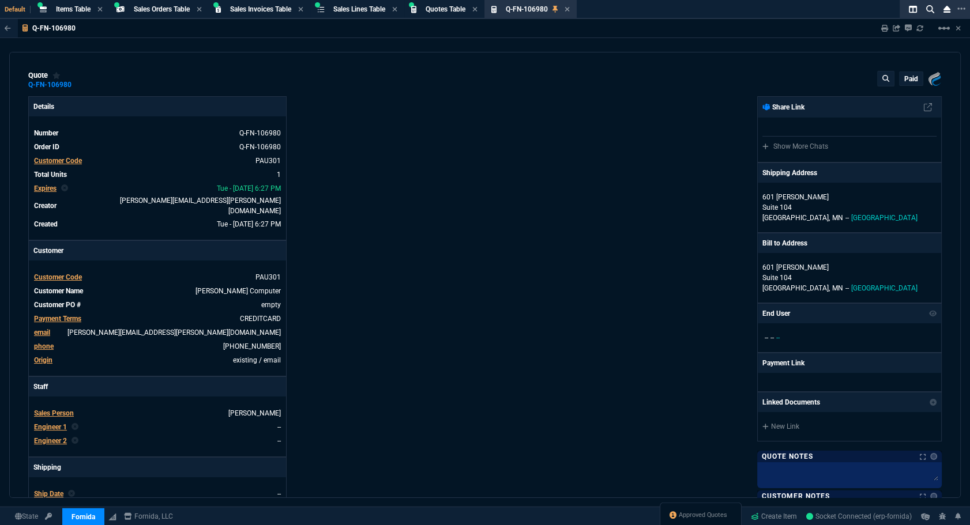
type input "18"
type input "203"
type input "1610"
type input "29"
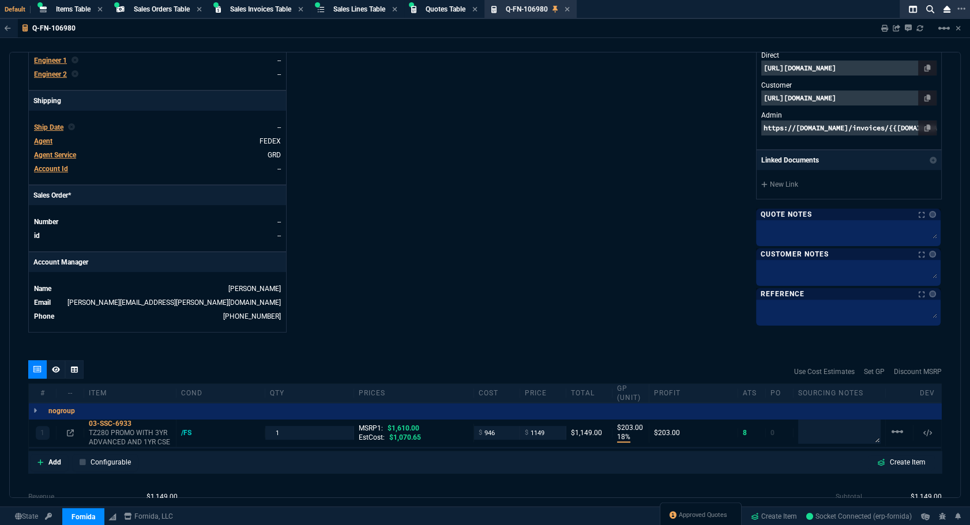
scroll to position [482, 0]
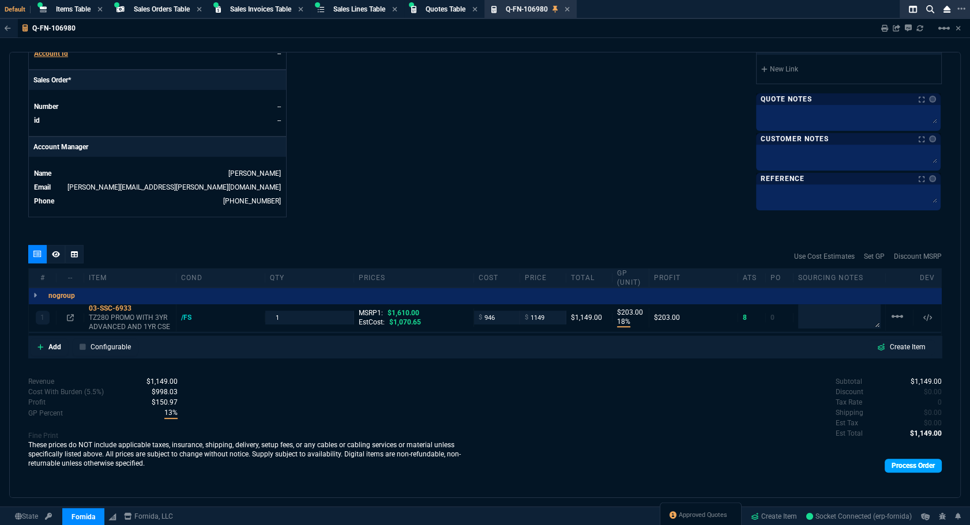
click at [894, 459] on link "Process Order" at bounding box center [913, 466] width 57 height 14
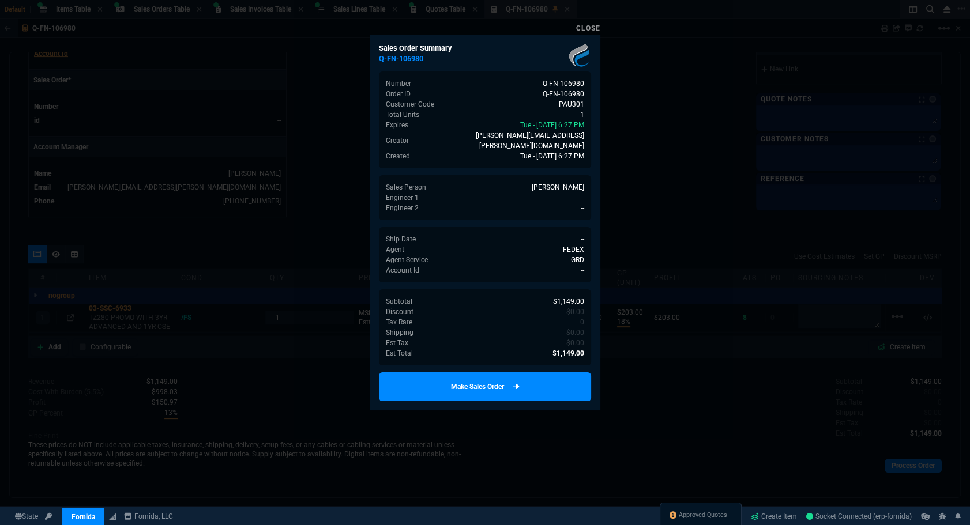
click at [510, 379] on link "Make Sales Order" at bounding box center [485, 387] width 212 height 29
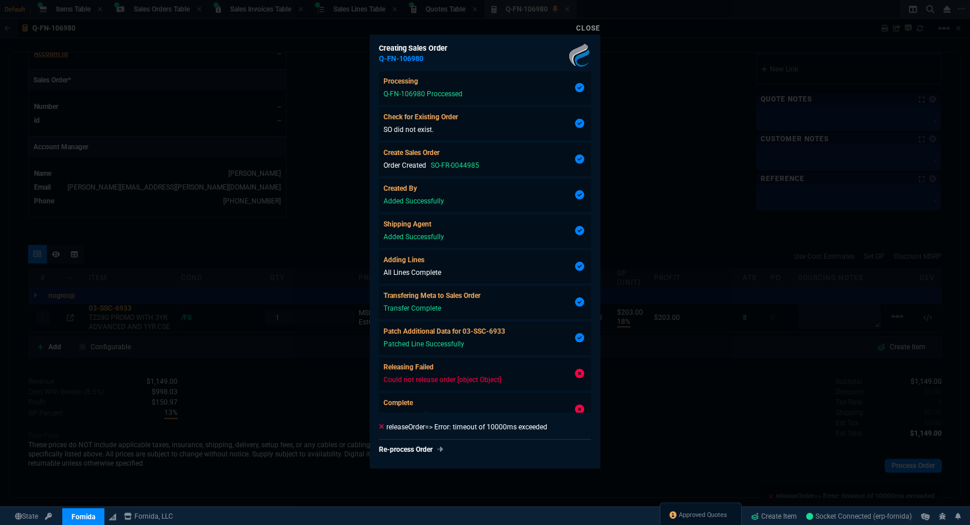
type input "18"
type input "203"
type input "29"
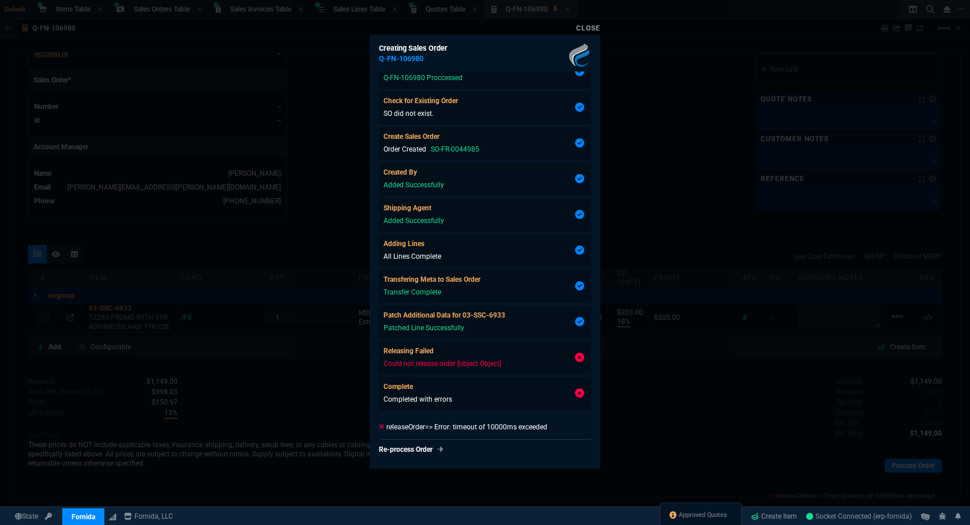
drag, startPoint x: 417, startPoint y: 446, endPoint x: 427, endPoint y: 436, distance: 14.7
click at [416, 446] on link "Re-process Order" at bounding box center [485, 450] width 212 height 10
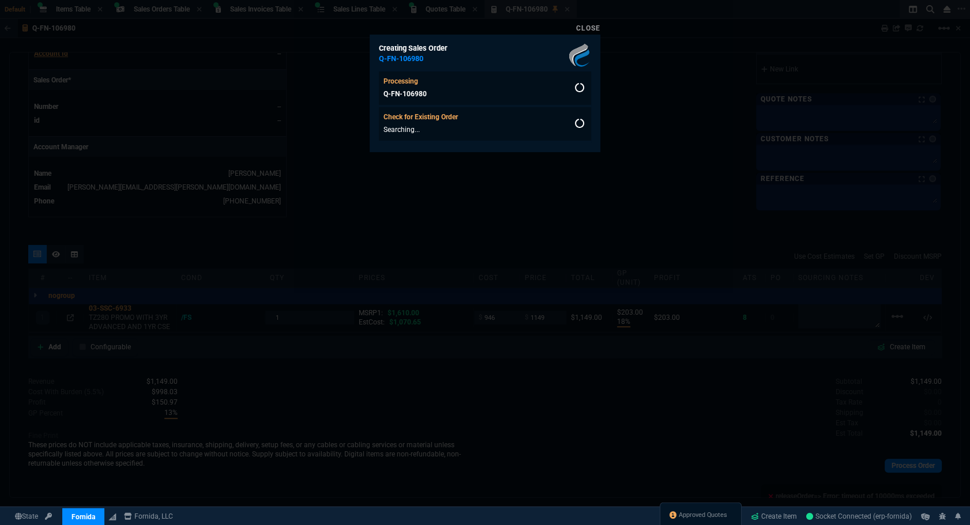
scroll to position [0, 0]
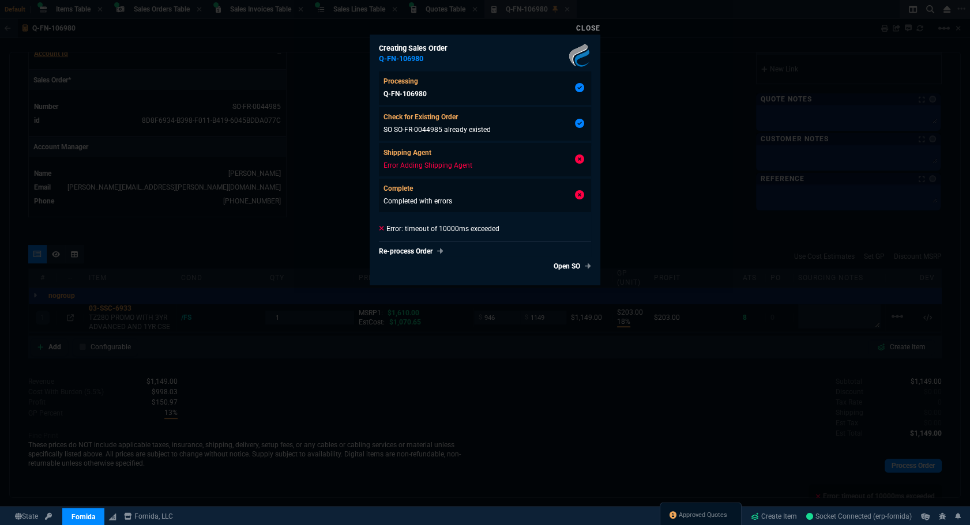
type input "18"
type input "203"
type input "29"
click at [558, 265] on link "Open SO" at bounding box center [570, 266] width 42 height 10
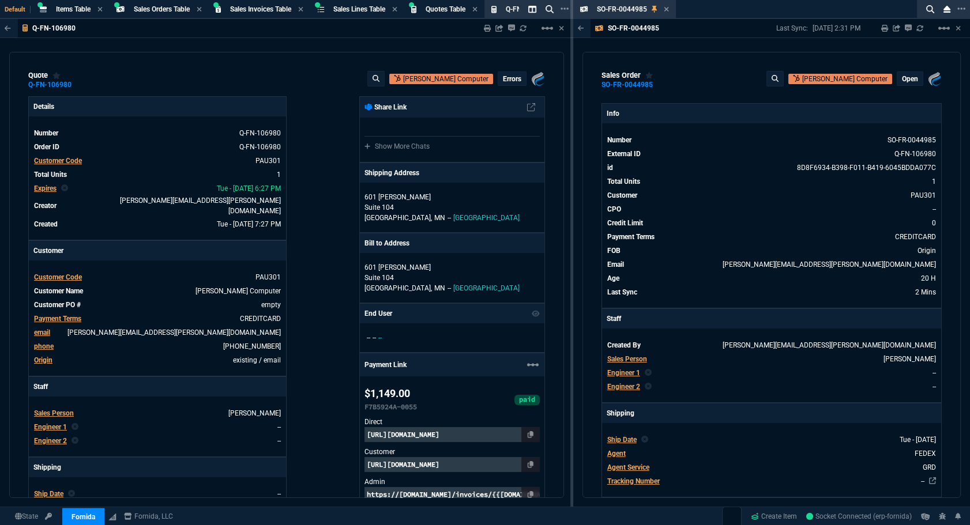
click at [909, 77] on p "Open" at bounding box center [910, 78] width 16 height 9
click at [895, 96] on button "radio_button_unchecked Released" at bounding box center [860, 101] width 103 height 28
click at [698, 75] on div at bounding box center [485, 262] width 970 height 525
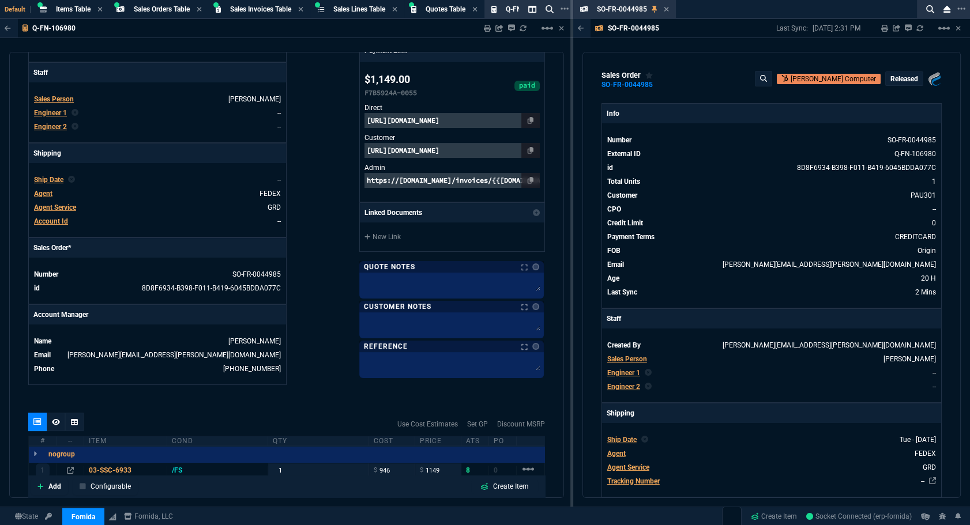
scroll to position [493, 0]
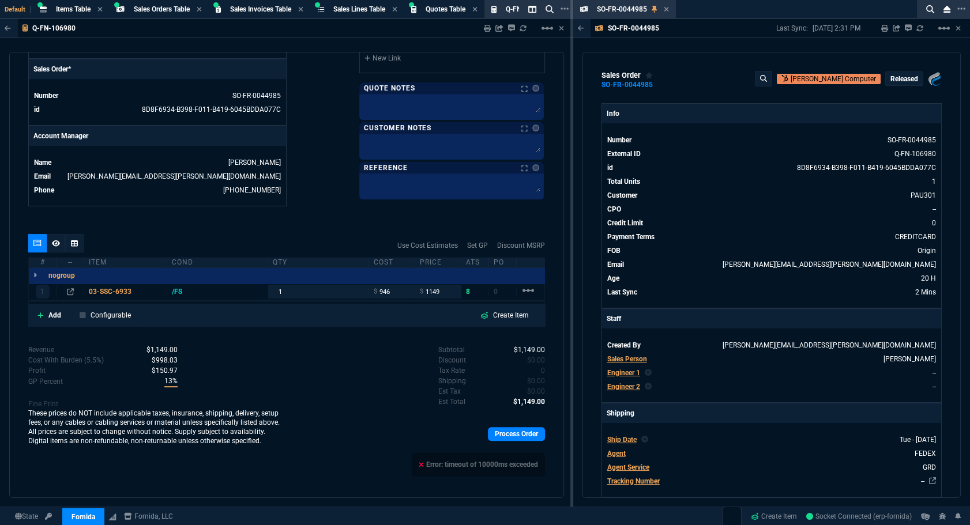
click at [664, 12] on icon at bounding box center [666, 9] width 5 height 7
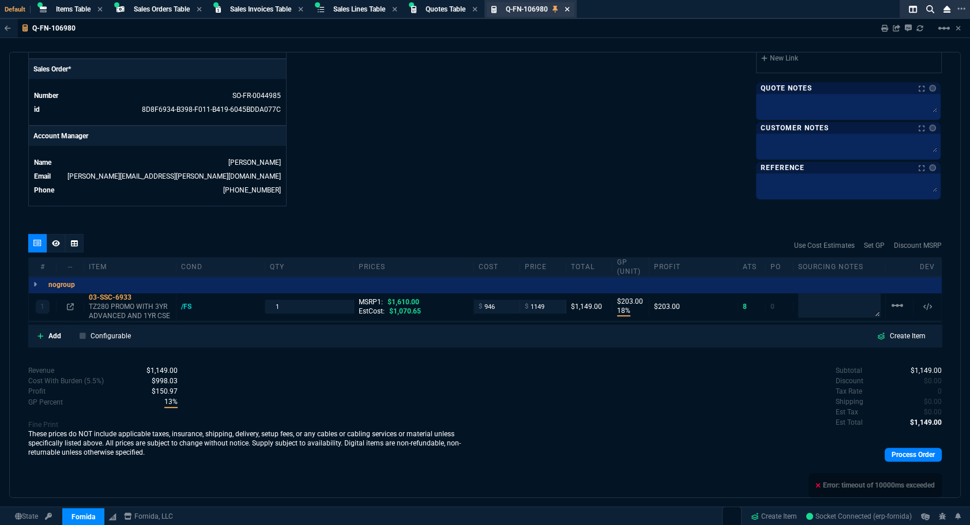
click at [570, 12] on fa-icon at bounding box center [567, 10] width 5 height 8
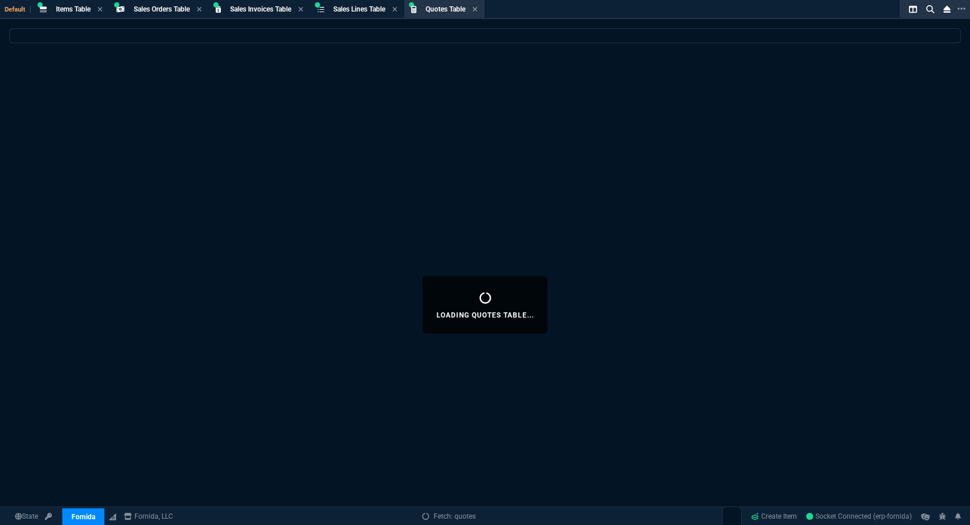
select select
